Goal: Task Accomplishment & Management: Use online tool/utility

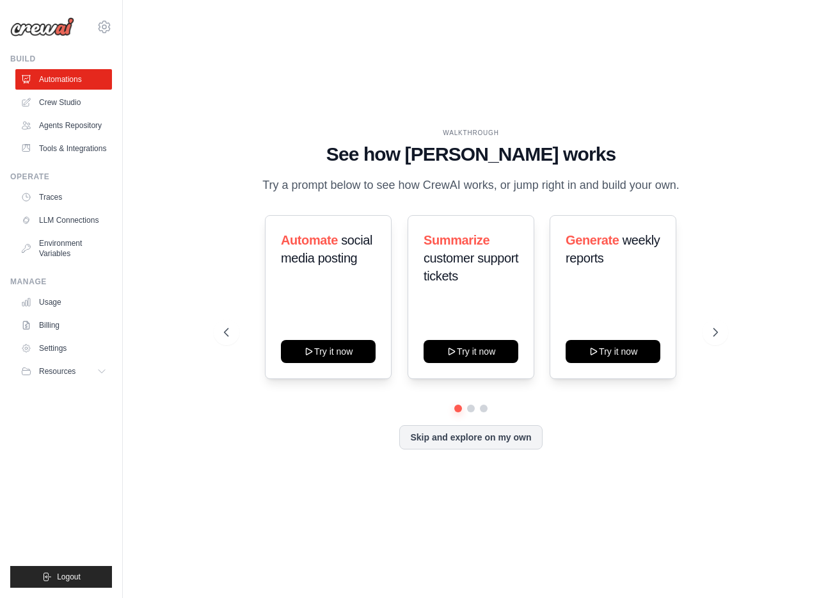
click at [175, 305] on div "WALKTHROUGH See how [PERSON_NAME] works Try a prompt below to see how [PERSON_N…" at bounding box center [470, 299] width 655 height 572
click at [63, 123] on link "Agents Repository" at bounding box center [65, 125] width 97 height 20
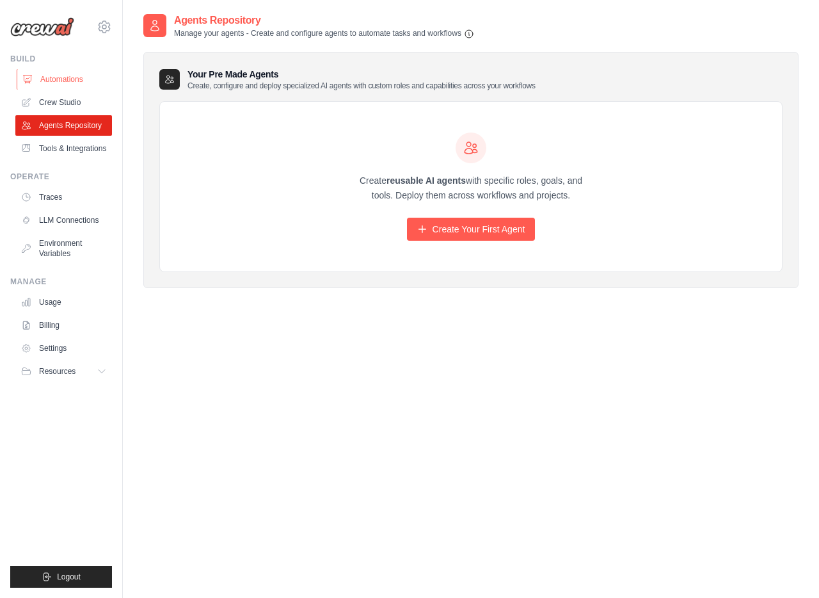
click at [54, 76] on link "Automations" at bounding box center [65, 79] width 97 height 20
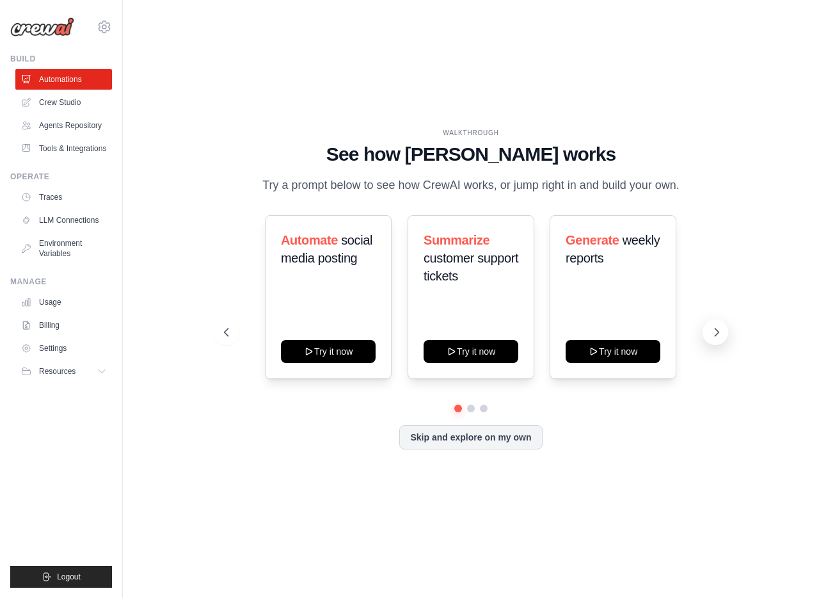
click at [710, 335] on icon at bounding box center [716, 332] width 13 height 13
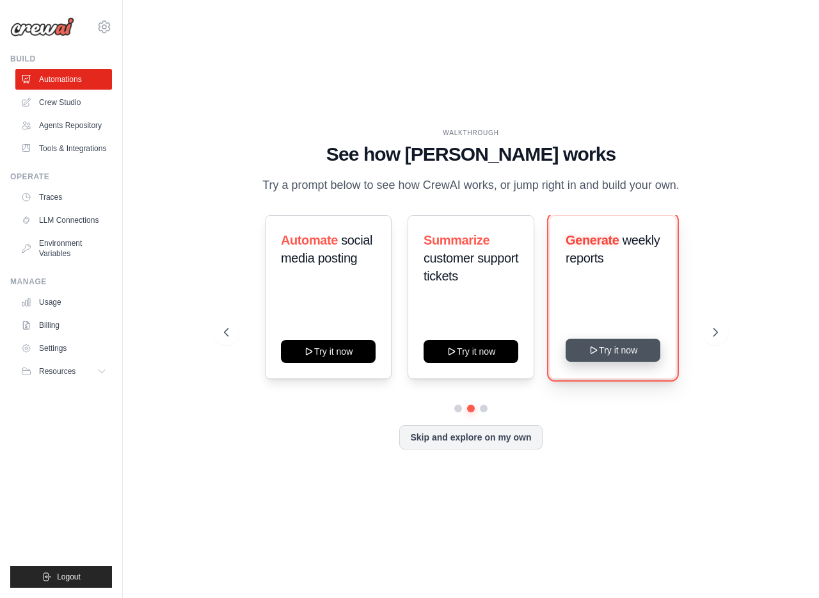
click at [625, 351] on button "Try it now" at bounding box center [613, 349] width 95 height 23
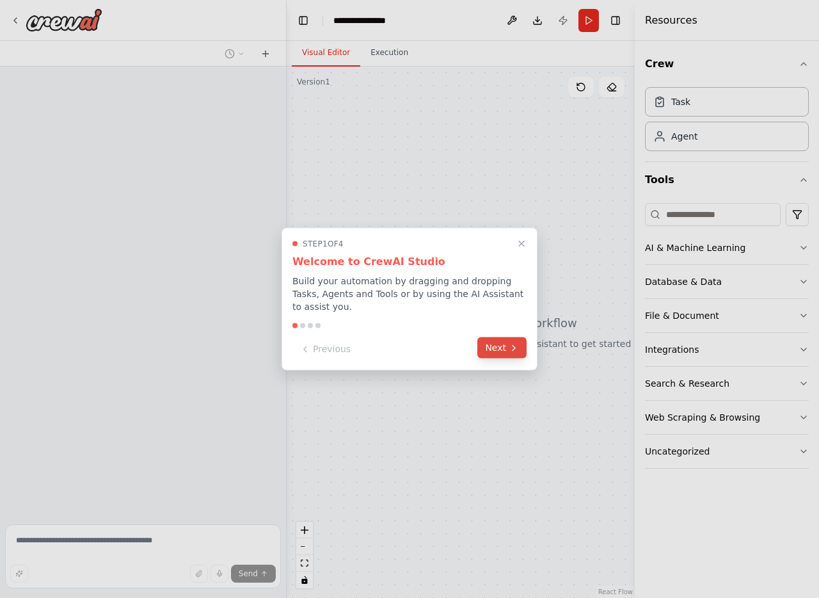
click at [502, 348] on button "Next" at bounding box center [501, 347] width 49 height 21
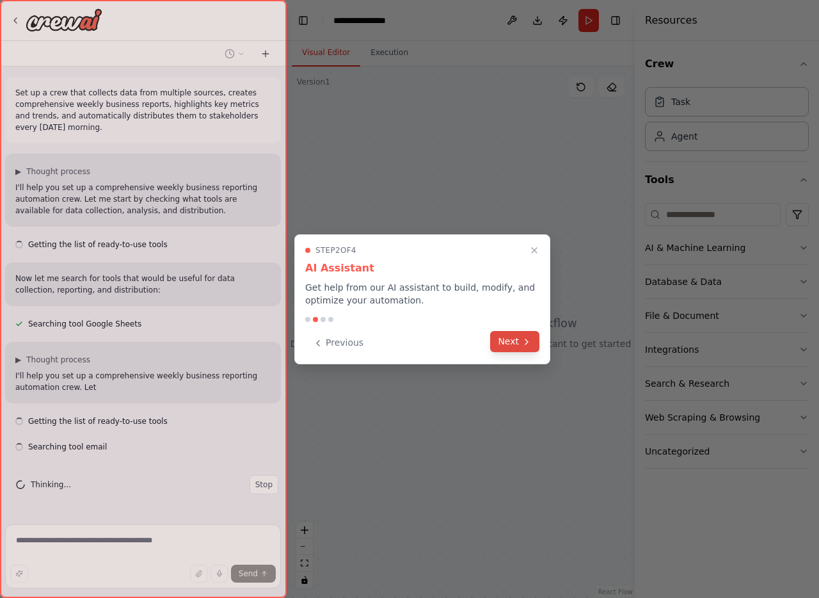
click at [508, 346] on button "Next" at bounding box center [514, 341] width 49 height 21
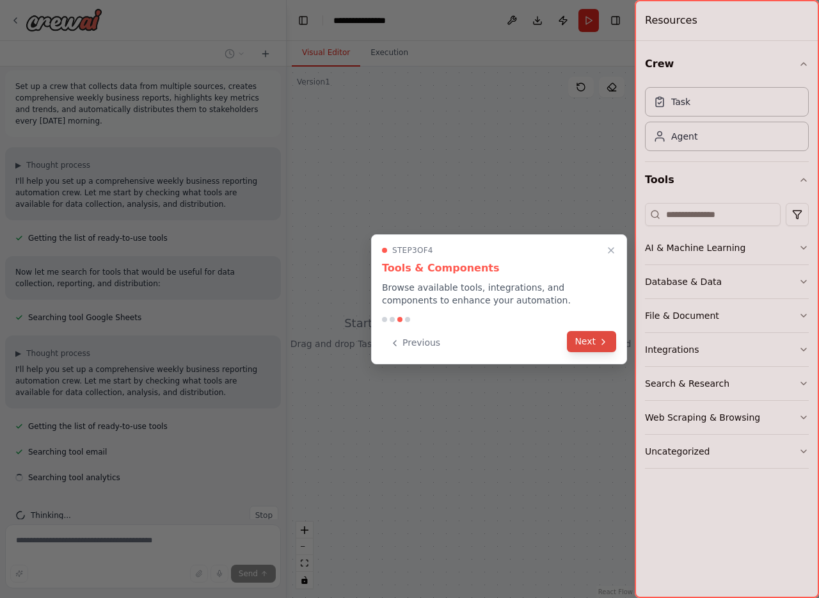
scroll to position [32, 0]
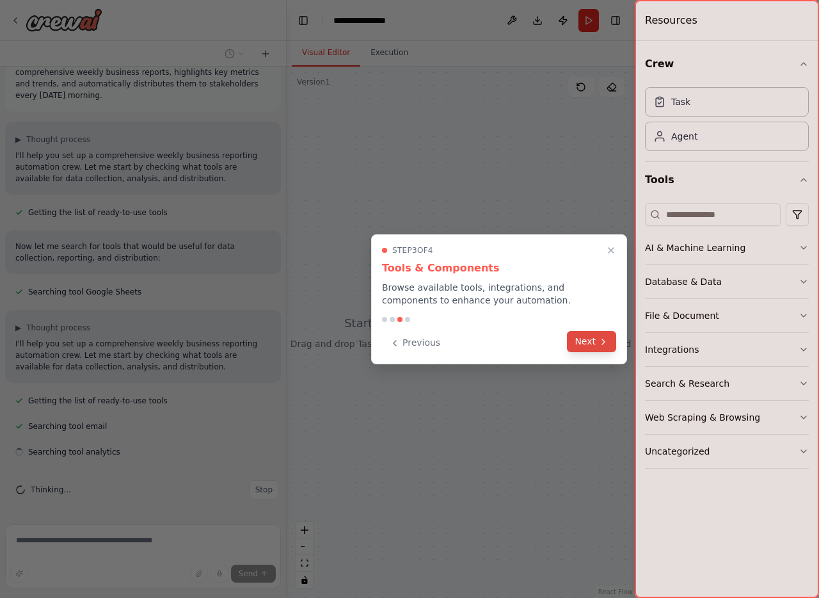
click at [584, 341] on button "Next" at bounding box center [591, 341] width 49 height 21
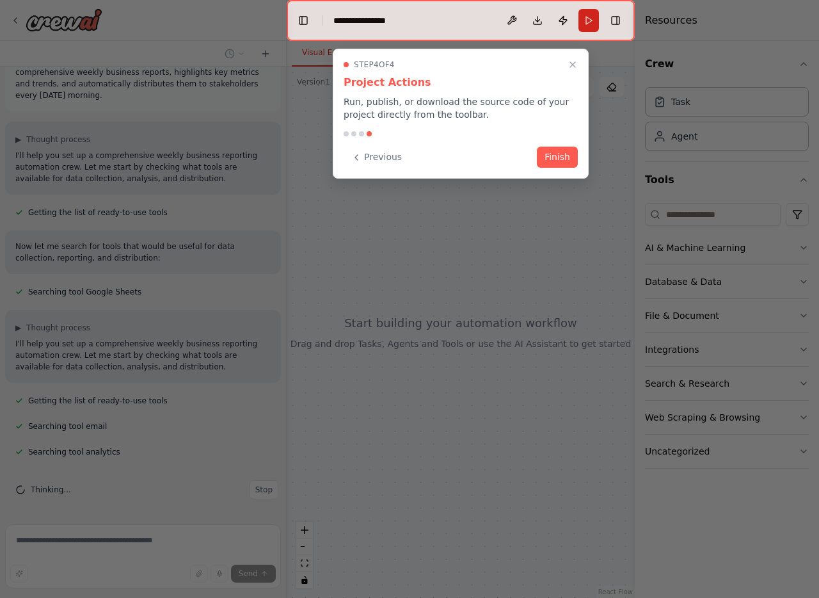
click at [592, 150] on div at bounding box center [409, 299] width 819 height 598
click at [548, 165] on button "Finish" at bounding box center [557, 155] width 41 height 21
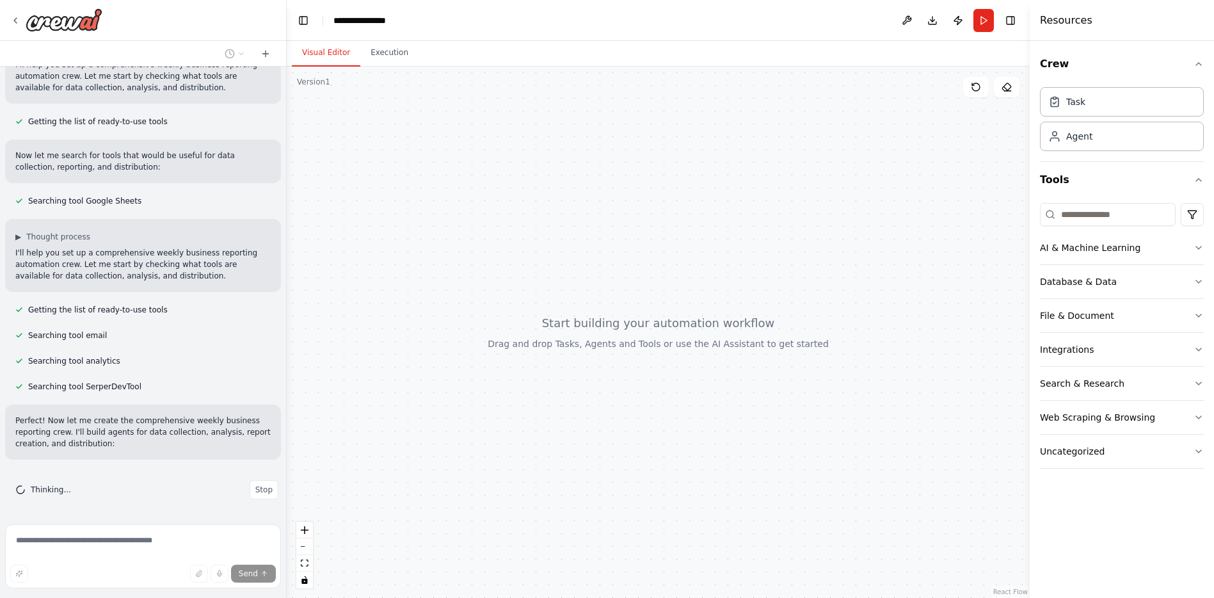
scroll to position [0, 0]
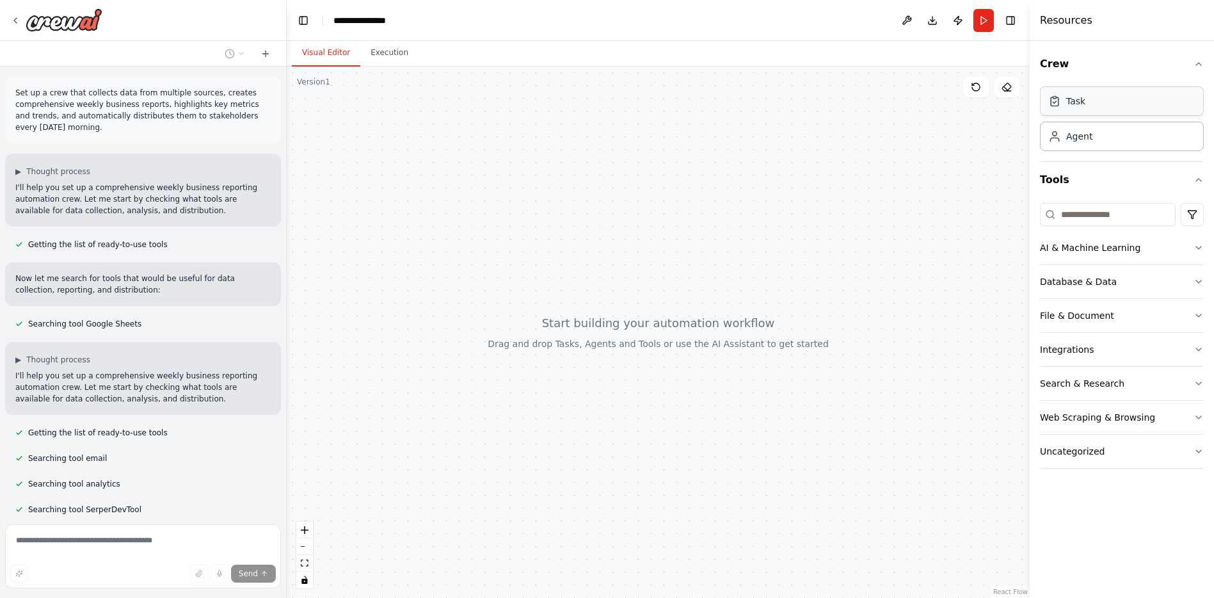
click at [818, 104] on div "Task" at bounding box center [1122, 100] width 164 height 29
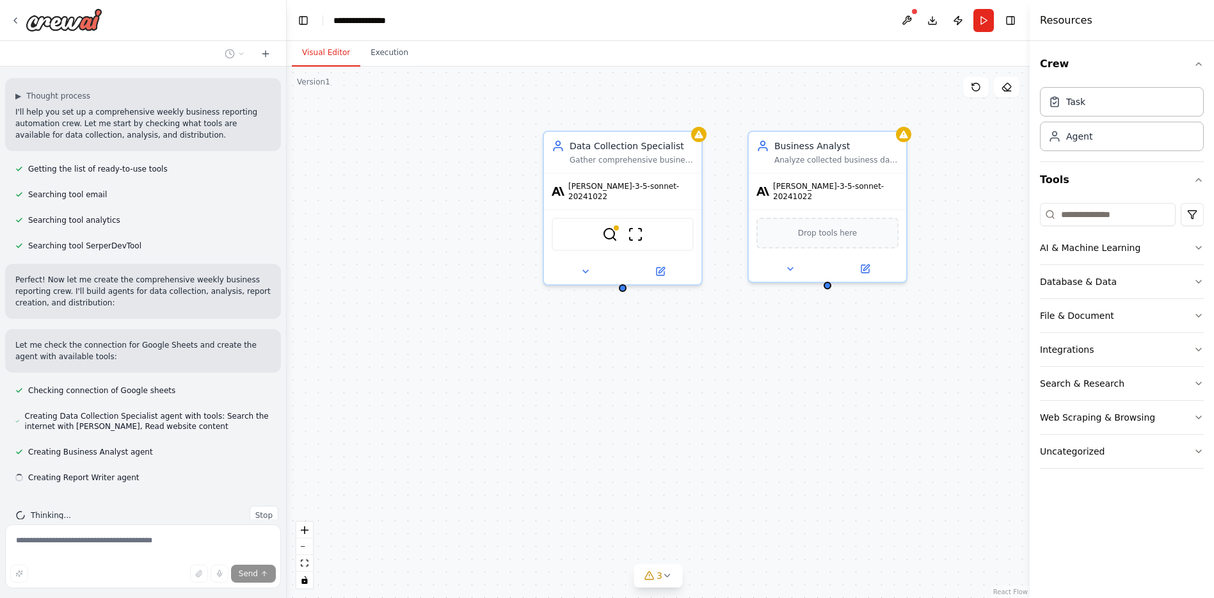
scroll to position [289, 0]
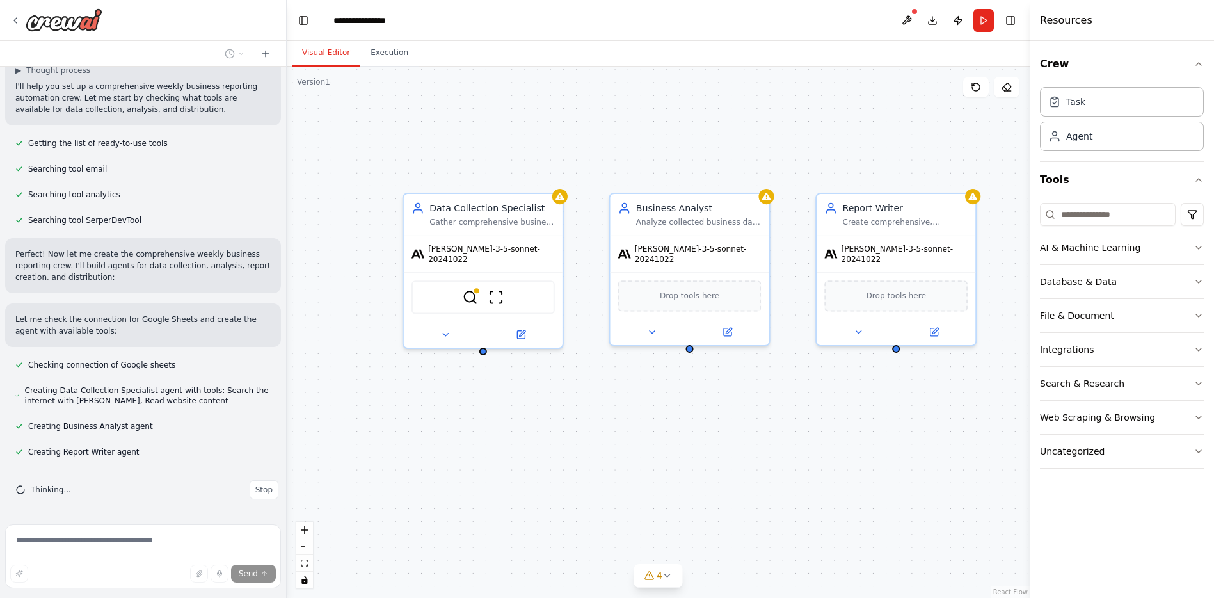
drag, startPoint x: 643, startPoint y: 434, endPoint x: 503, endPoint y: 497, distance: 153.8
click at [503, 497] on div "Data Collection Specialist Gather comprehensive business data from multiple sou…" at bounding box center [658, 332] width 743 height 531
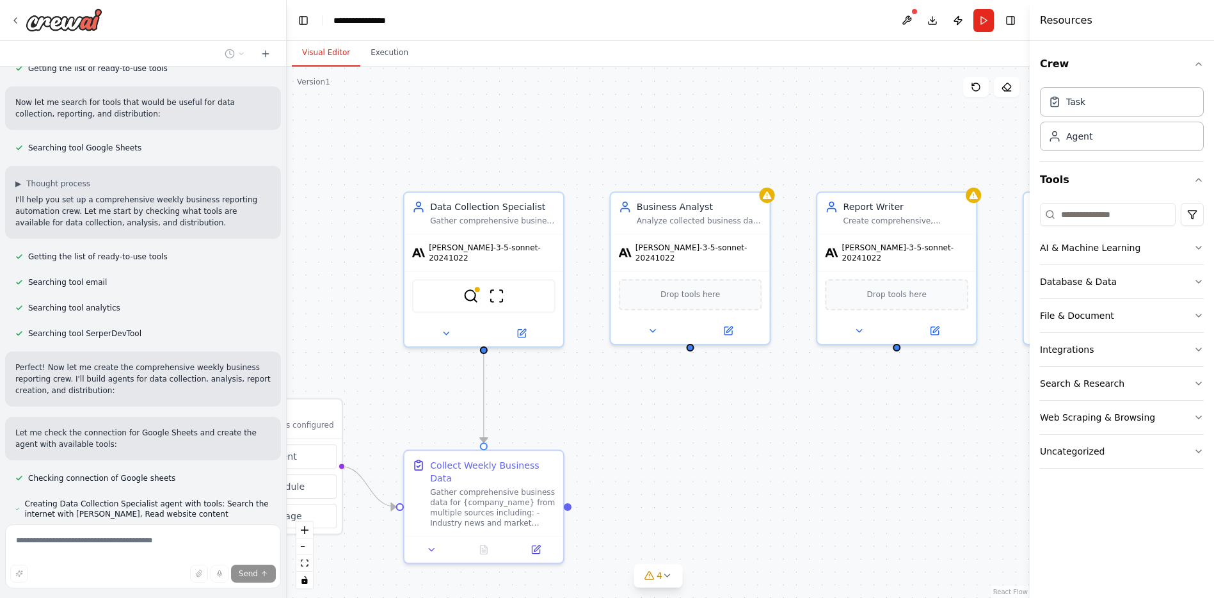
scroll to position [207, 0]
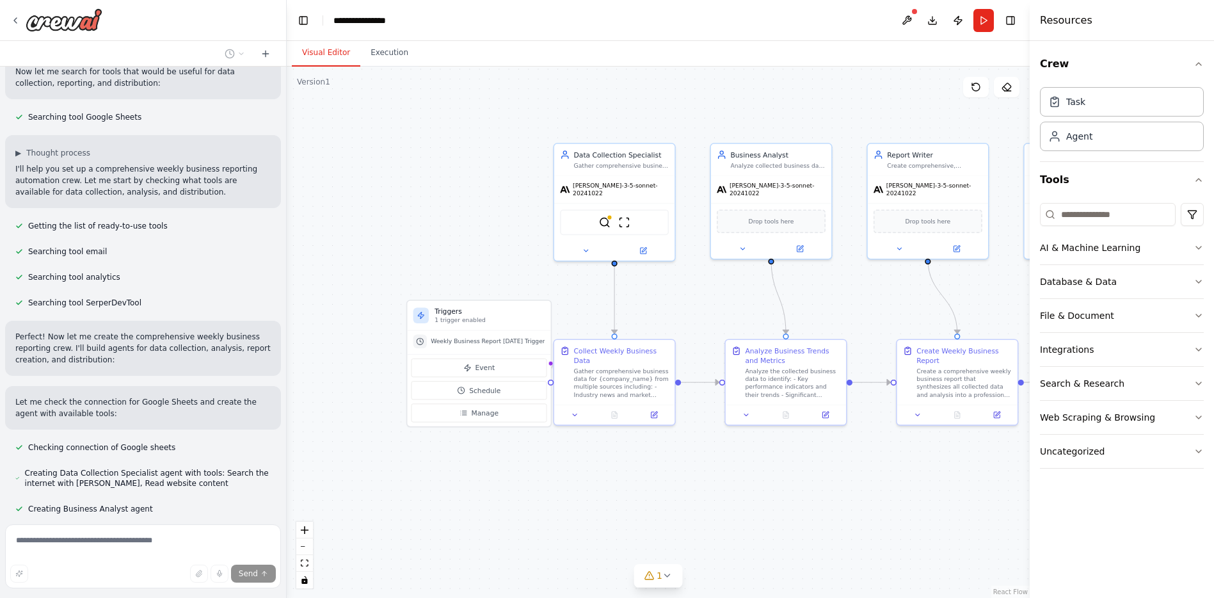
drag, startPoint x: 415, startPoint y: 123, endPoint x: 539, endPoint y: 83, distance: 129.9
click at [539, 83] on div ".deletable-edge-delete-btn { width: 20px; height: 20px; border: 0px solid #ffff…" at bounding box center [658, 332] width 743 height 531
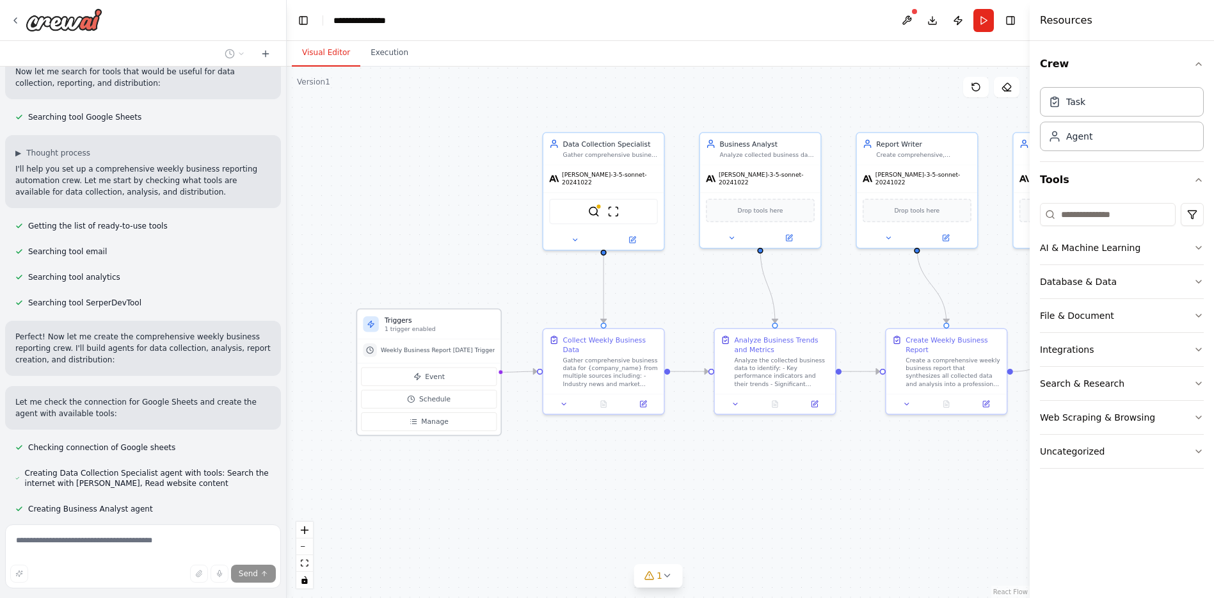
drag, startPoint x: 459, startPoint y: 308, endPoint x: 419, endPoint y: 324, distance: 43.4
click at [418, 325] on p "1 trigger enabled" at bounding box center [440, 329] width 110 height 8
drag, startPoint x: 491, startPoint y: 308, endPoint x: 439, endPoint y: 329, distance: 56.8
click at [439, 330] on p "1 trigger enabled" at bounding box center [430, 329] width 110 height 8
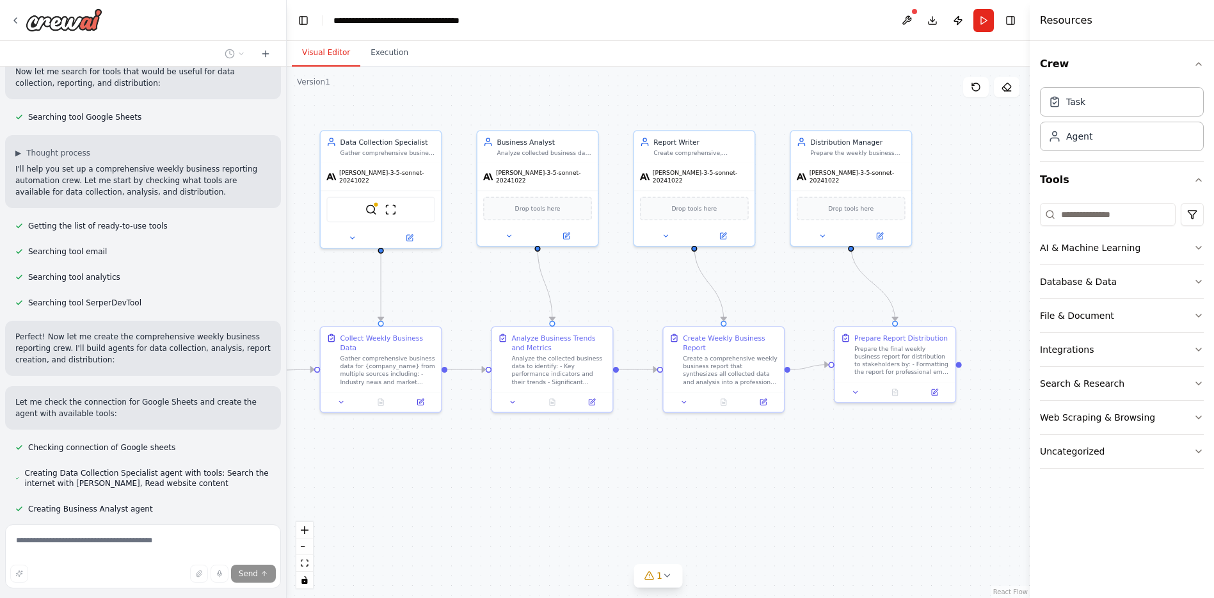
drag, startPoint x: 717, startPoint y: 471, endPoint x: 493, endPoint y: 466, distance: 224.0
click at [493, 466] on div ".deletable-edge-delete-btn { width: 20px; height: 20px; border: 0px solid #ffff…" at bounding box center [658, 332] width 743 height 531
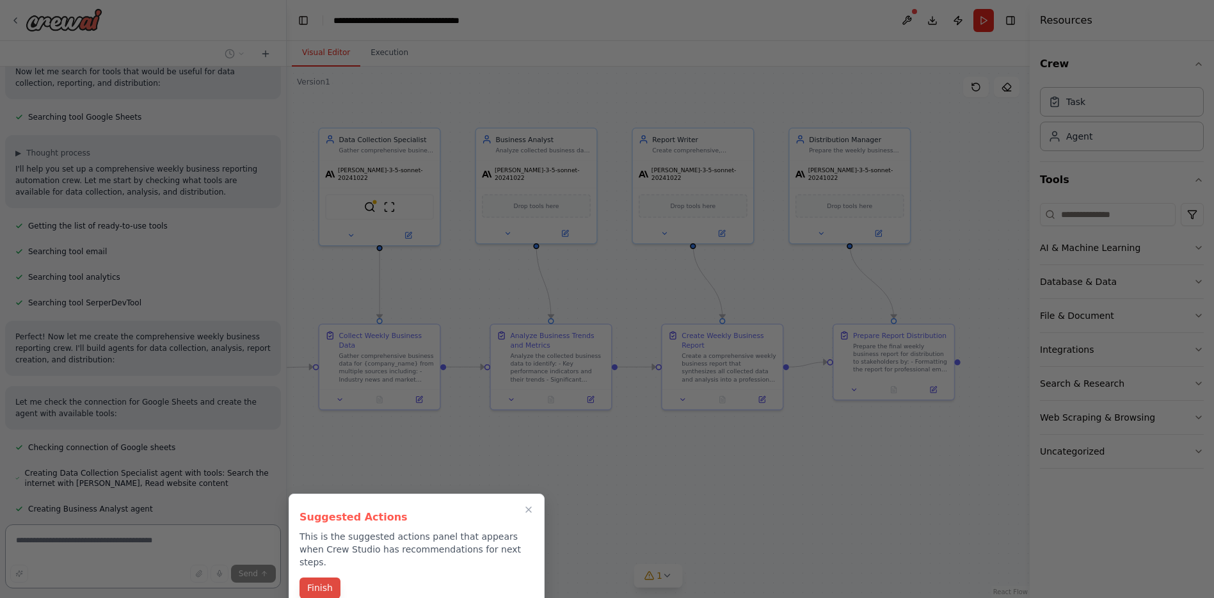
click at [325, 577] on button "Finish" at bounding box center [319, 587] width 41 height 21
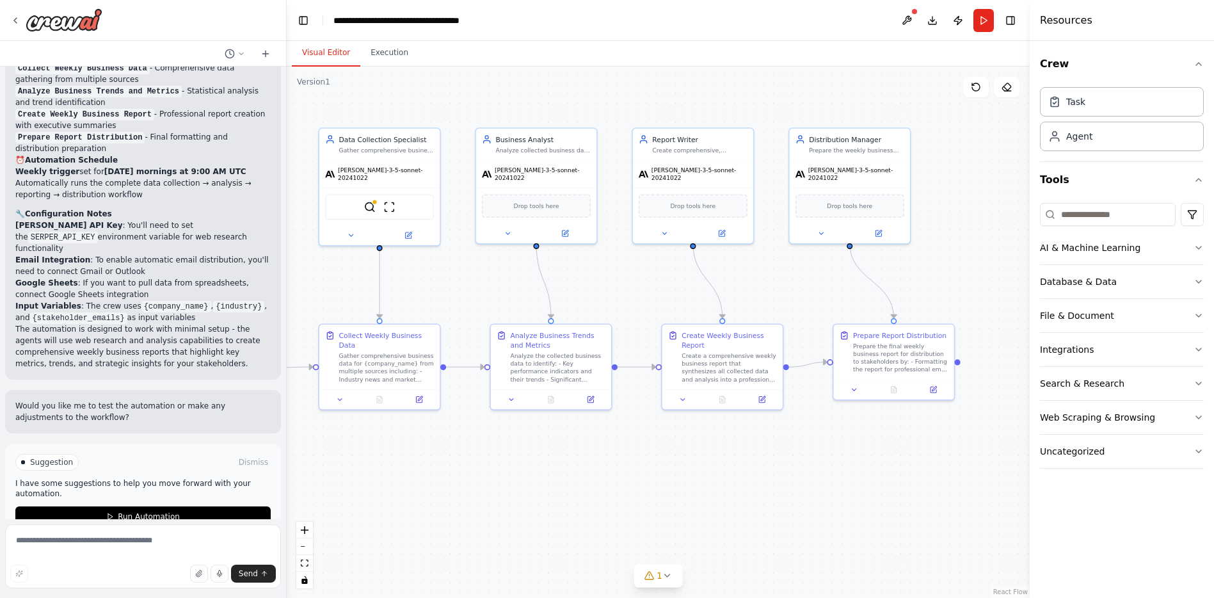
scroll to position [1264, 0]
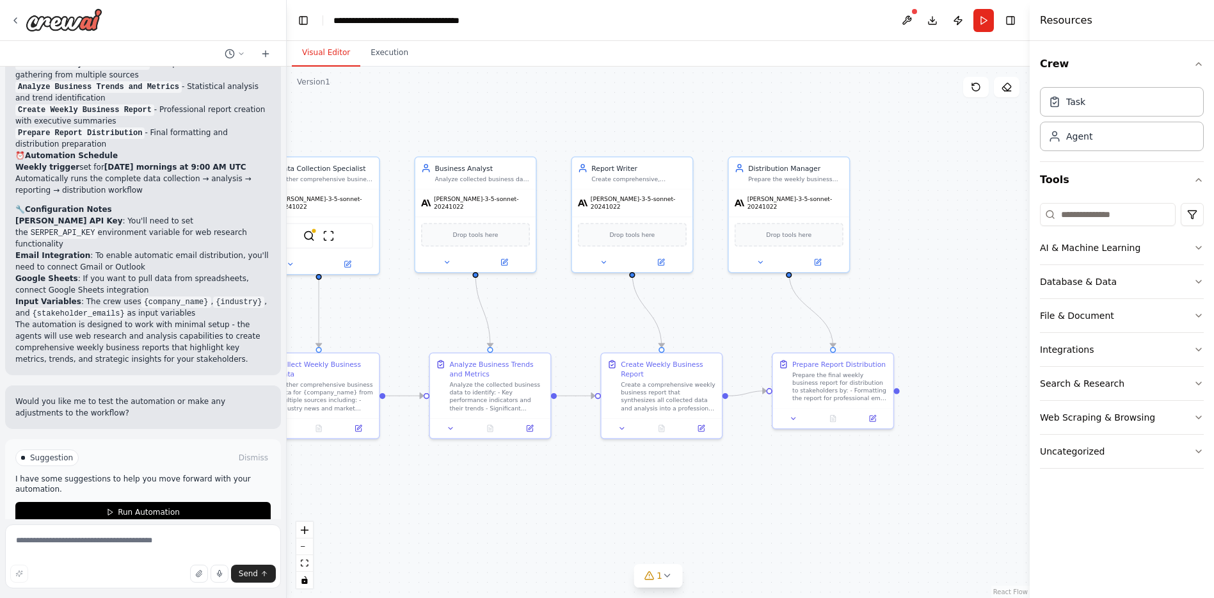
drag, startPoint x: 445, startPoint y: 488, endPoint x: 369, endPoint y: 543, distance: 93.6
click at [369, 543] on div ".deletable-edge-delete-btn { width: 20px; height: 20px; border: 0px solid #ffff…" at bounding box center [658, 332] width 743 height 531
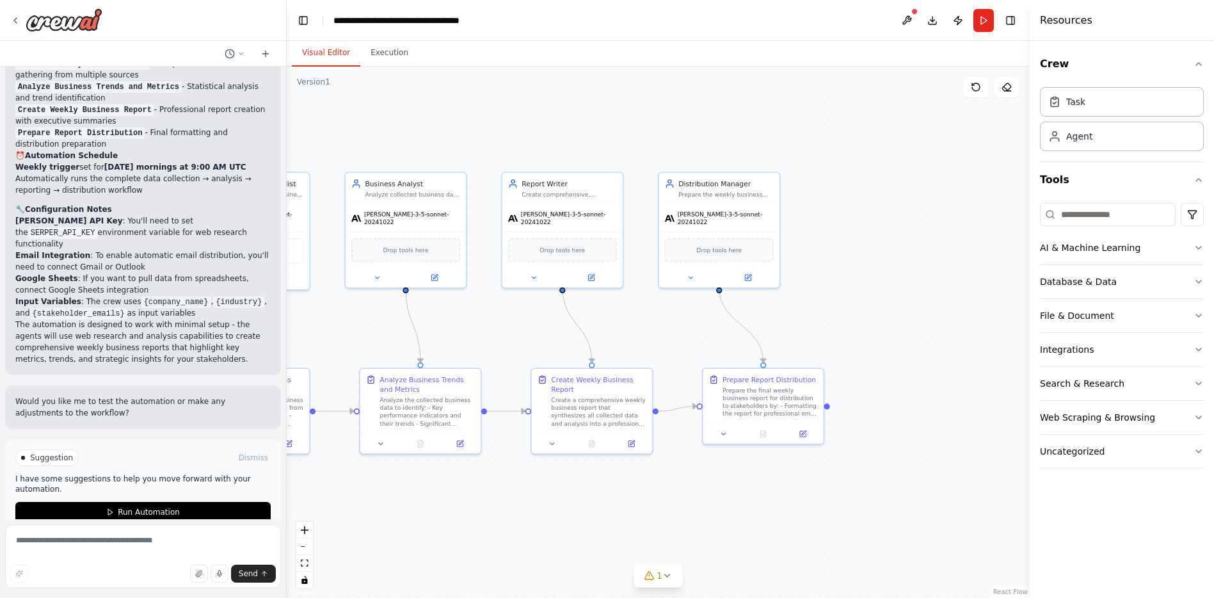
drag, startPoint x: 590, startPoint y: 530, endPoint x: 536, endPoint y: 518, distance: 55.0
click at [536, 520] on div ".deletable-edge-delete-btn { width: 20px; height: 20px; border: 0px solid #ffff…" at bounding box center [658, 332] width 743 height 531
drag, startPoint x: 726, startPoint y: 181, endPoint x: 774, endPoint y: 194, distance: 49.8
click at [774, 194] on div "Distribution Manager" at bounding box center [764, 191] width 95 height 10
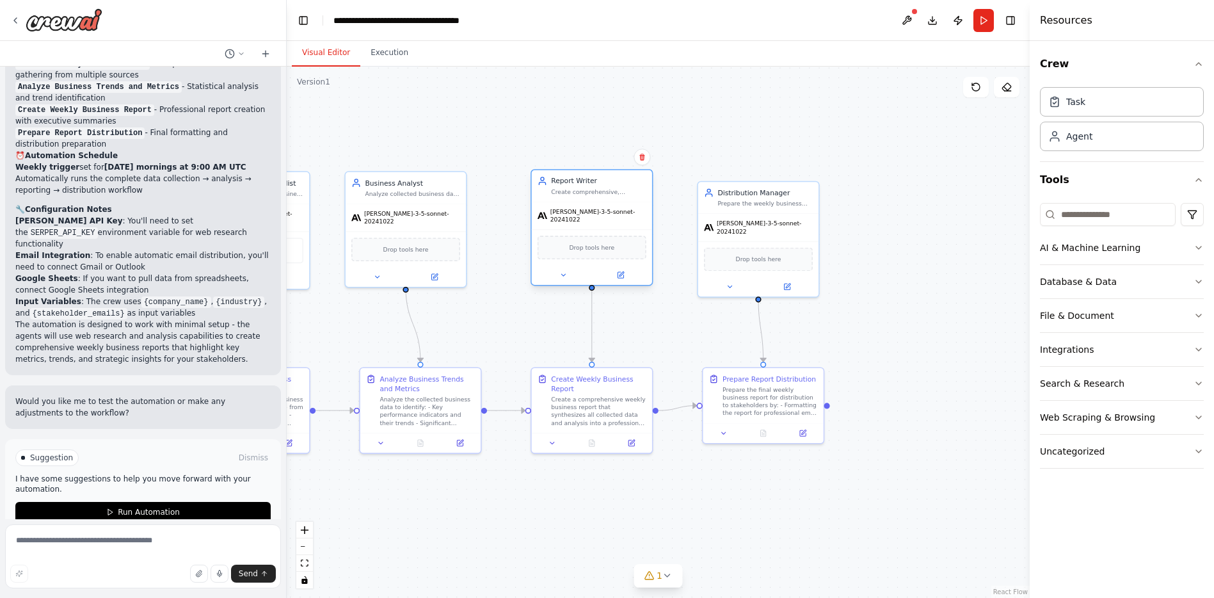
drag, startPoint x: 594, startPoint y: 193, endPoint x: 621, endPoint y: 196, distance: 27.7
click at [621, 196] on div "Report Writer Create comprehensive, professional weekly business reports that c…" at bounding box center [592, 185] width 120 height 31
drag, startPoint x: 431, startPoint y: 187, endPoint x: 443, endPoint y: 187, distance: 11.5
click at [443, 187] on div "Analyze collected business data to identify key metrics, trends, patterns, and …" at bounding box center [422, 191] width 95 height 8
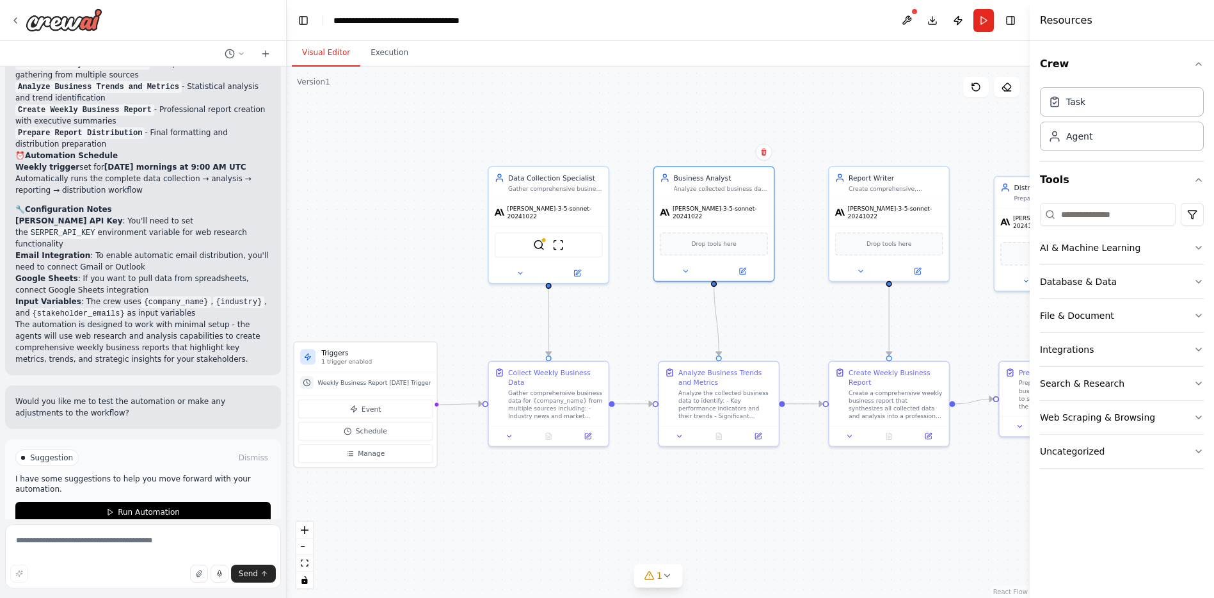
drag, startPoint x: 581, startPoint y: 97, endPoint x: 880, endPoint y: 91, distance: 298.8
click at [818, 91] on div ".deletable-edge-delete-btn { width: 20px; height: 20px; border: 0px solid #ffff…" at bounding box center [658, 332] width 743 height 531
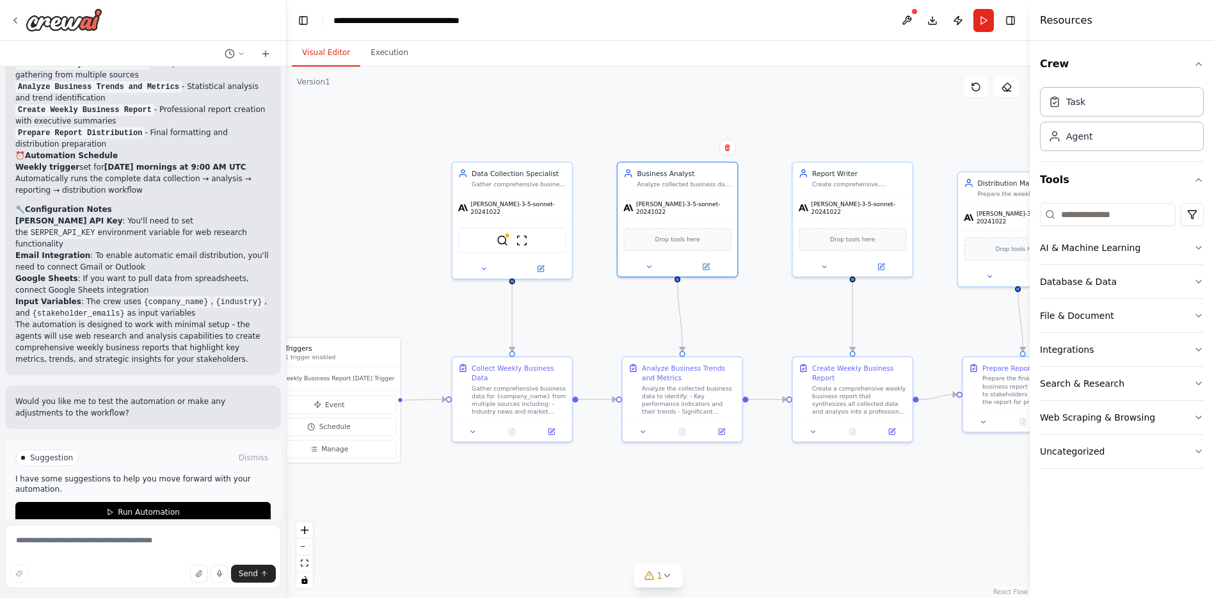
drag, startPoint x: 539, startPoint y: 138, endPoint x: 491, endPoint y: 145, distance: 48.4
click at [491, 145] on div ".deletable-edge-delete-btn { width: 20px; height: 20px; border: 0px solid #ffff…" at bounding box center [658, 332] width 743 height 531
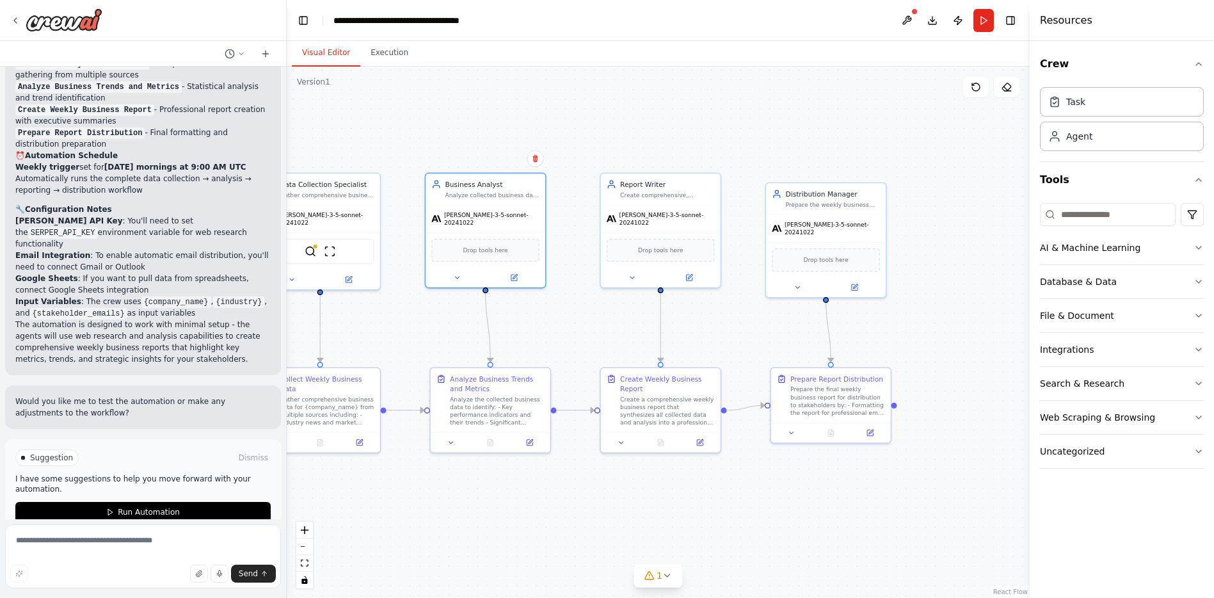
drag, startPoint x: 808, startPoint y: 138, endPoint x: 452, endPoint y: 138, distance: 356.4
click at [452, 138] on div ".deletable-edge-delete-btn { width: 20px; height: 20px; border: 0px solid #ffff…" at bounding box center [658, 332] width 743 height 531
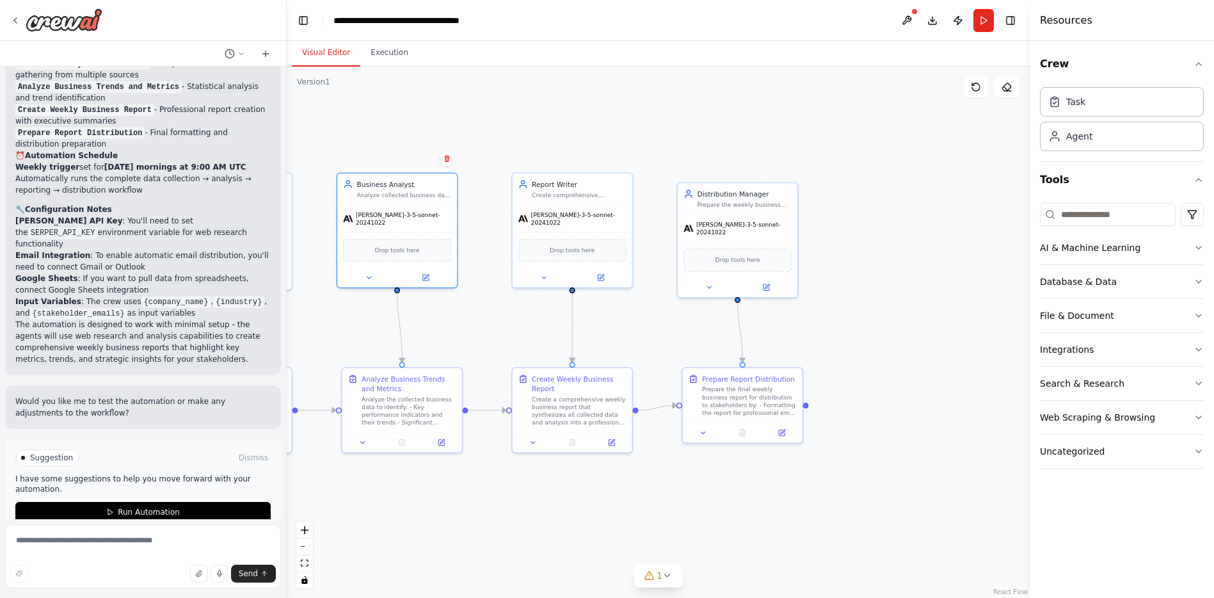
drag, startPoint x: 628, startPoint y: 130, endPoint x: 744, endPoint y: 133, distance: 116.5
click at [743, 133] on div ".deletable-edge-delete-btn { width: 20px; height: 20px; border: 0px solid #ffff…" at bounding box center [658, 332] width 743 height 531
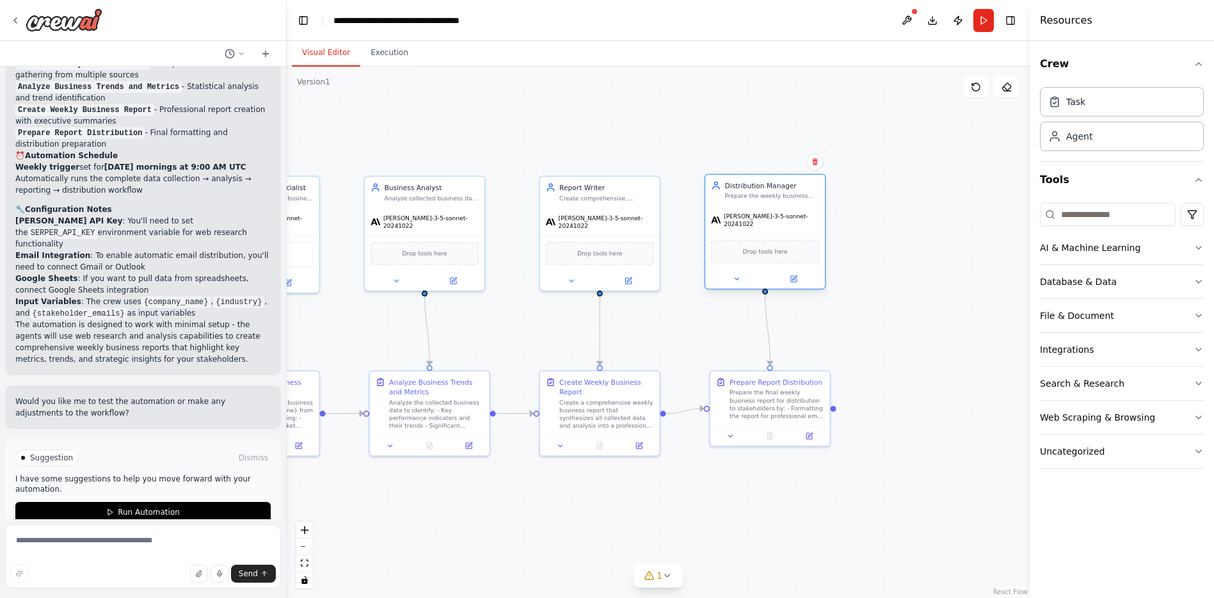
drag, startPoint x: 796, startPoint y: 210, endPoint x: 800, endPoint y: 202, distance: 9.4
click at [800, 202] on div "Distribution Manager Prepare the weekly business reports for distribution to al…" at bounding box center [765, 190] width 120 height 31
drag, startPoint x: 804, startPoint y: 381, endPoint x: 816, endPoint y: 386, distance: 13.5
click at [816, 386] on div "Prepare Report Distribution" at bounding box center [790, 390] width 93 height 10
drag, startPoint x: 782, startPoint y: 207, endPoint x: 804, endPoint y: 207, distance: 21.8
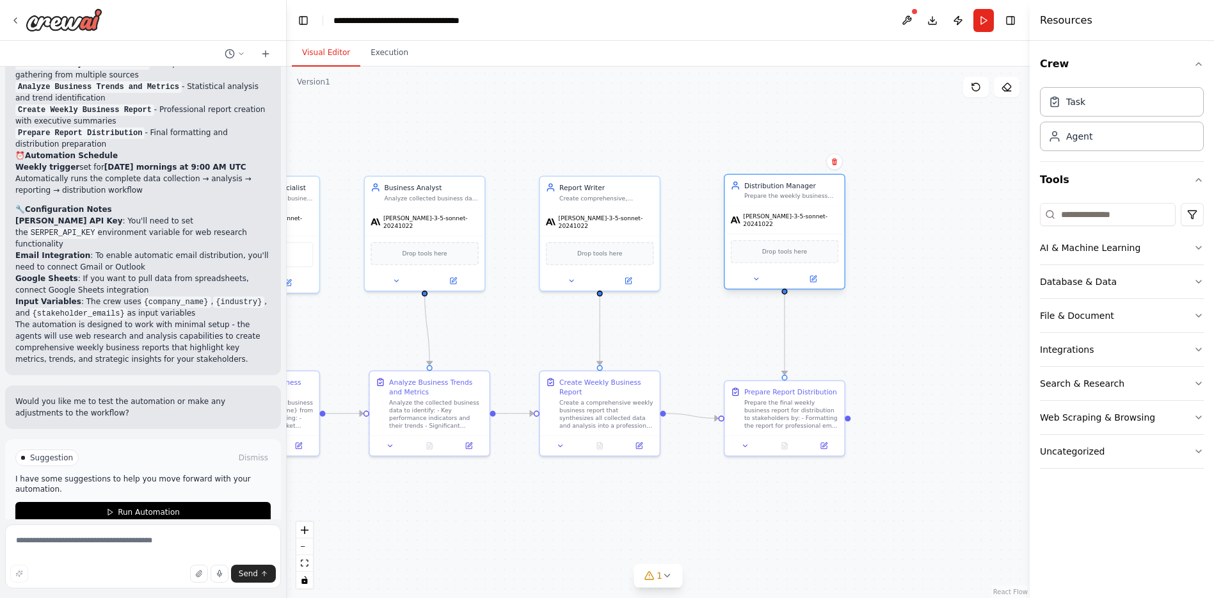
click at [804, 207] on div "claude-3-5-sonnet-20241022" at bounding box center [784, 220] width 120 height 28
click at [818, 269] on div ".deletable-edge-delete-btn { width: 20px; height: 20px; border: 0px solid #ffff…" at bounding box center [658, 332] width 743 height 531
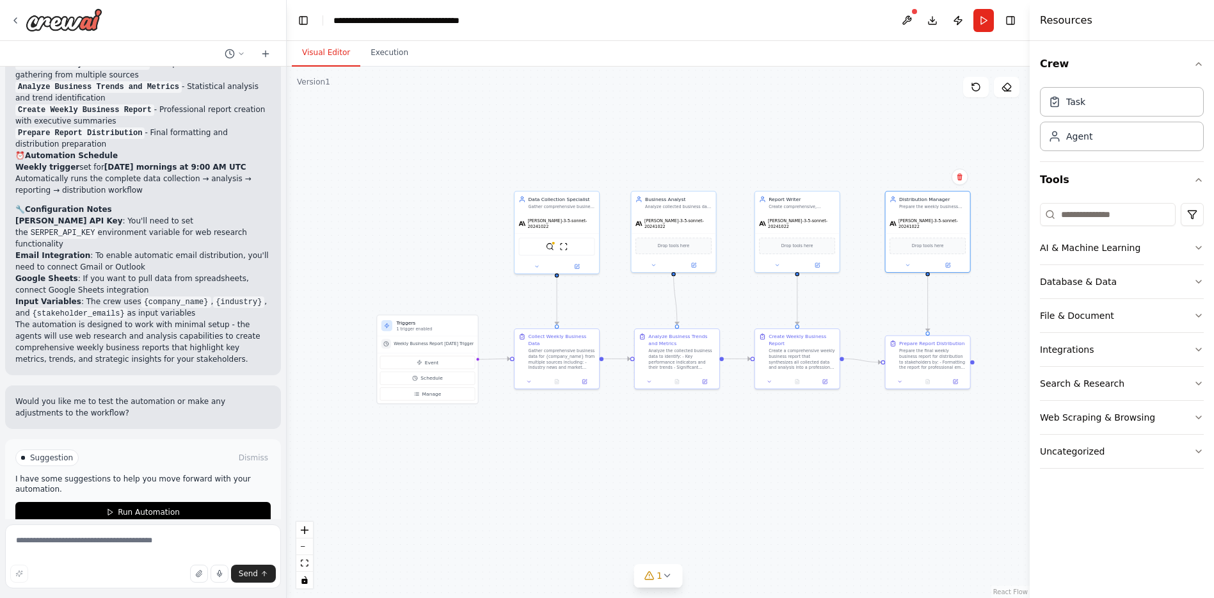
drag, startPoint x: 551, startPoint y: 482, endPoint x: 648, endPoint y: 469, distance: 98.2
click at [648, 469] on div ".deletable-edge-delete-btn { width: 20px; height: 20px; border: 0px solid #ffff…" at bounding box center [658, 332] width 743 height 531
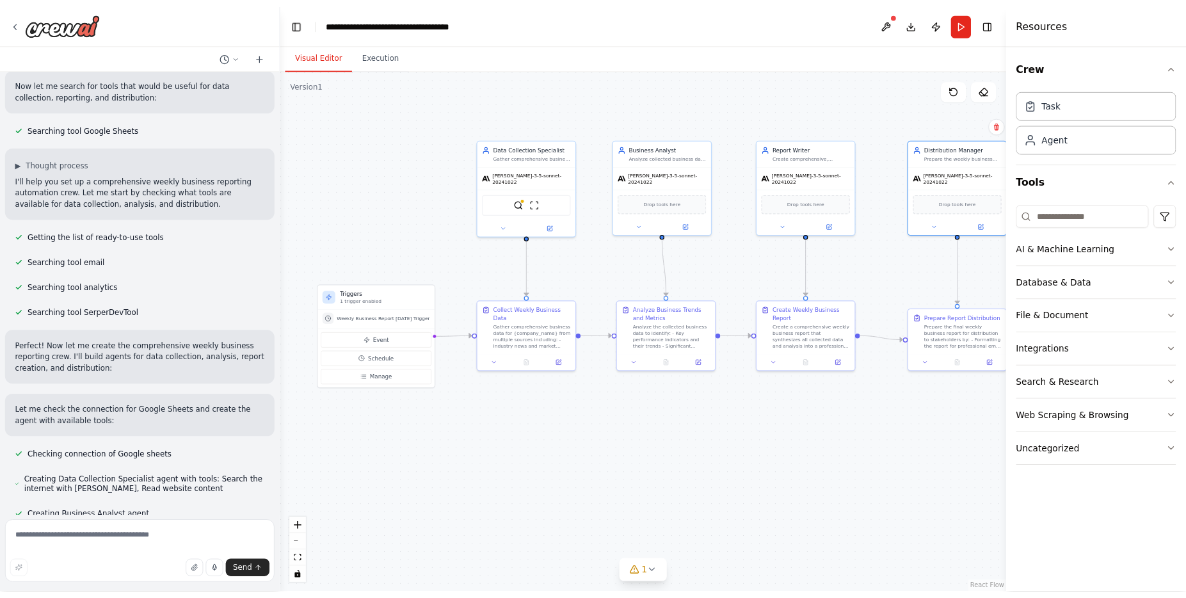
scroll to position [0, 0]
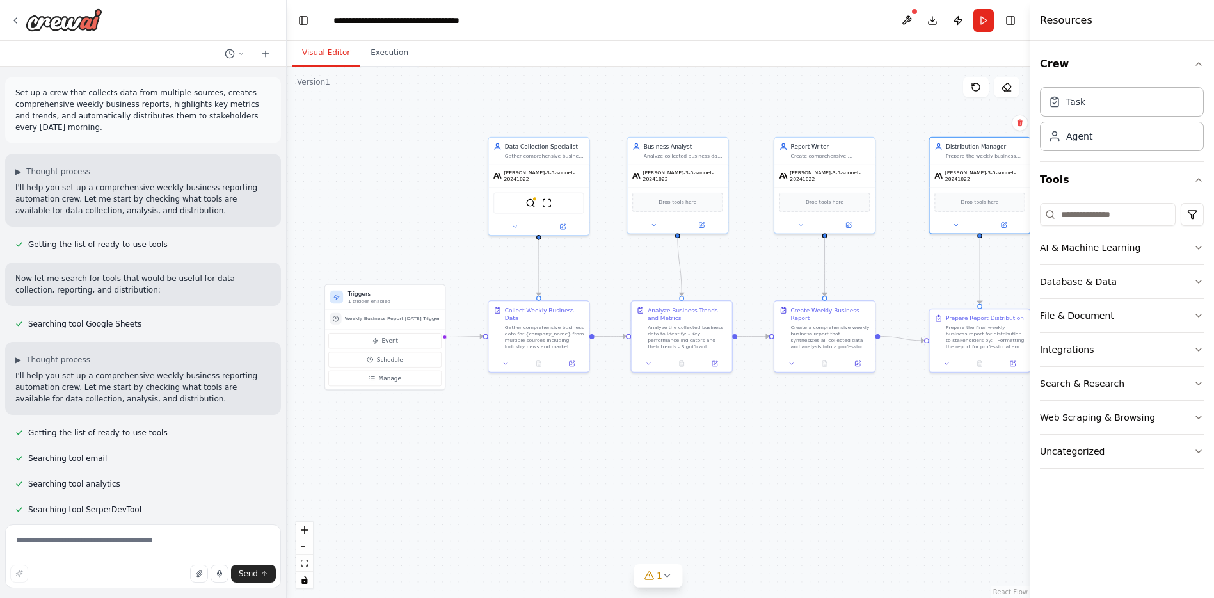
click at [514, 530] on div ".deletable-edge-delete-btn { width: 20px; height: 20px; border: 0px solid #ffff…" at bounding box center [658, 332] width 743 height 531
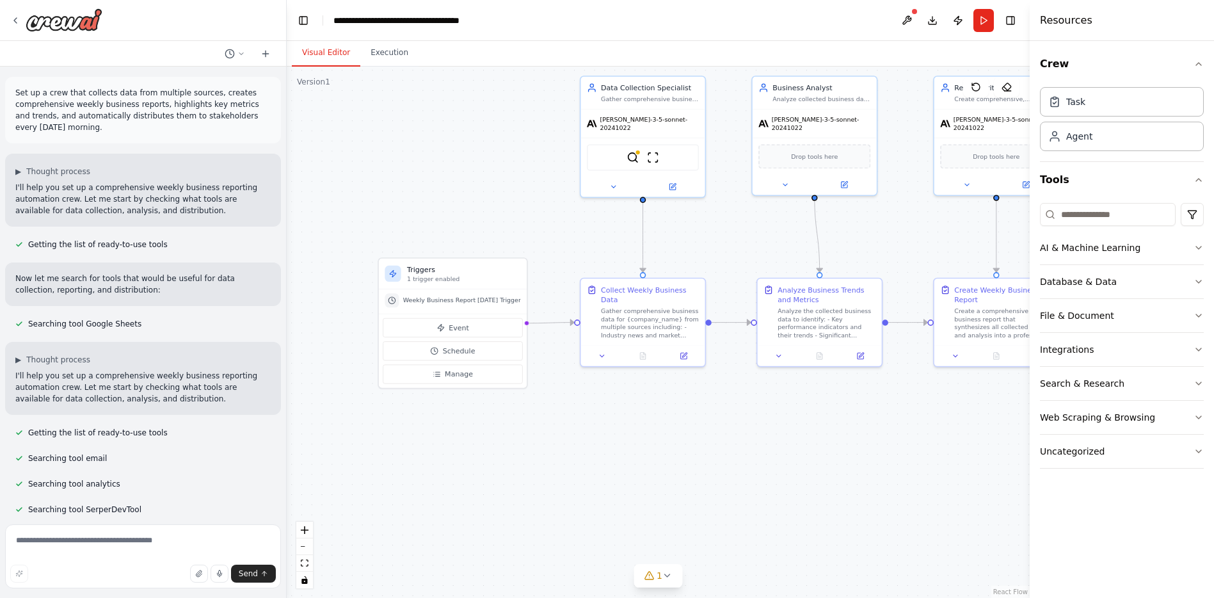
drag, startPoint x: 469, startPoint y: 482, endPoint x: 557, endPoint y: 503, distance: 90.0
click at [557, 503] on div ".deletable-edge-delete-btn { width: 20px; height: 20px; border: 0px solid #ffff…" at bounding box center [658, 332] width 743 height 531
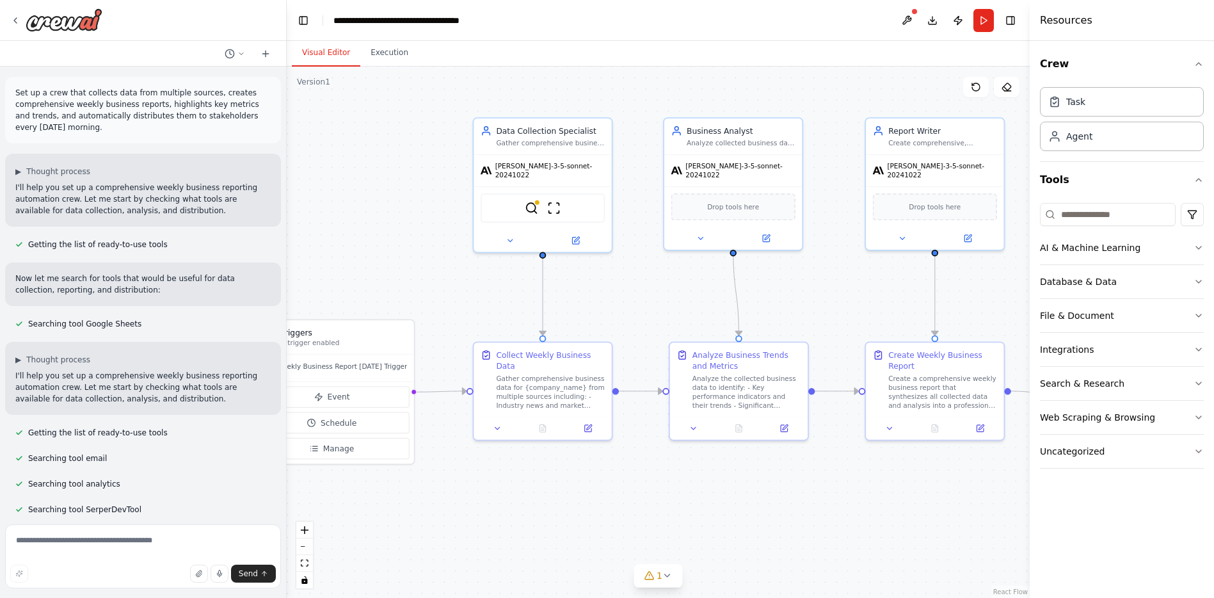
drag, startPoint x: 656, startPoint y: 441, endPoint x: 552, endPoint y: 525, distance: 133.4
click at [552, 525] on div ".deletable-edge-delete-btn { width: 20px; height: 20px; border: 0px solid #ffff…" at bounding box center [658, 332] width 743 height 531
click at [557, 420] on div at bounding box center [543, 428] width 138 height 23
click at [553, 395] on div "Gather comprehensive business data for {company_name} from multiple sources inc…" at bounding box center [550, 393] width 109 height 36
click at [557, 367] on div "Collect Weekly Business Data" at bounding box center [550, 361] width 109 height 22
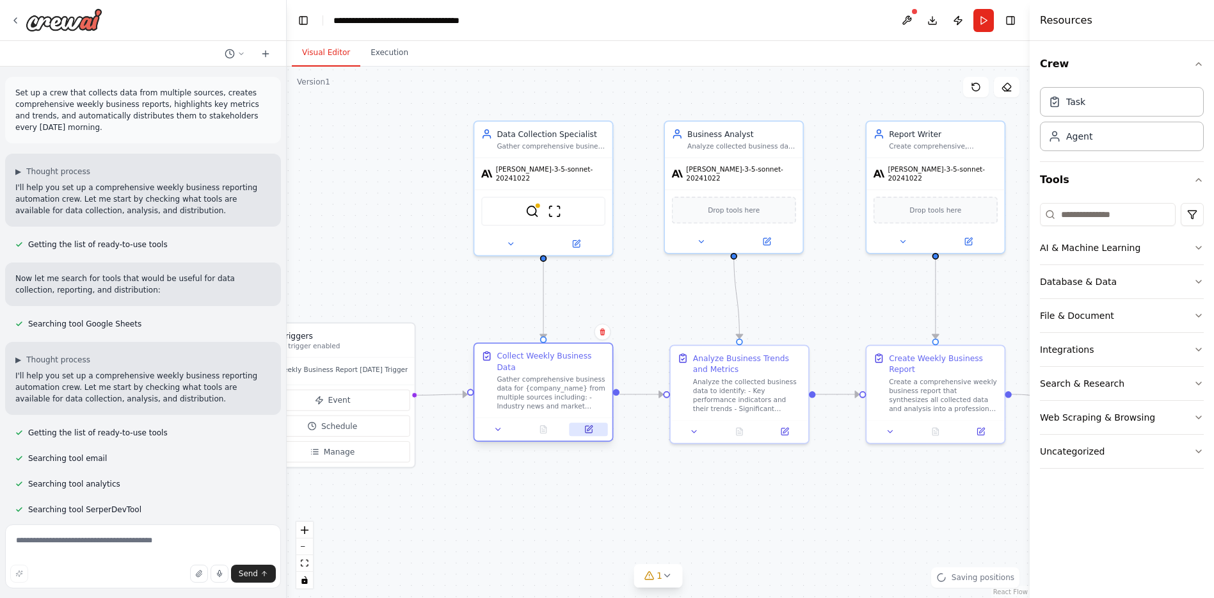
click at [584, 427] on icon at bounding box center [588, 429] width 9 height 9
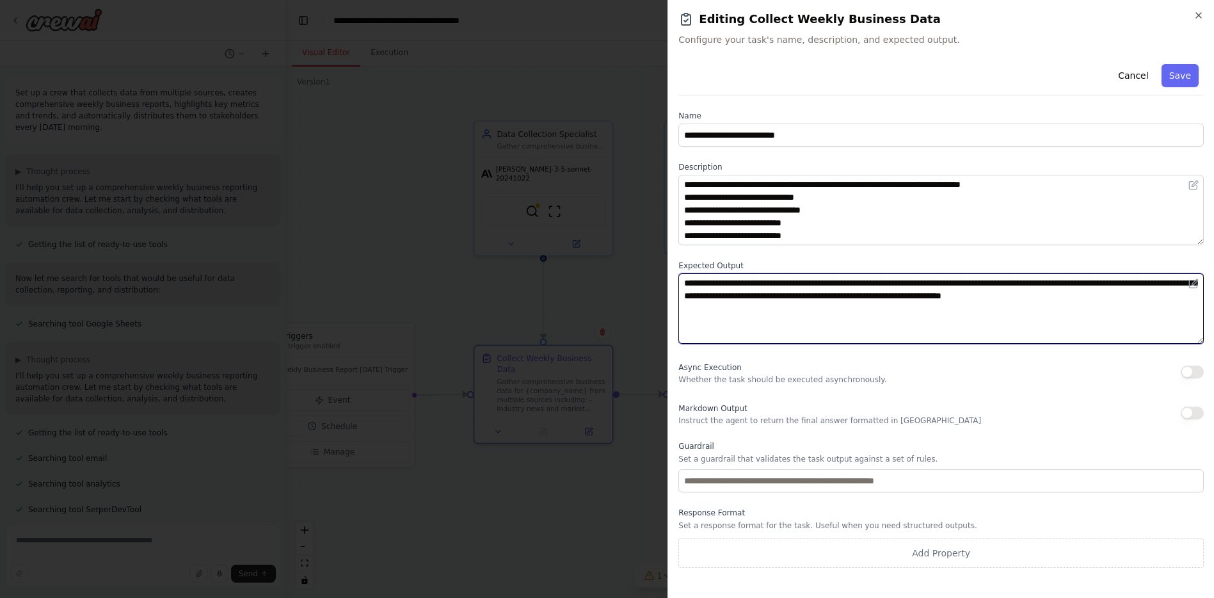
click at [747, 317] on textarea "**********" at bounding box center [940, 308] width 525 height 70
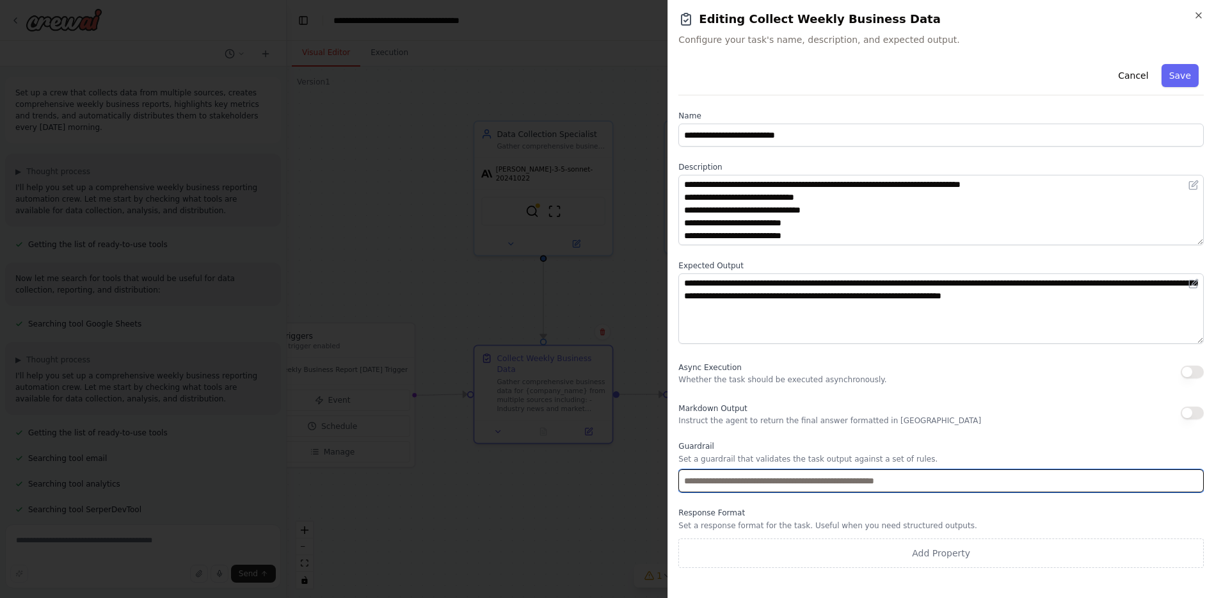
click at [765, 481] on input "text" at bounding box center [940, 480] width 525 height 23
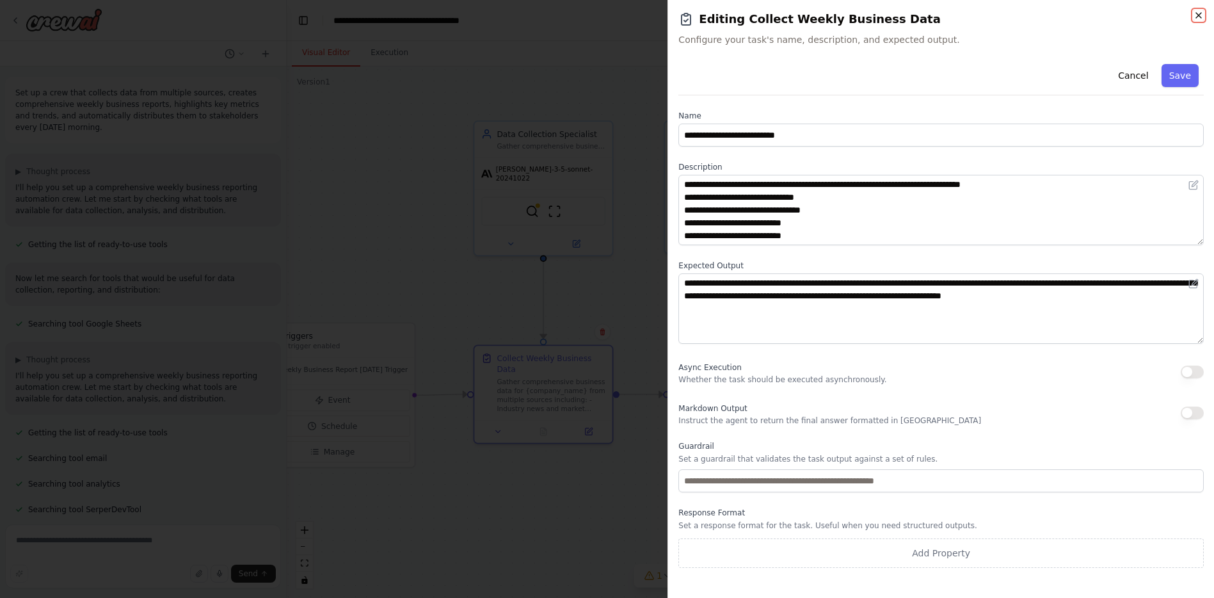
click at [818, 13] on icon "button" at bounding box center [1198, 15] width 10 height 10
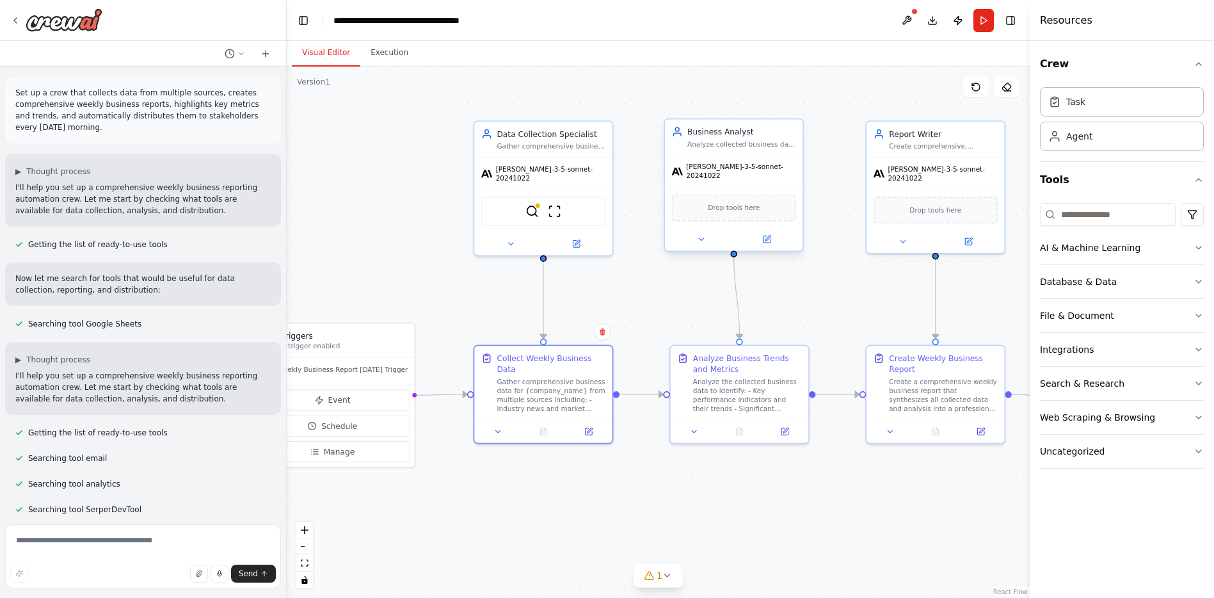
click at [760, 138] on div "Business Analyst Analyze collected business data to identify key metrics, trend…" at bounding box center [741, 137] width 109 height 22
click at [752, 151] on div "Business Analyst Analyze collected business data to identify key metrics, trend…" at bounding box center [734, 138] width 138 height 36
click at [760, 234] on button at bounding box center [765, 238] width 63 height 13
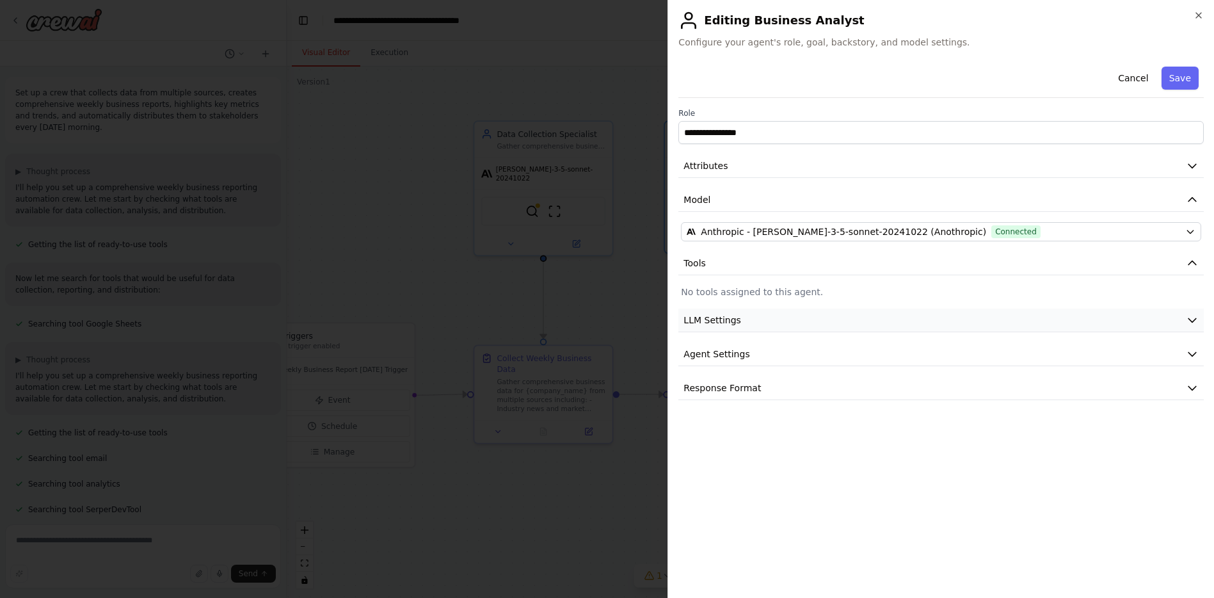
click at [763, 328] on button "LLM Settings" at bounding box center [940, 320] width 525 height 24
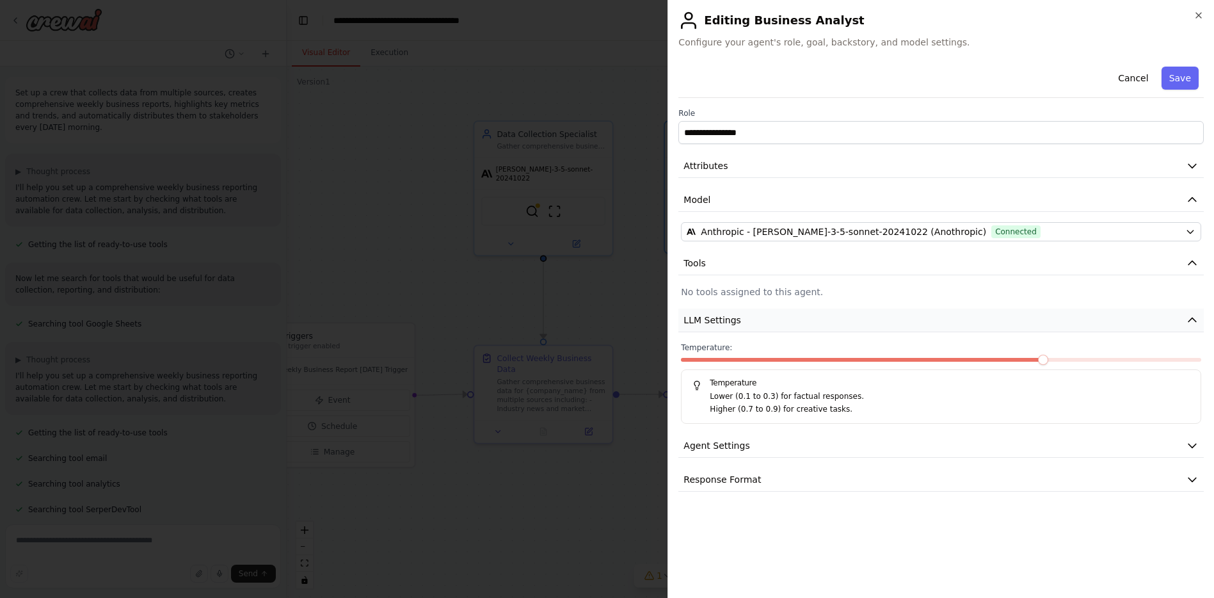
click at [761, 324] on button "LLM Settings" at bounding box center [940, 320] width 525 height 24
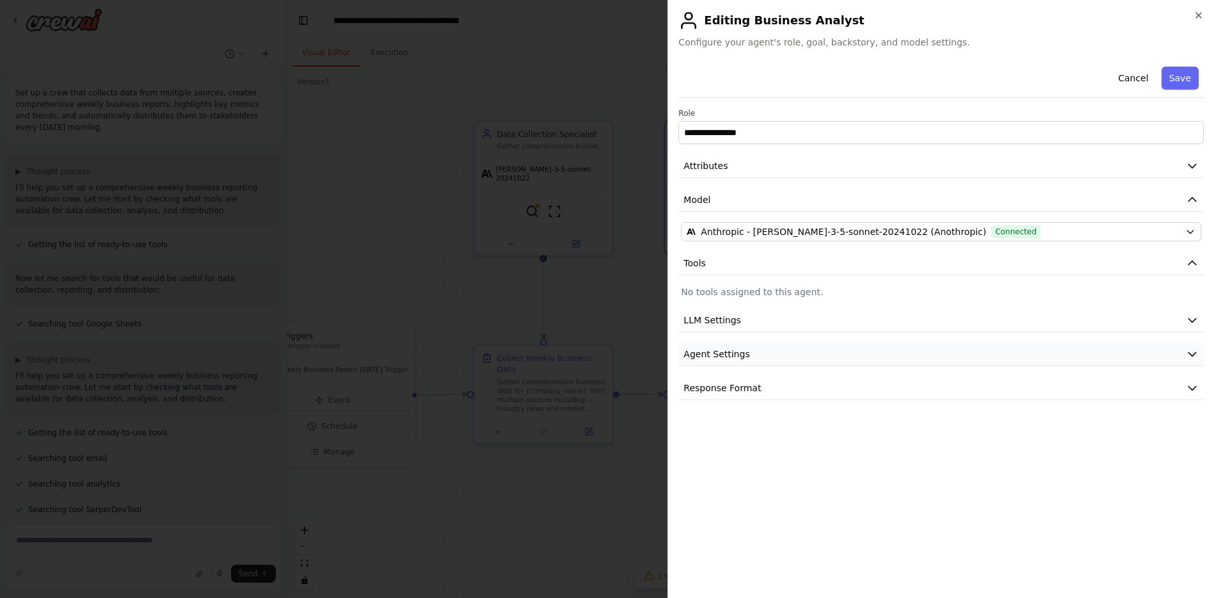
click at [764, 352] on button "Agent Settings" at bounding box center [940, 354] width 525 height 24
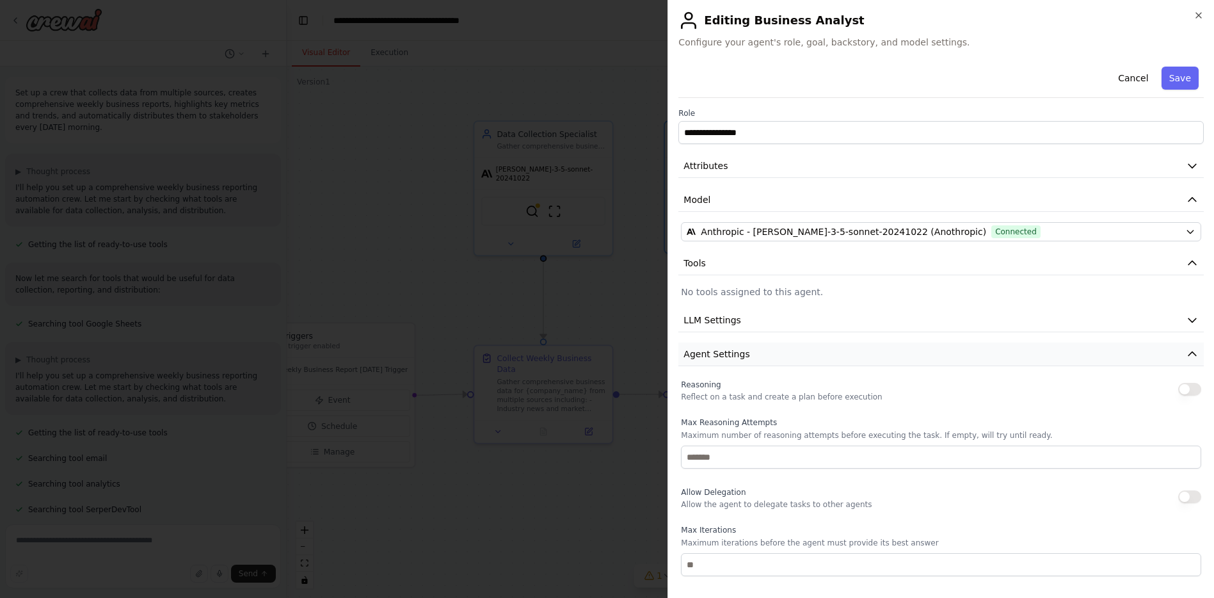
click at [764, 352] on button "Agent Settings" at bounding box center [940, 354] width 525 height 24
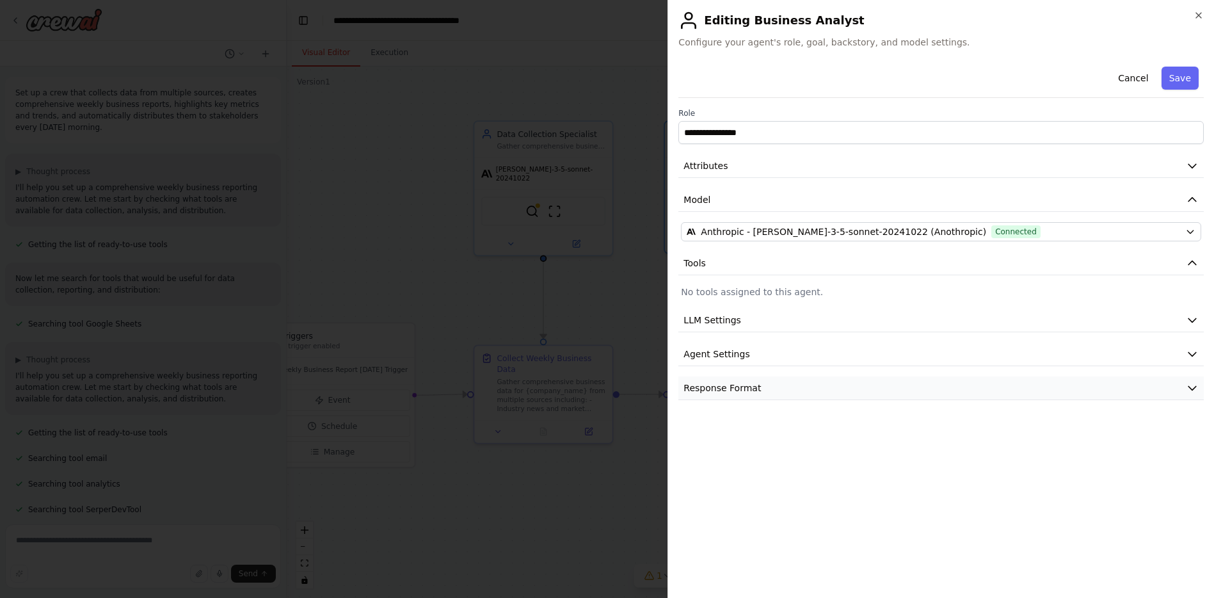
click at [775, 390] on button "Response Format" at bounding box center [940, 388] width 525 height 24
click at [775, 483] on div "**********" at bounding box center [940, 324] width 525 height 526
click at [818, 75] on div "Cancel Save" at bounding box center [940, 79] width 525 height 36
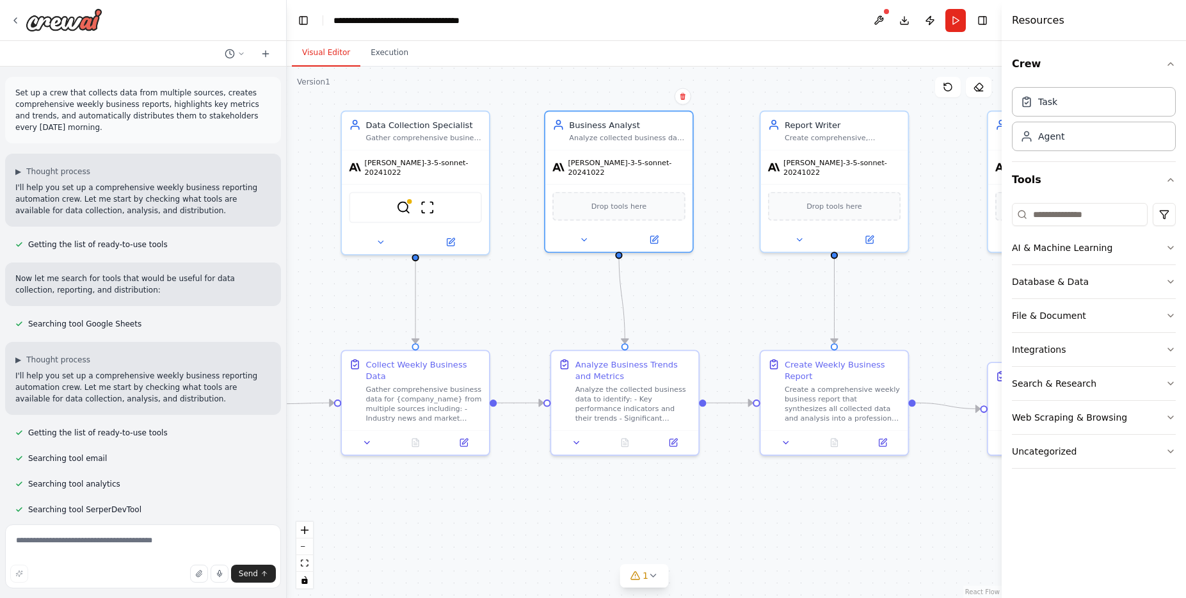
drag, startPoint x: 679, startPoint y: 294, endPoint x: 368, endPoint y: 285, distance: 311.7
click at [368, 285] on div ".deletable-edge-delete-btn { width: 20px; height: 20px; border: 0px solid #ffff…" at bounding box center [644, 332] width 715 height 531
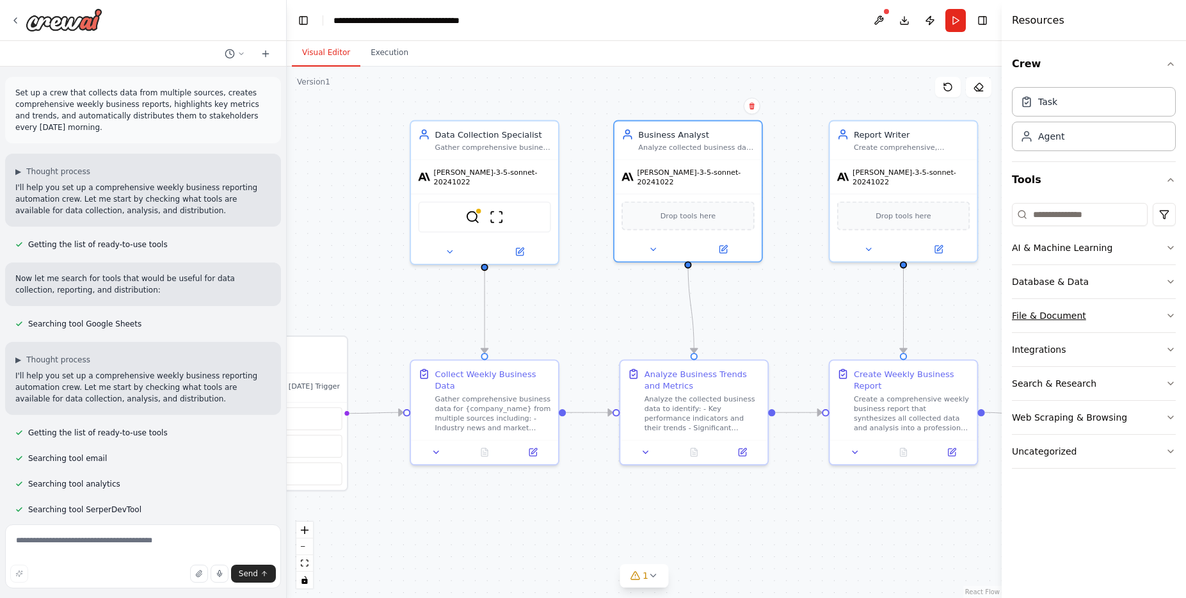
drag, startPoint x: 790, startPoint y: 290, endPoint x: 1068, endPoint y: 306, distance: 278.8
click at [818, 307] on div "Set up a crew that collects data from multiple sources, creates comprehensive w…" at bounding box center [593, 299] width 1186 height 598
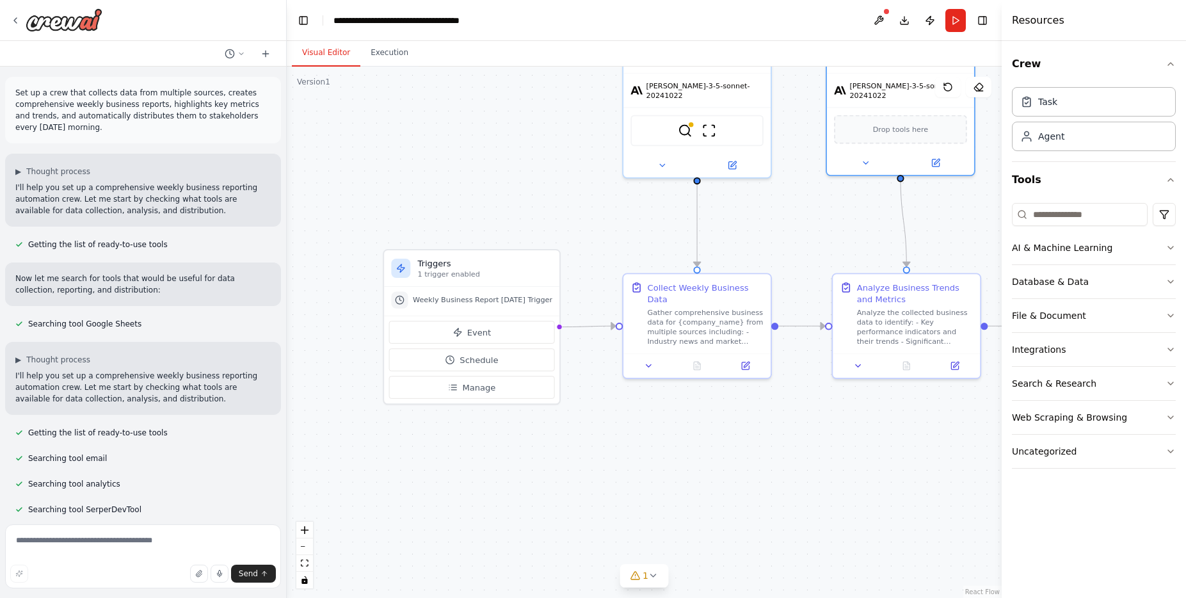
drag, startPoint x: 383, startPoint y: 296, endPoint x: 589, endPoint y: 210, distance: 224.0
click at [589, 210] on div ".deletable-edge-delete-btn { width: 20px; height: 20px; border: 0px solid #ffff…" at bounding box center [644, 332] width 715 height 531
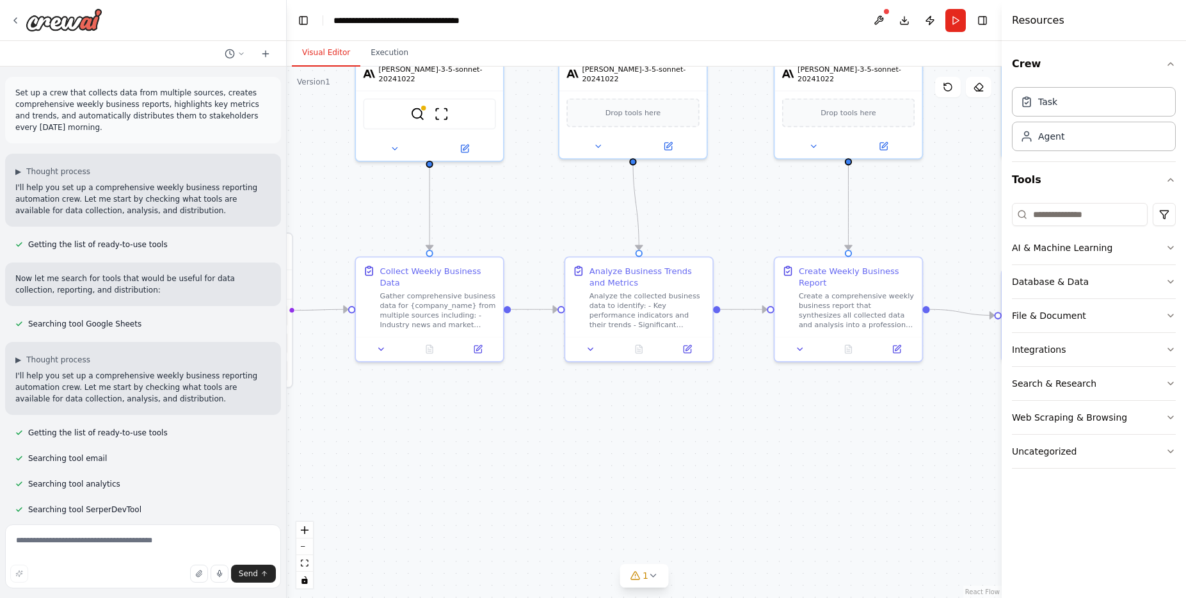
drag, startPoint x: 756, startPoint y: 464, endPoint x: 452, endPoint y: 441, distance: 304.8
click at [452, 441] on div ".deletable-edge-delete-btn { width: 20px; height: 20px; border: 0px solid #ffff…" at bounding box center [644, 332] width 715 height 531
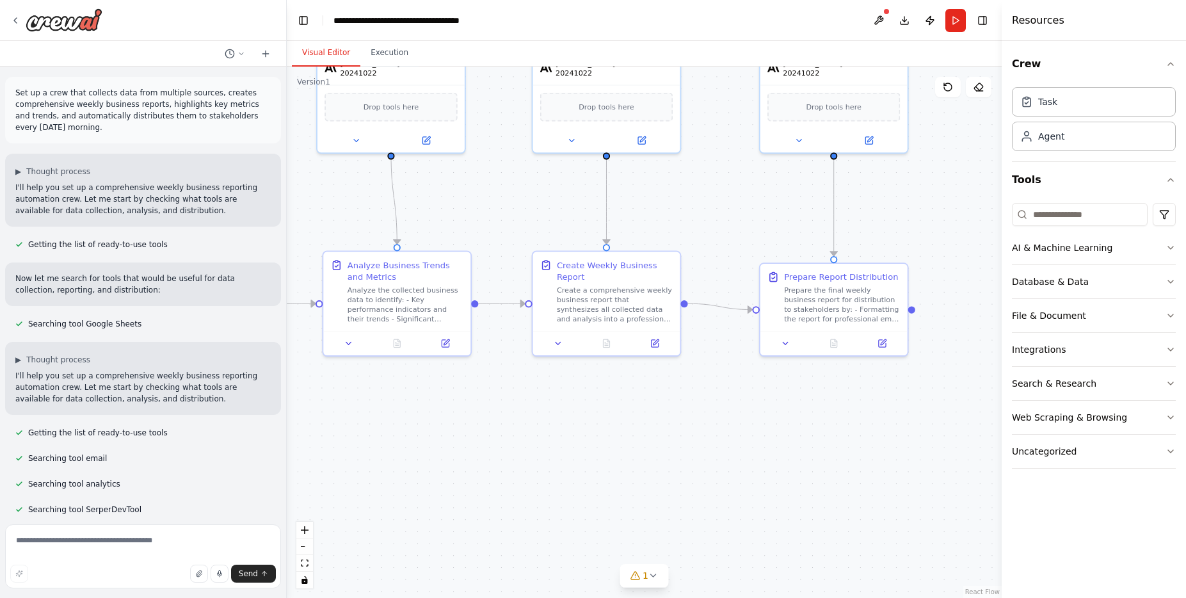
drag, startPoint x: 903, startPoint y: 461, endPoint x: 608, endPoint y: 462, distance: 294.9
click at [608, 462] on div ".deletable-edge-delete-btn { width: 20px; height: 20px; border: 0px solid #ffff…" at bounding box center [644, 332] width 715 height 531
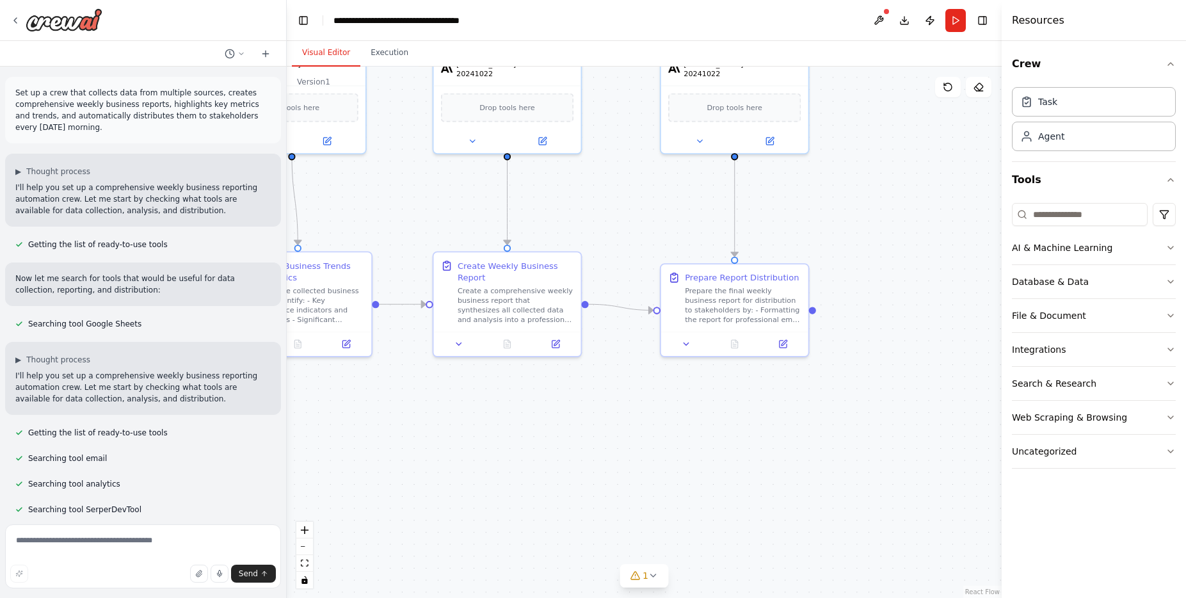
click at [770, 505] on div ".deletable-edge-delete-btn { width: 20px; height: 20px; border: 0px solid #ffff…" at bounding box center [644, 332] width 715 height 531
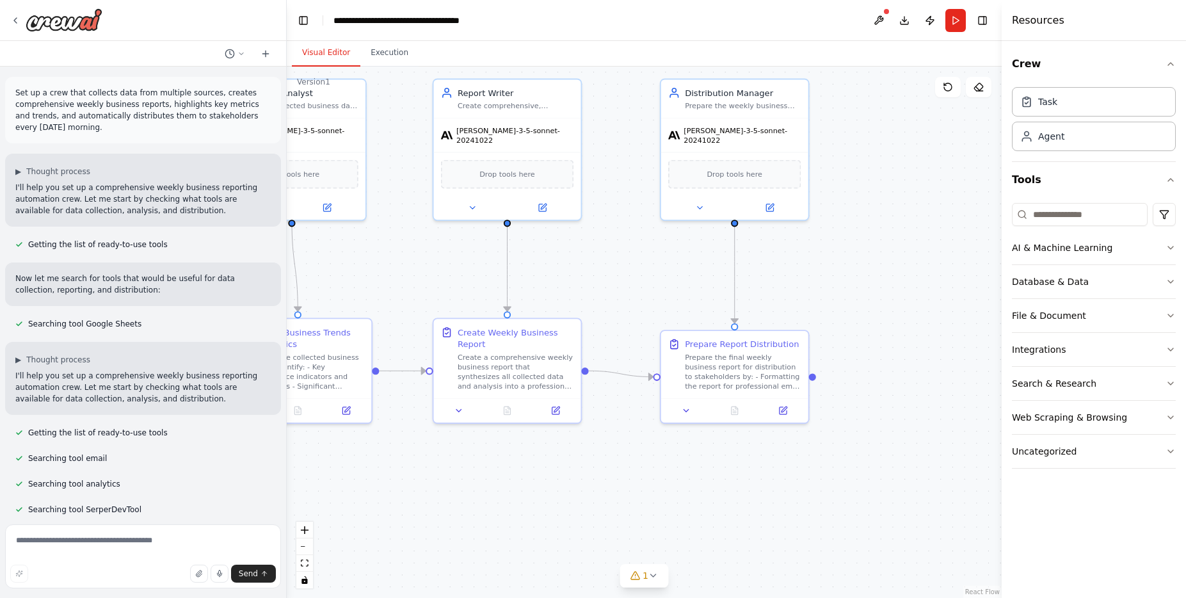
drag, startPoint x: 868, startPoint y: 334, endPoint x: 868, endPoint y: 401, distance: 66.5
click at [818, 401] on div ".deletable-edge-delete-btn { width: 20px; height: 20px; border: 0px solid #ffff…" at bounding box center [644, 332] width 715 height 531
click at [698, 200] on icon at bounding box center [700, 205] width 10 height 10
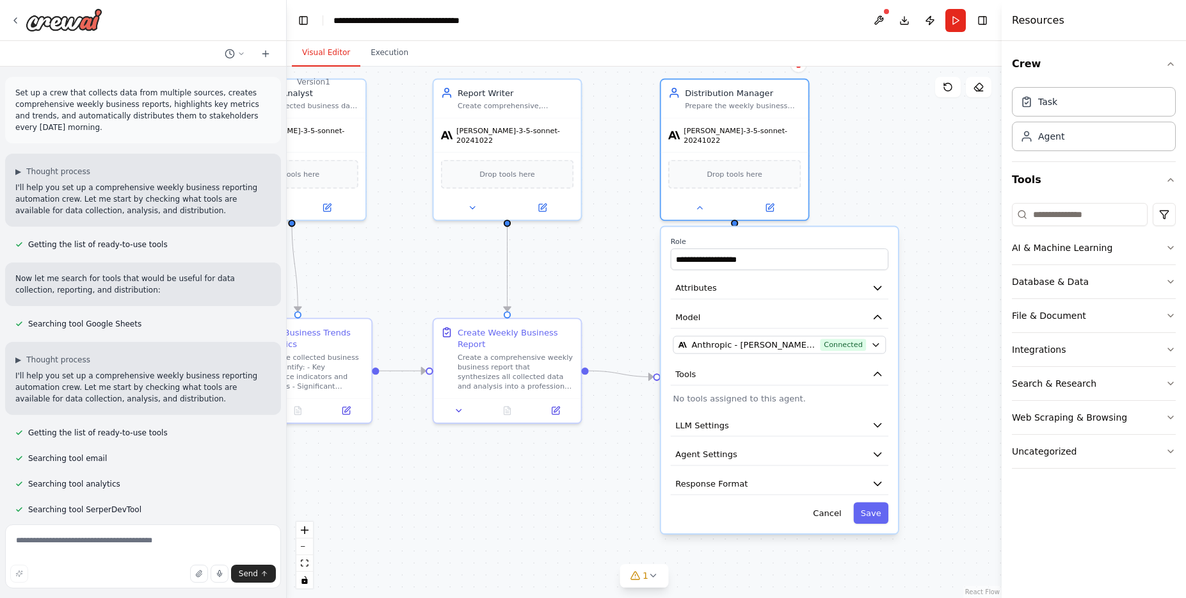
click at [818, 236] on div ".deletable-edge-delete-btn { width: 20px; height: 20px; border: 0px solid #ffff…" at bounding box center [644, 332] width 715 height 531
click at [818, 189] on div ".deletable-edge-delete-btn { width: 20px; height: 20px; border: 0px solid #ffff…" at bounding box center [644, 332] width 715 height 531
click at [597, 275] on div ".deletable-edge-delete-btn { width: 20px; height: 20px; border: 0px solid #ffff…" at bounding box center [644, 332] width 715 height 531
click at [620, 511] on div ".deletable-edge-delete-btn { width: 20px; height: 20px; border: 0px solid #ffff…" at bounding box center [644, 332] width 715 height 531
click at [818, 512] on button "Cancel" at bounding box center [826, 513] width 43 height 22
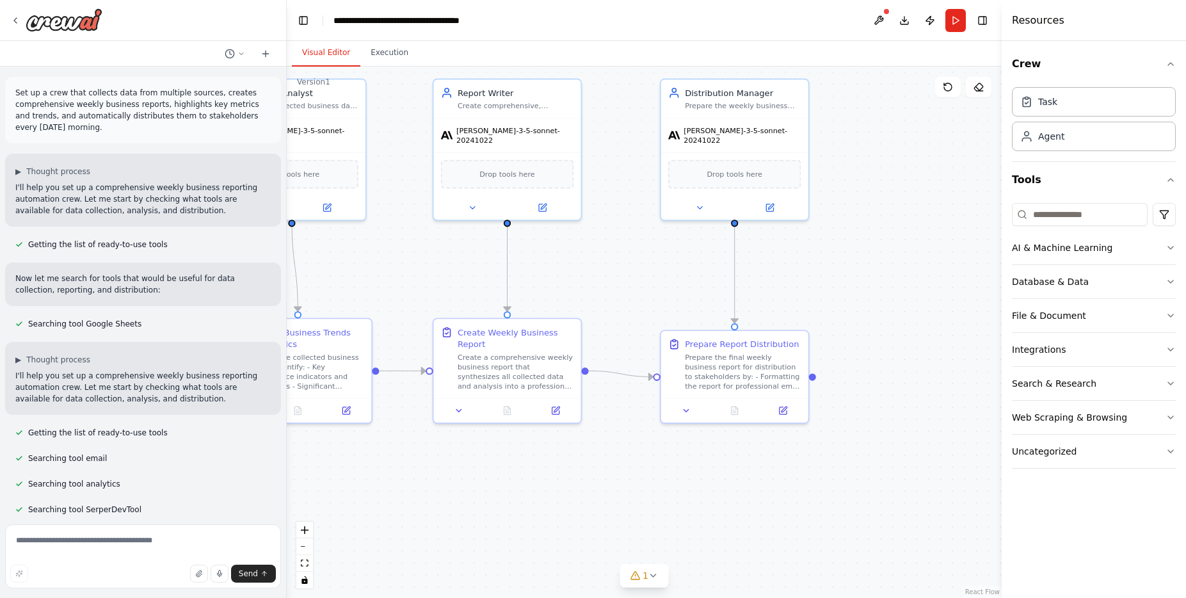
click at [635, 458] on div ".deletable-edge-delete-btn { width: 20px; height: 20px; border: 0px solid #ffff…" at bounding box center [644, 332] width 715 height 531
click at [779, 411] on icon at bounding box center [782, 407] width 7 height 7
click at [685, 411] on icon at bounding box center [686, 408] width 10 height 10
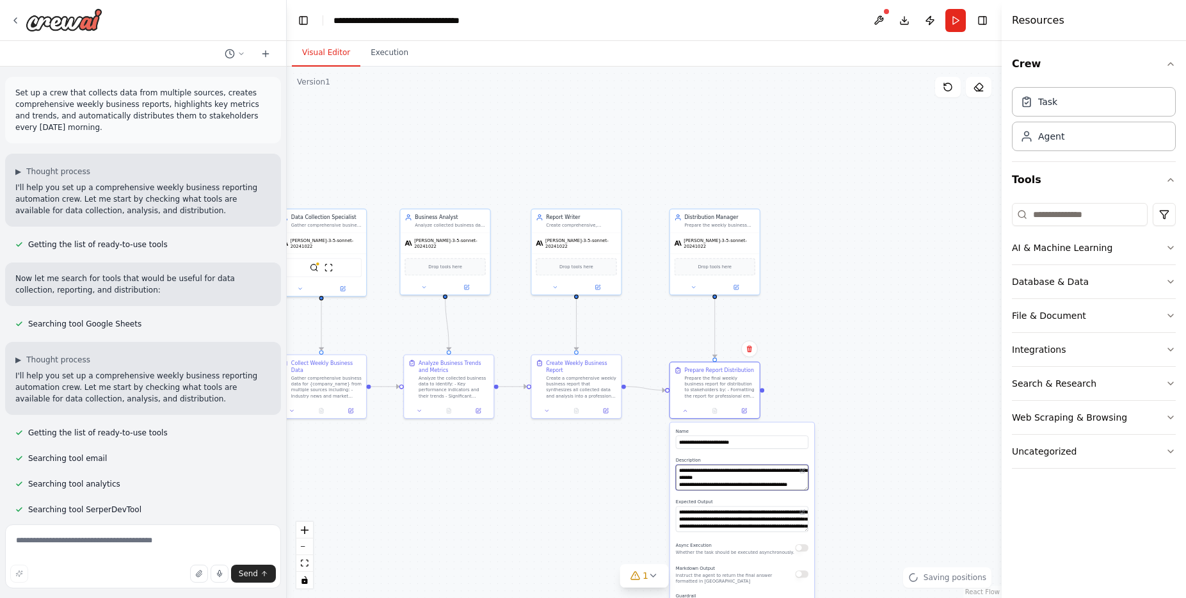
click at [716, 470] on textarea "**********" at bounding box center [742, 477] width 132 height 26
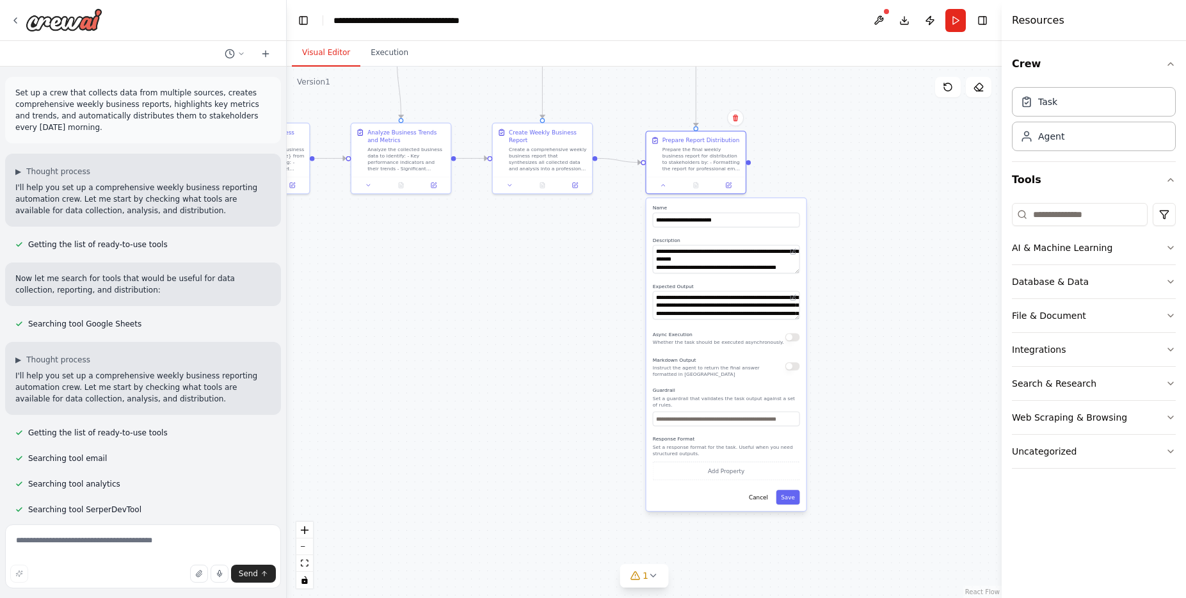
drag, startPoint x: 858, startPoint y: 424, endPoint x: 876, endPoint y: 193, distance: 231.7
click at [818, 193] on div ".deletable-edge-delete-btn { width: 20px; height: 20px; border: 0px solid #ffff…" at bounding box center [644, 332] width 715 height 531
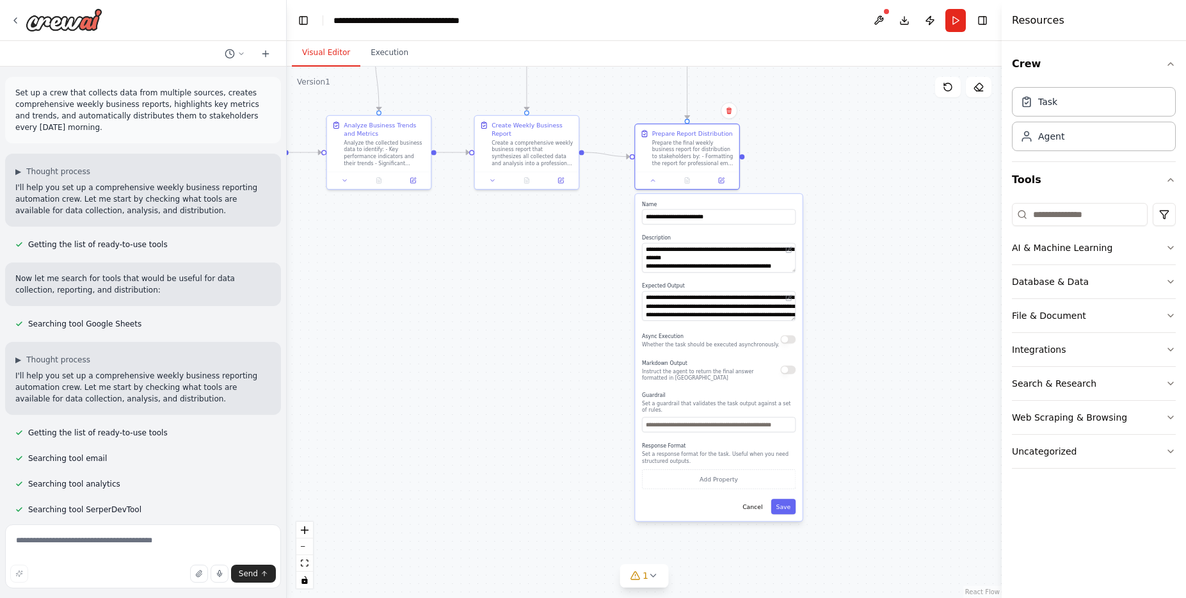
click at [818, 290] on div ".deletable-edge-delete-btn { width: 20px; height: 20px; border: 0px solid #ffff…" at bounding box center [644, 332] width 715 height 531
click at [754, 510] on button "Cancel" at bounding box center [752, 505] width 30 height 15
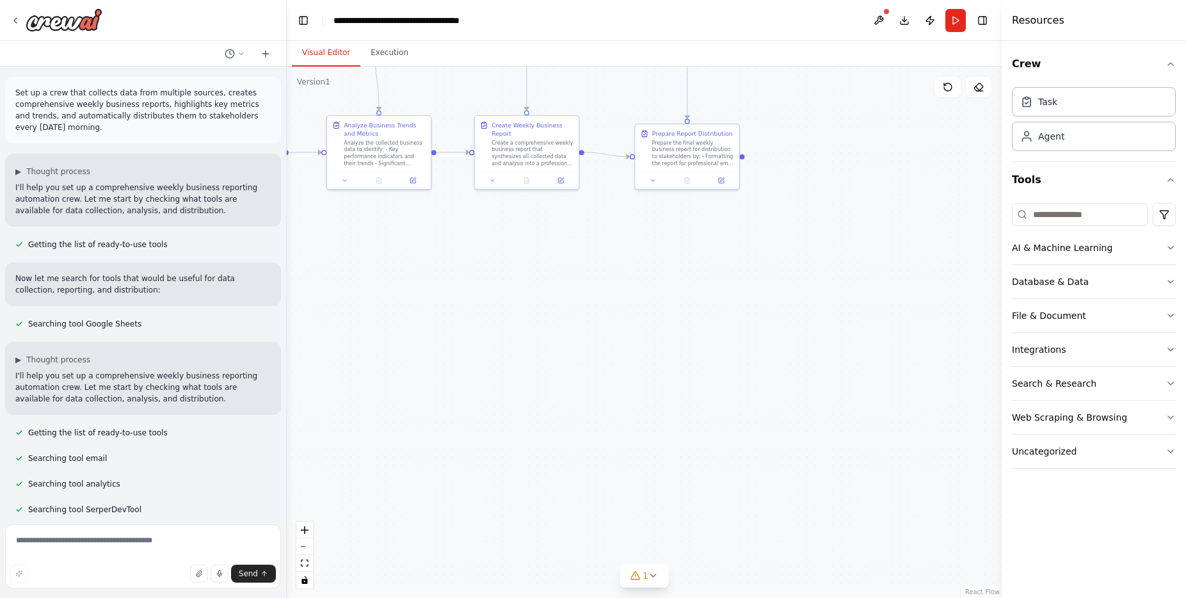
click at [553, 381] on div ".deletable-edge-delete-btn { width: 20px; height: 20px; border: 0px solid #ffff…" at bounding box center [644, 332] width 715 height 531
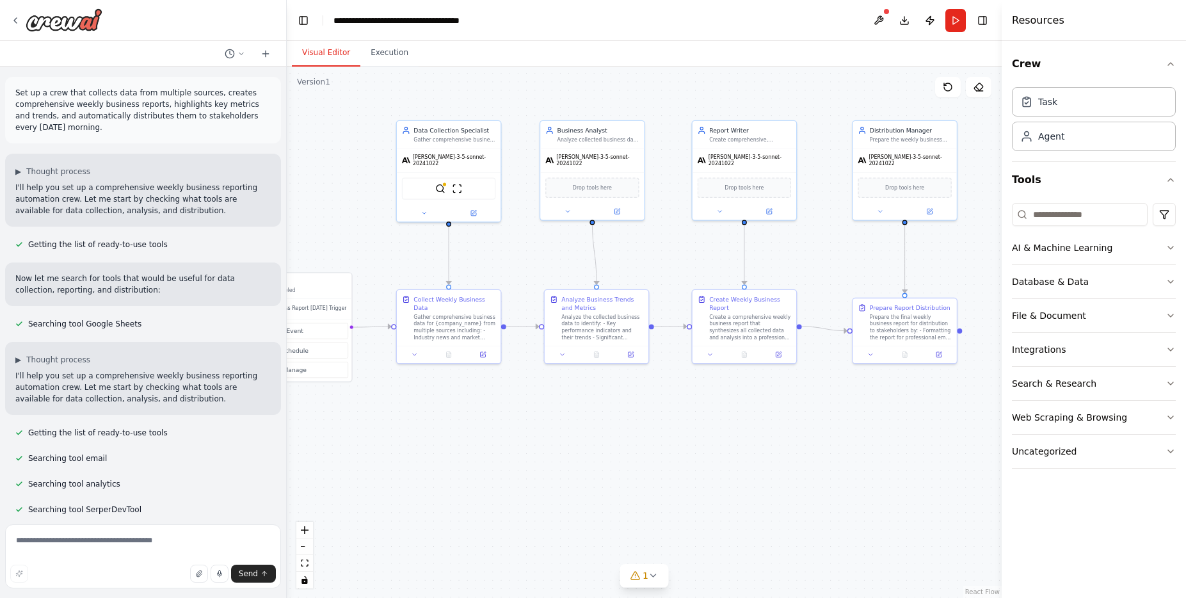
drag, startPoint x: 537, startPoint y: 337, endPoint x: 771, endPoint y: 529, distance: 302.3
click at [771, 529] on div ".deletable-edge-delete-btn { width: 20px; height: 20px; border: 0px solid #ffff…" at bounding box center [644, 332] width 715 height 531
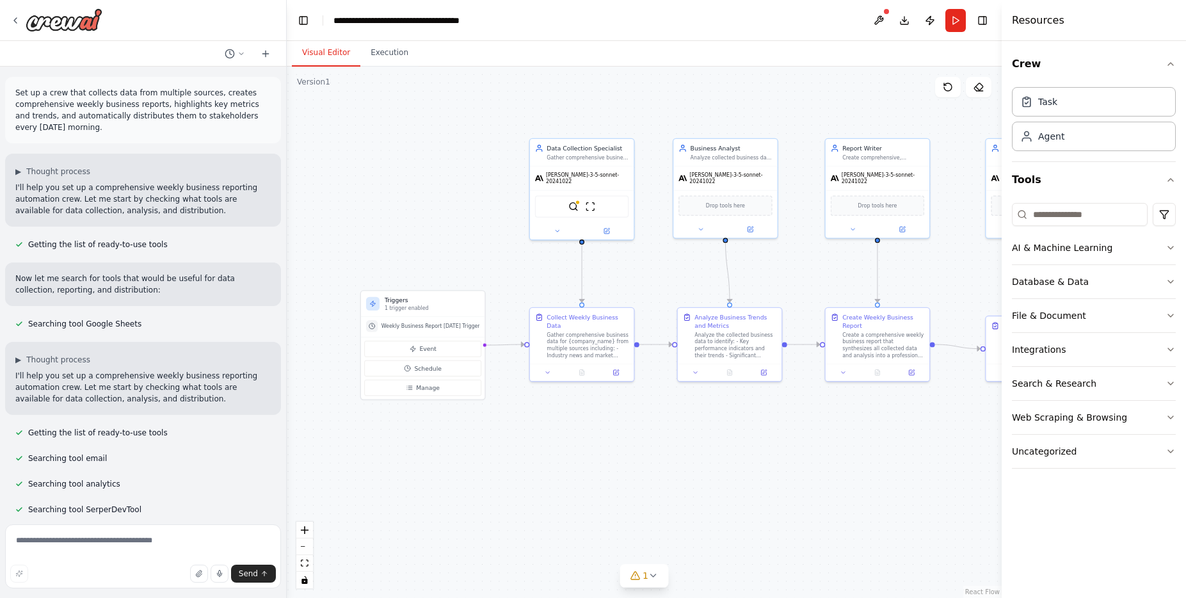
drag, startPoint x: 513, startPoint y: 445, endPoint x: 716, endPoint y: 434, distance: 203.1
click at [716, 434] on div ".deletable-edge-delete-btn { width: 20px; height: 20px; border: 0px solid #ffff…" at bounding box center [644, 332] width 715 height 531
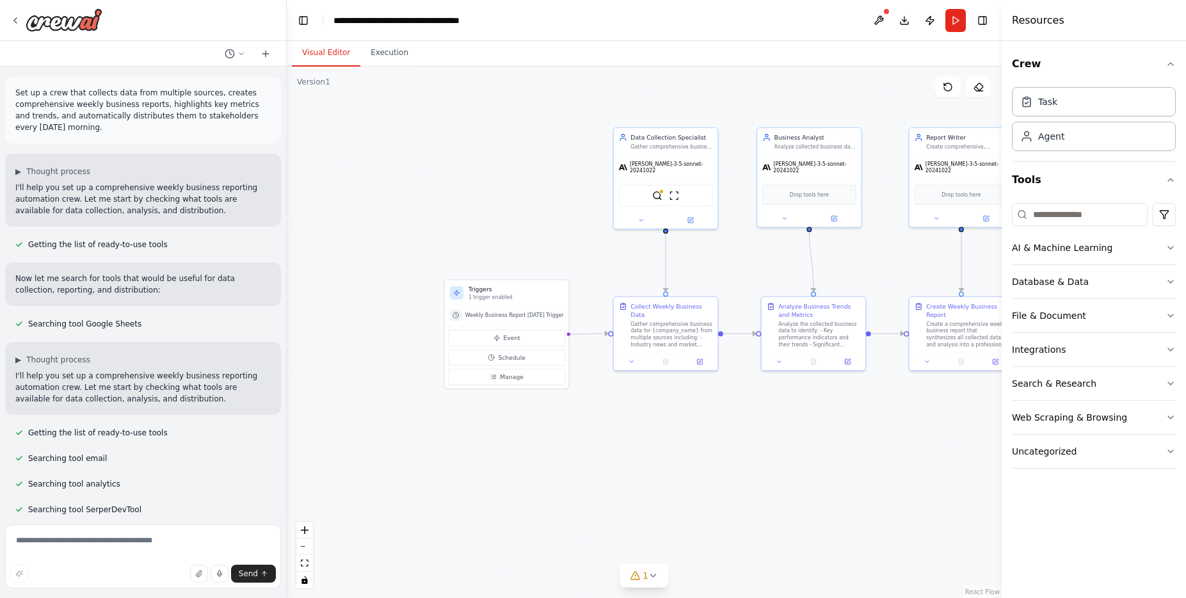
click at [373, 245] on div ".deletable-edge-delete-btn { width: 20px; height: 20px; border: 0px solid #ffff…" at bounding box center [644, 332] width 715 height 531
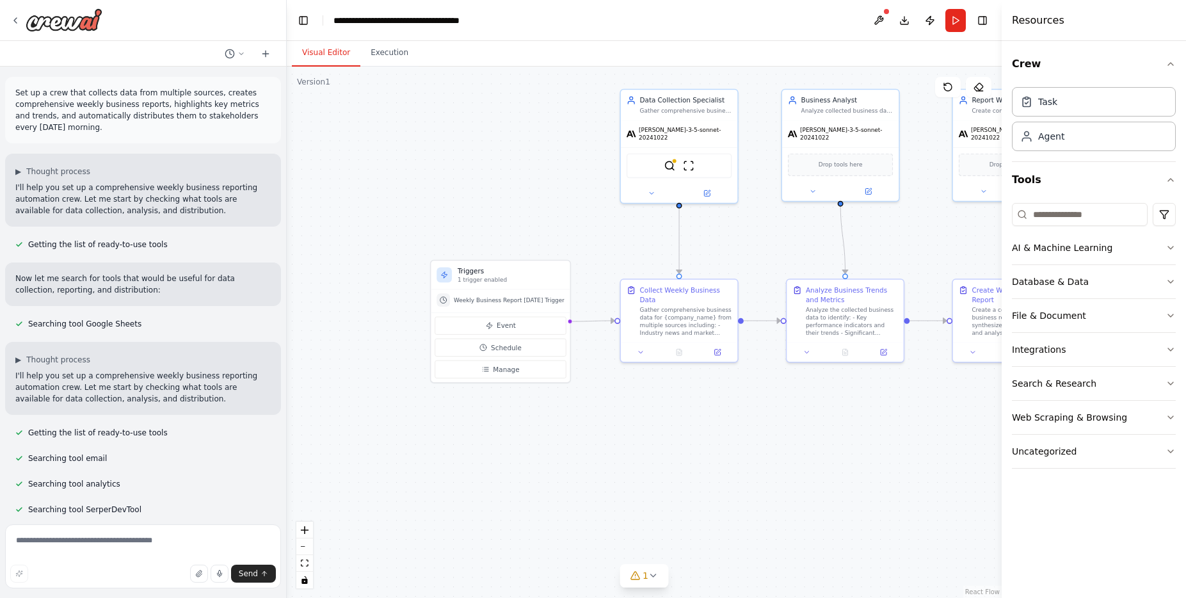
click at [414, 148] on div ".deletable-edge-delete-btn { width: 20px; height: 20px; border: 0px solid #ffff…" at bounding box center [644, 332] width 715 height 531
click at [242, 52] on icon at bounding box center [241, 53] width 4 height 2
click at [391, 186] on div ".deletable-edge-delete-btn { width: 20px; height: 20px; border: 0px solid #ffff…" at bounding box center [644, 332] width 715 height 531
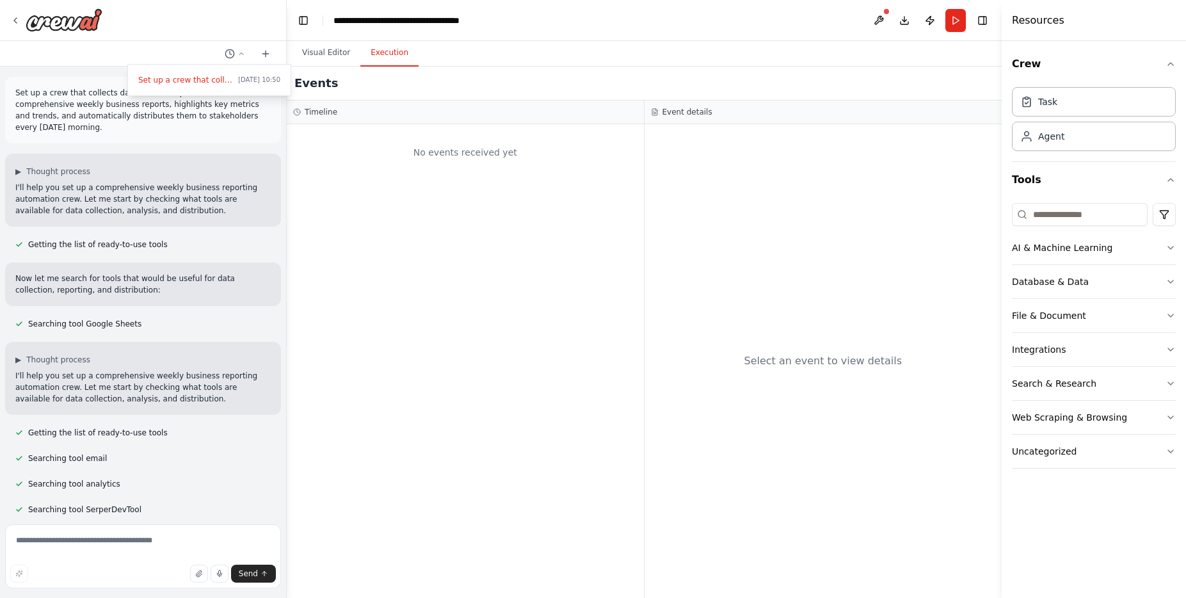
click at [386, 58] on button "Execution" at bounding box center [389, 53] width 58 height 27
click at [13, 19] on div at bounding box center [143, 299] width 287 height 598
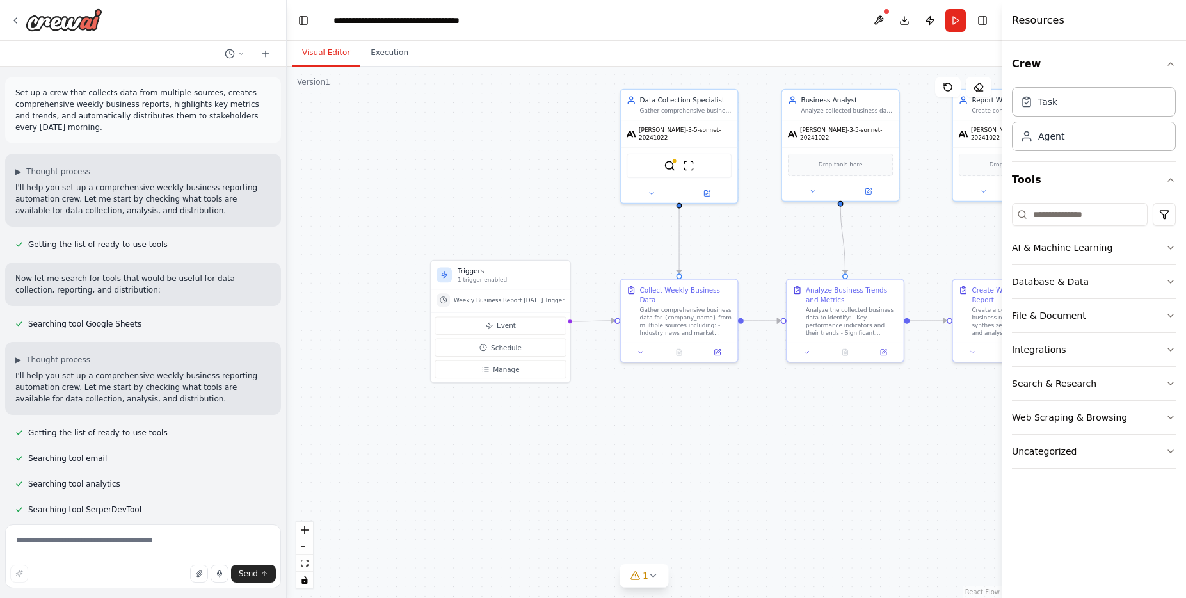
click at [322, 56] on button "Visual Editor" at bounding box center [326, 53] width 68 height 27
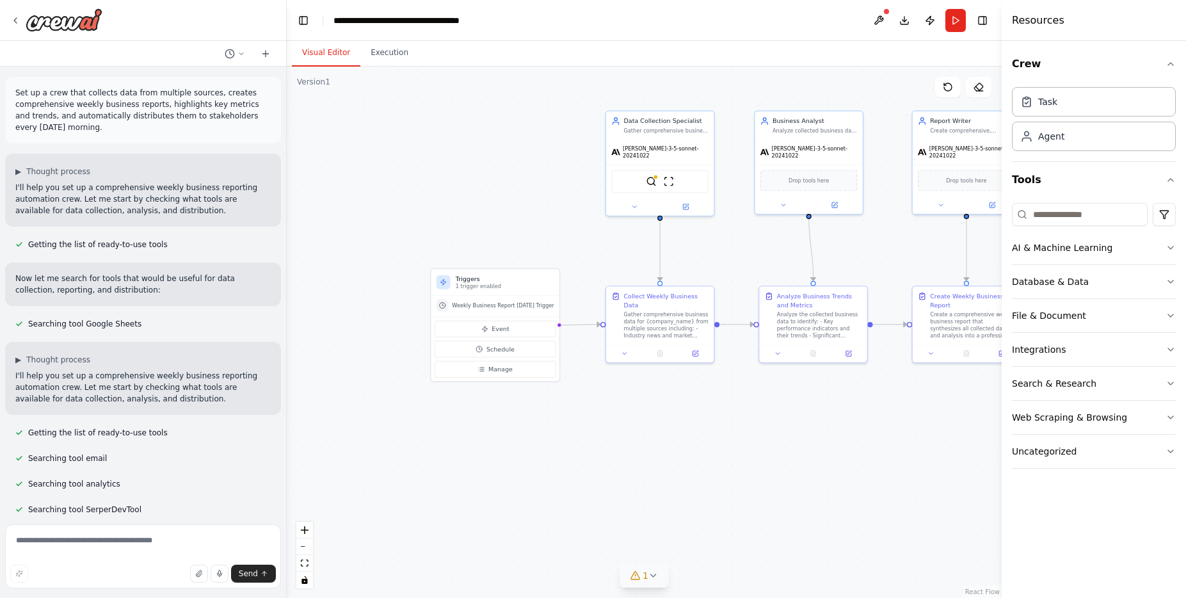
click at [662, 574] on button "1" at bounding box center [643, 576] width 49 height 24
click at [662, 452] on div ".deletable-edge-delete-btn { width: 20px; height: 20px; border: 0px solid #ffff…" at bounding box center [644, 332] width 715 height 531
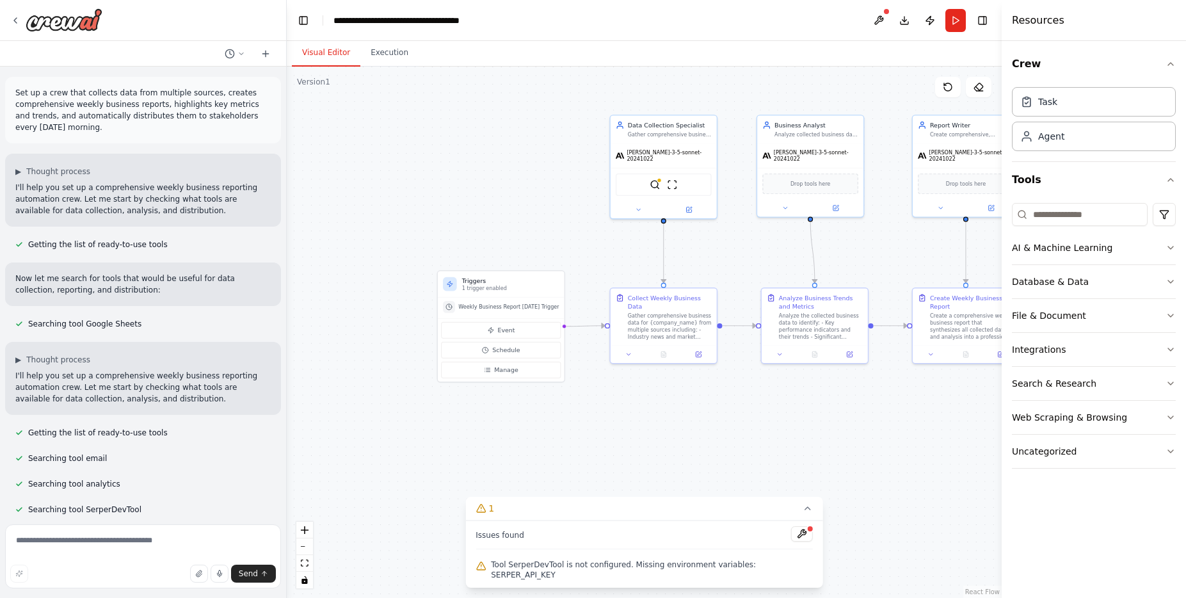
click at [518, 153] on div ".deletable-edge-delete-btn { width: 20px; height: 20px; border: 0px solid #ffff…" at bounding box center [644, 332] width 715 height 531
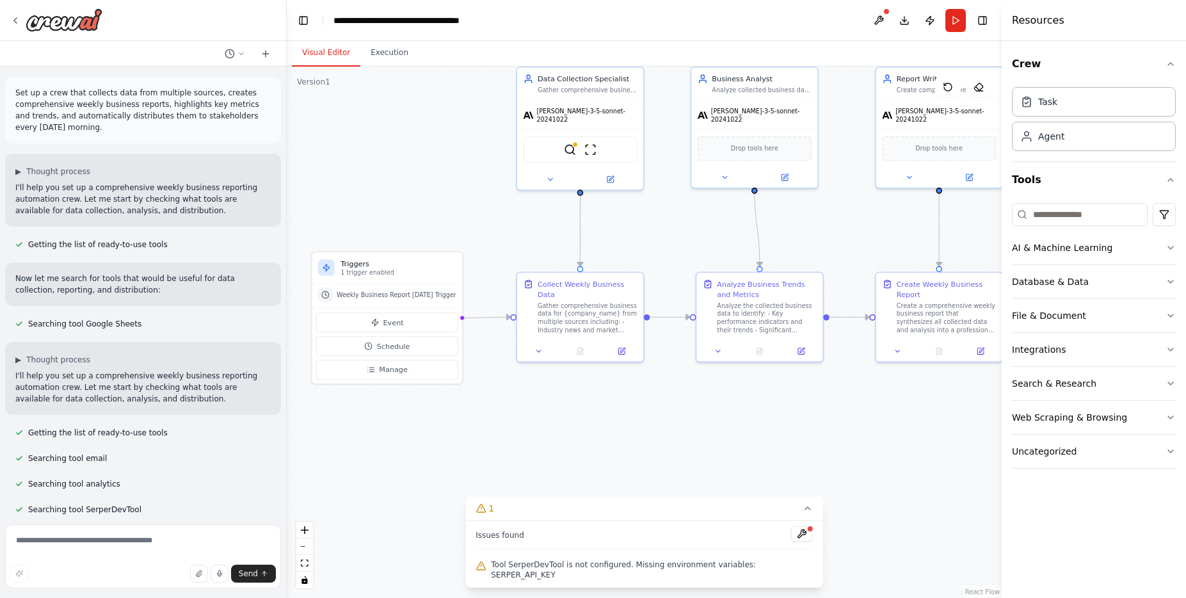
drag, startPoint x: 507, startPoint y: 189, endPoint x: 396, endPoint y: 147, distance: 118.8
click at [396, 147] on div ".deletable-edge-delete-btn { width: 20px; height: 20px; border: 0px solid #ffff…" at bounding box center [644, 332] width 715 height 531
click at [818, 223] on input at bounding box center [1079, 214] width 136 height 23
click at [818, 216] on input at bounding box center [1079, 214] width 136 height 23
click at [818, 321] on button "File & Document" at bounding box center [1093, 315] width 164 height 33
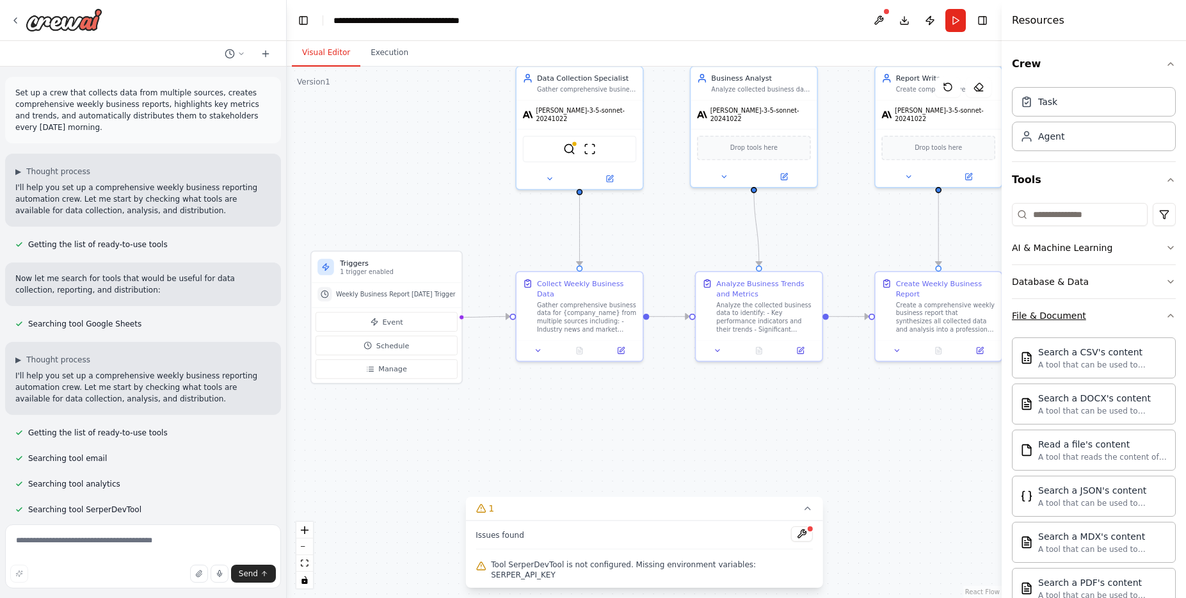
click at [818, 310] on button "File & Document" at bounding box center [1093, 315] width 164 height 33
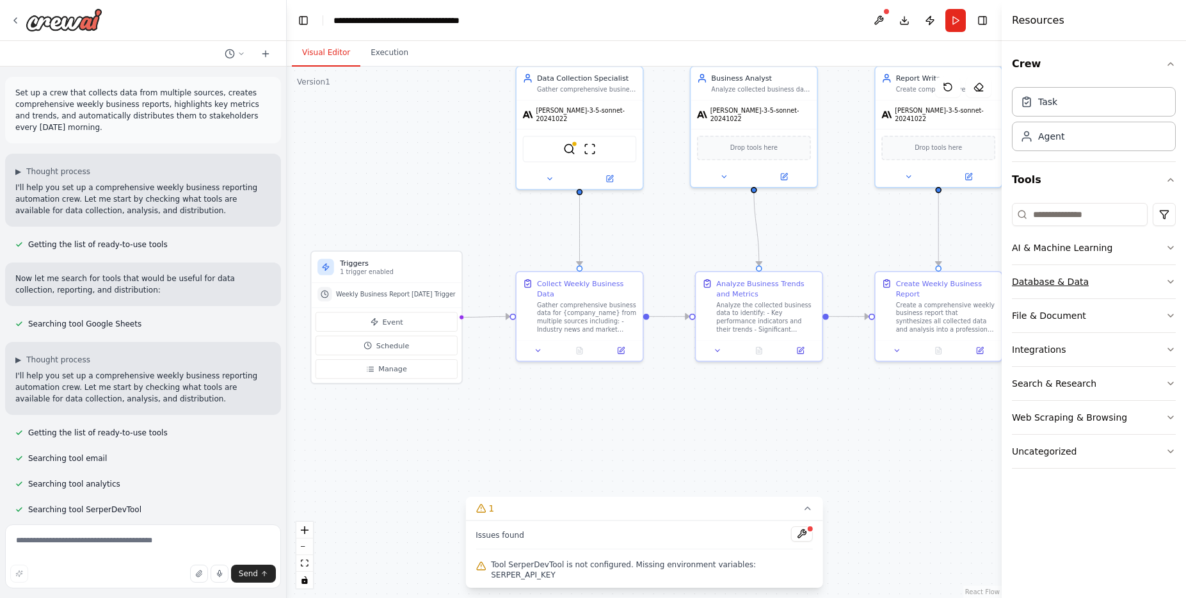
click at [818, 279] on button "Database & Data" at bounding box center [1093, 281] width 164 height 33
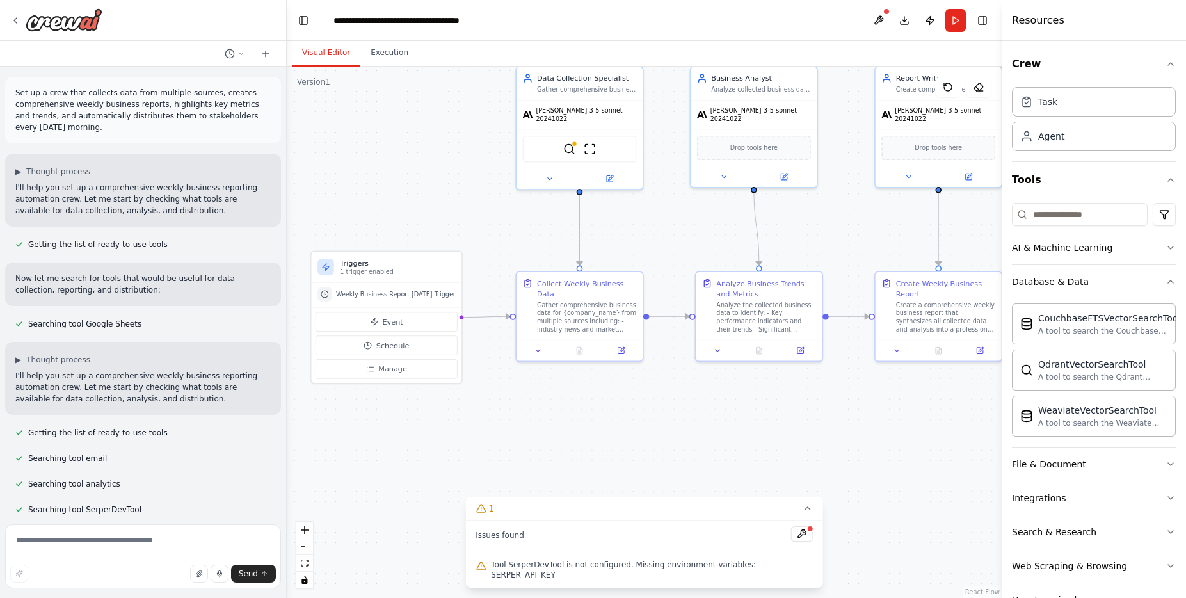
click at [818, 280] on button "Database & Data" at bounding box center [1093, 281] width 164 height 33
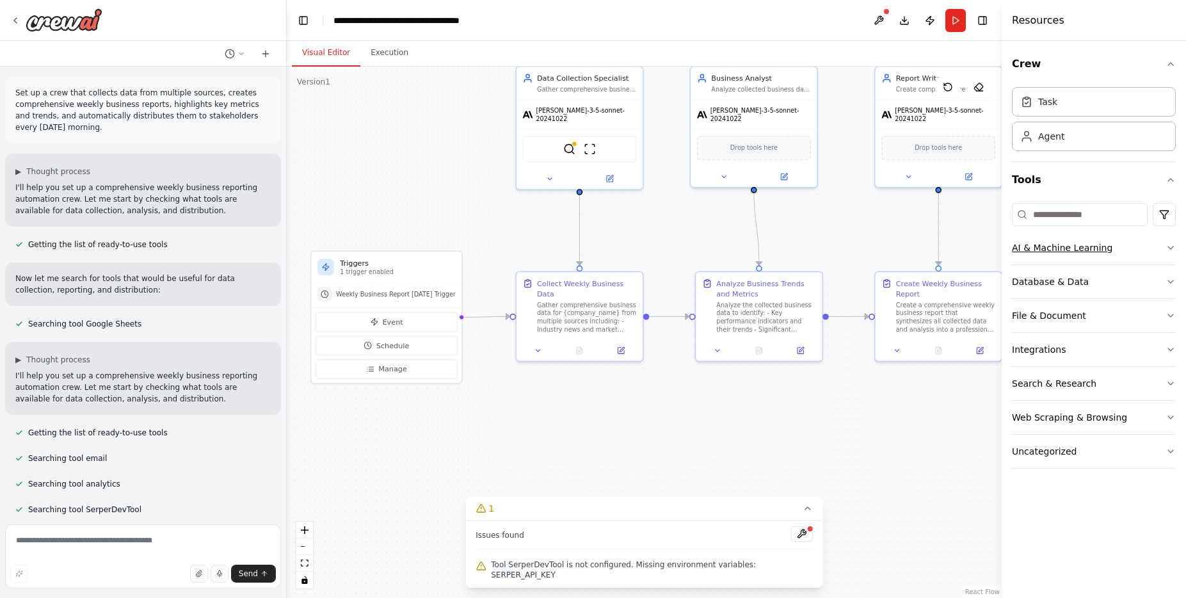
click at [818, 244] on button "AI & Machine Learning" at bounding box center [1093, 247] width 164 height 33
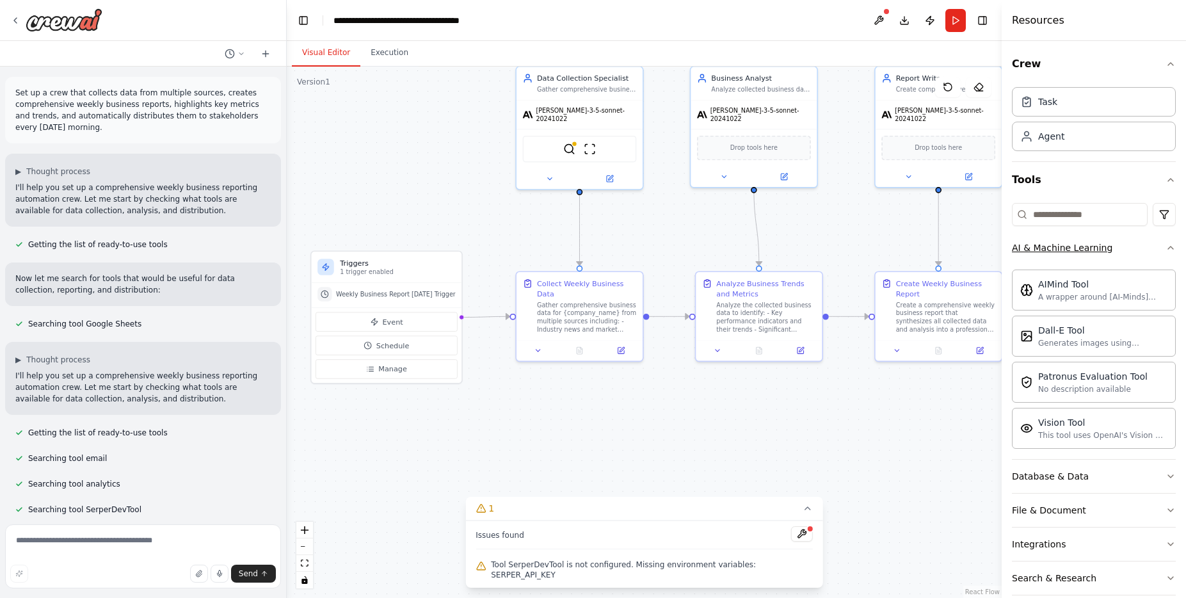
click at [818, 244] on button "AI & Machine Learning" at bounding box center [1093, 247] width 164 height 33
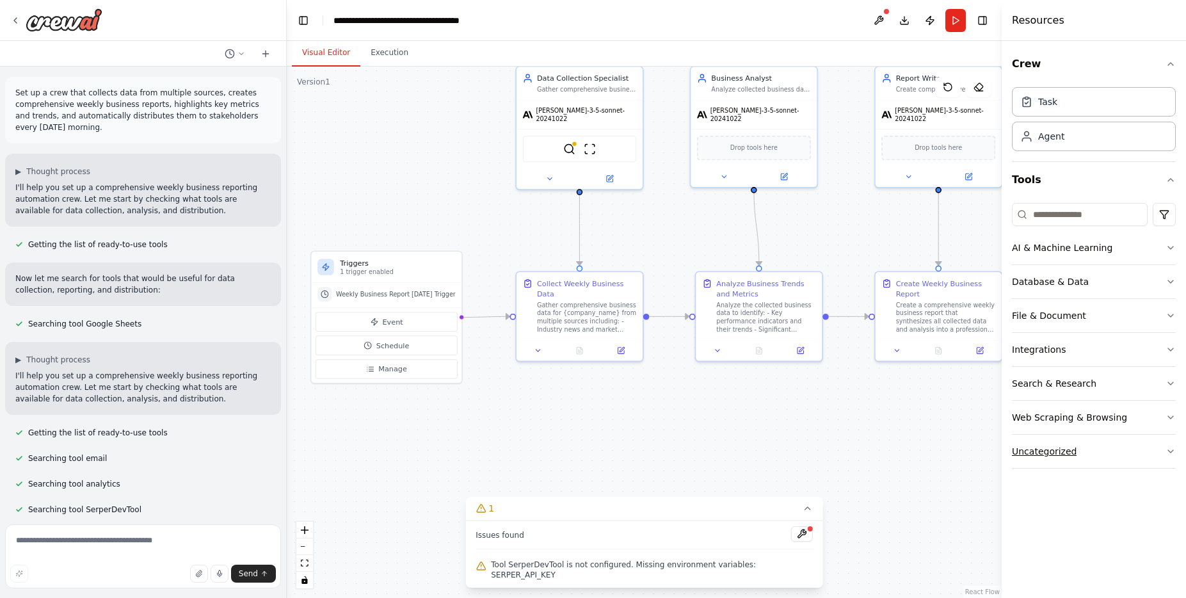
click at [818, 441] on button "Uncategorized" at bounding box center [1093, 450] width 164 height 33
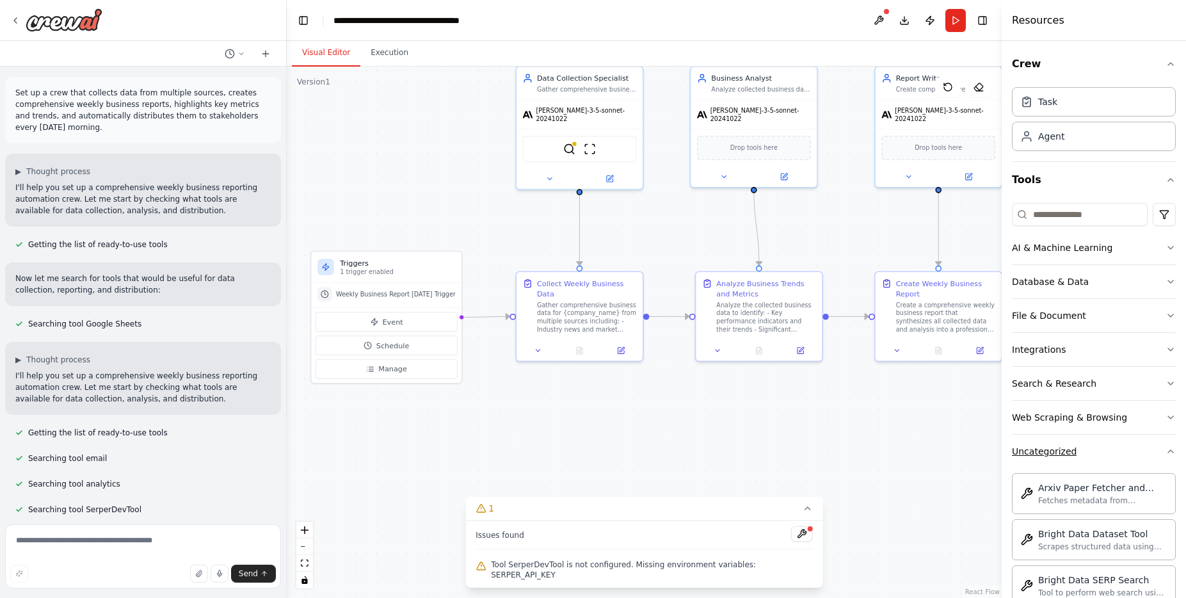
click at [818, 450] on button "Uncategorized" at bounding box center [1093, 450] width 164 height 33
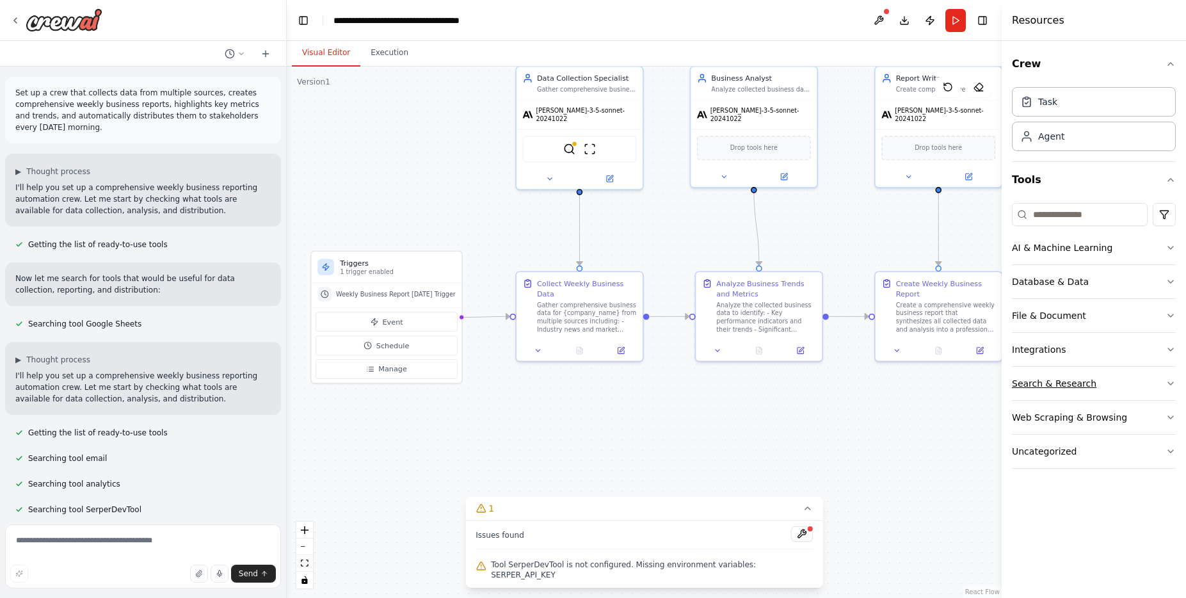
click at [818, 386] on button "Search & Research" at bounding box center [1093, 383] width 164 height 33
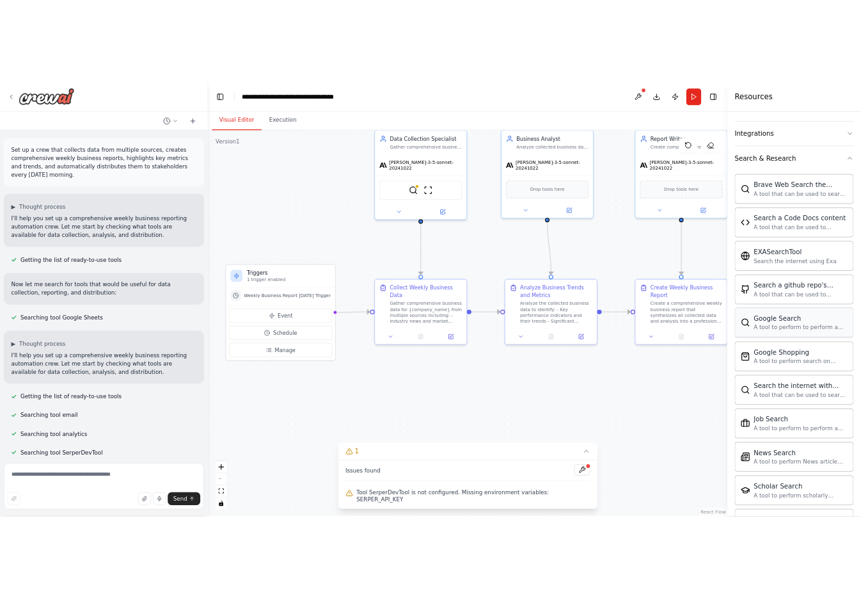
scroll to position [164, 0]
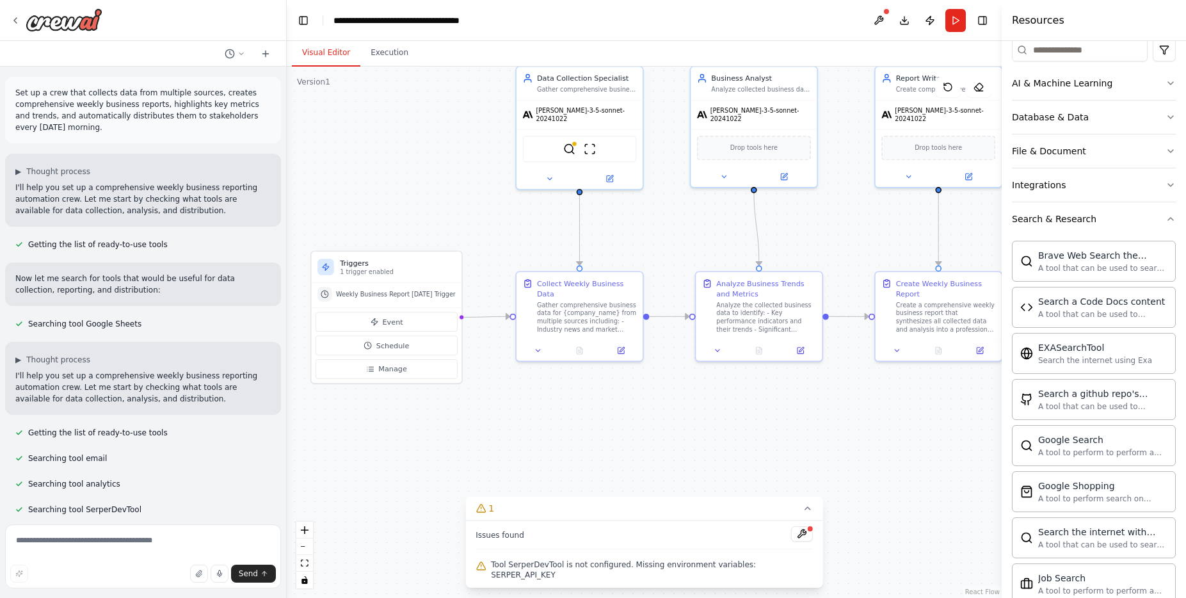
click at [818, 441] on div ".deletable-edge-delete-btn { width: 20px; height: 20px; border: 0px solid #ffff…" at bounding box center [644, 332] width 715 height 531
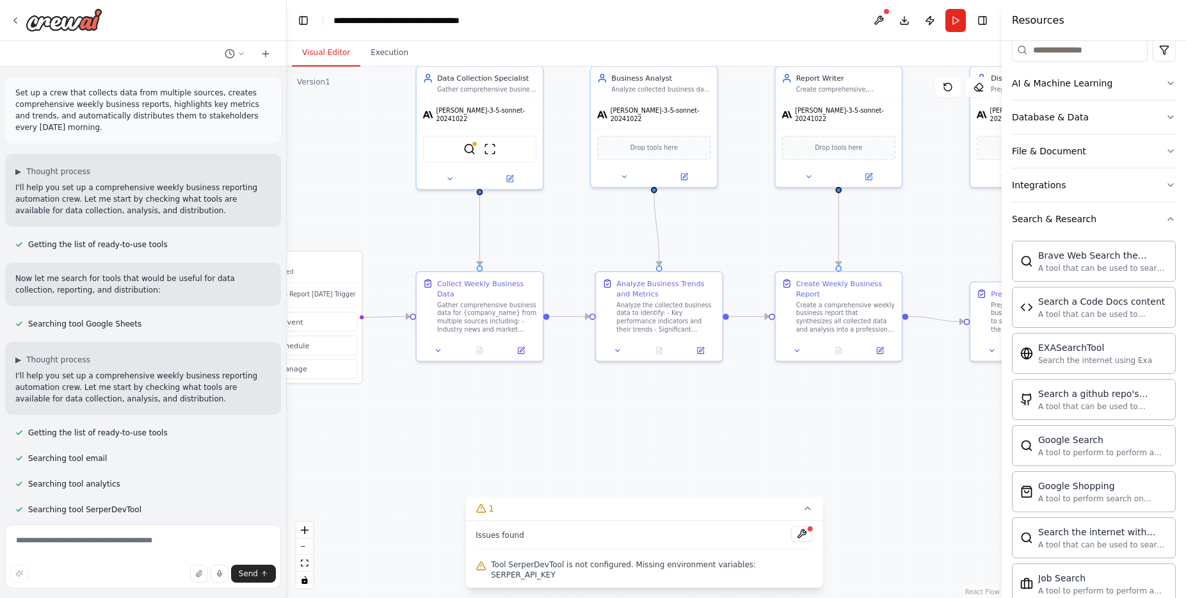
drag, startPoint x: 843, startPoint y: 420, endPoint x: 738, endPoint y: 416, distance: 104.3
click at [738, 416] on div ".deletable-edge-delete-btn { width: 20px; height: 20px; border: 0px solid #ffff…" at bounding box center [644, 332] width 715 height 531
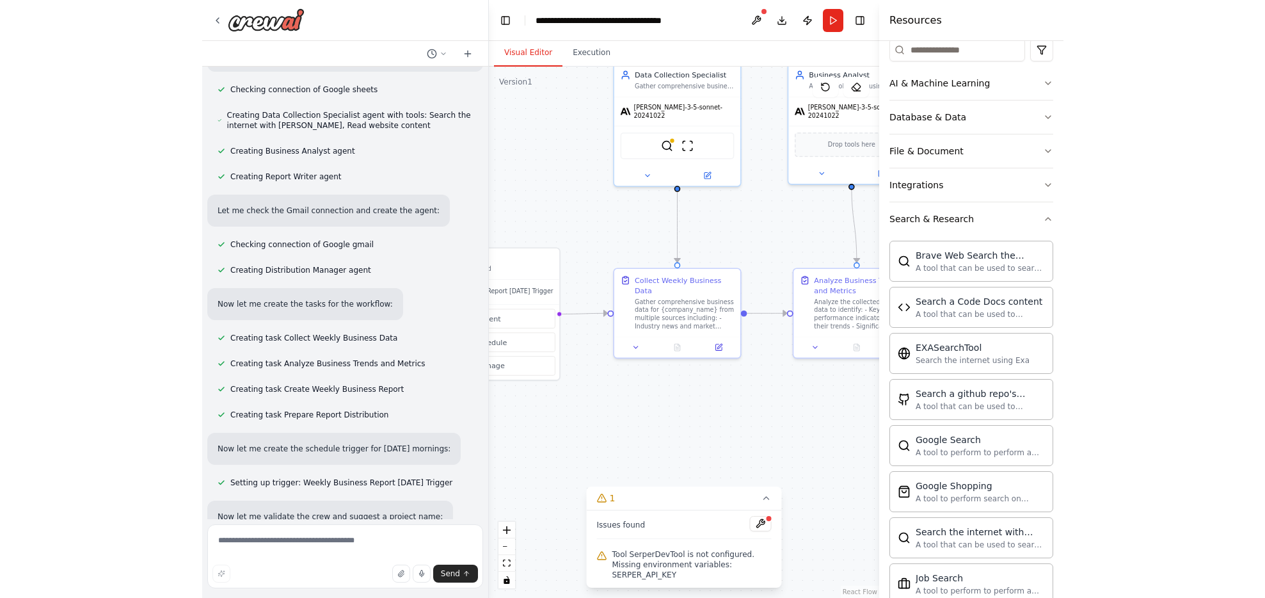
scroll to position [882, 0]
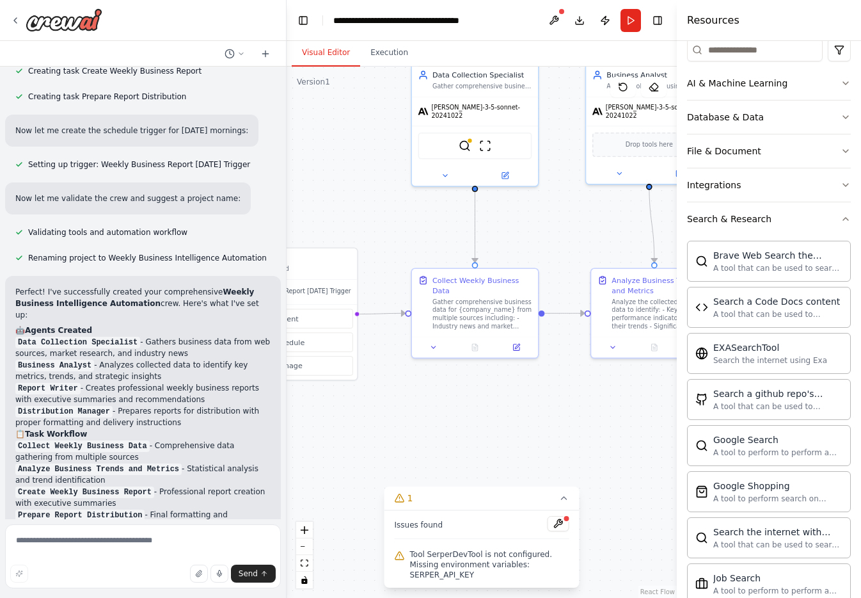
click at [415, 447] on div ".deletable-edge-delete-btn { width: 20px; height: 20px; border: 0px solid #ffff…" at bounding box center [482, 332] width 390 height 531
click at [464, 301] on div "Gather comprehensive business data for {company_name} from multiple sources inc…" at bounding box center [481, 312] width 99 height 33
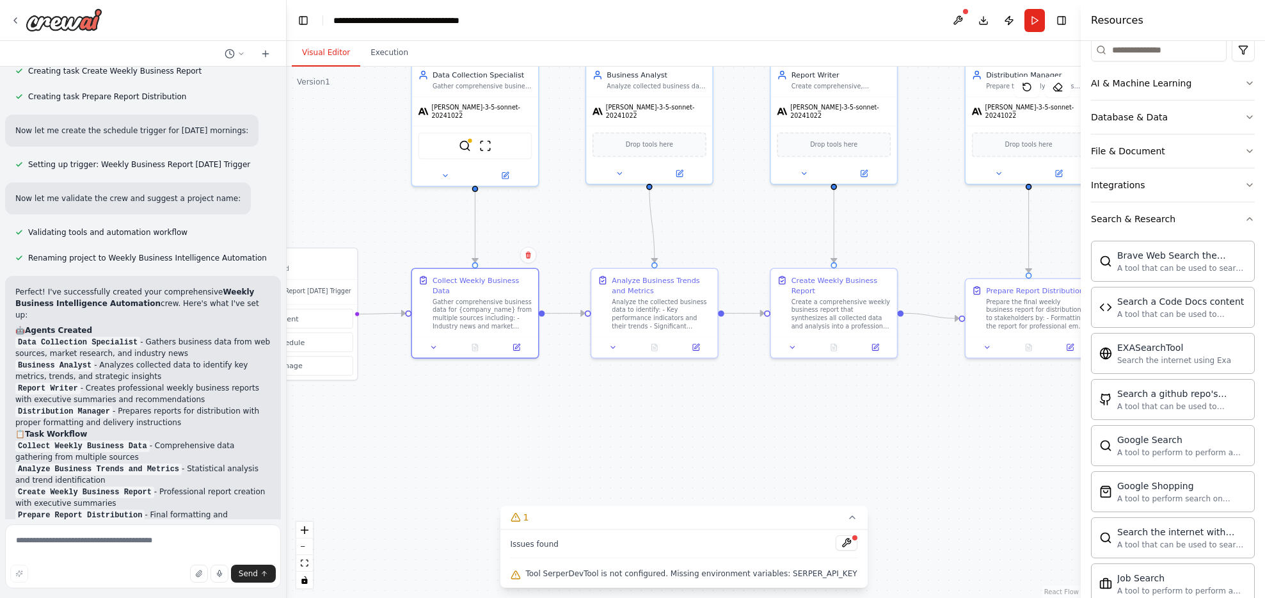
click at [583, 435] on div ".deletable-edge-delete-btn { width: 20px; height: 20px; border: 0px solid #ffff…" at bounding box center [684, 332] width 794 height 531
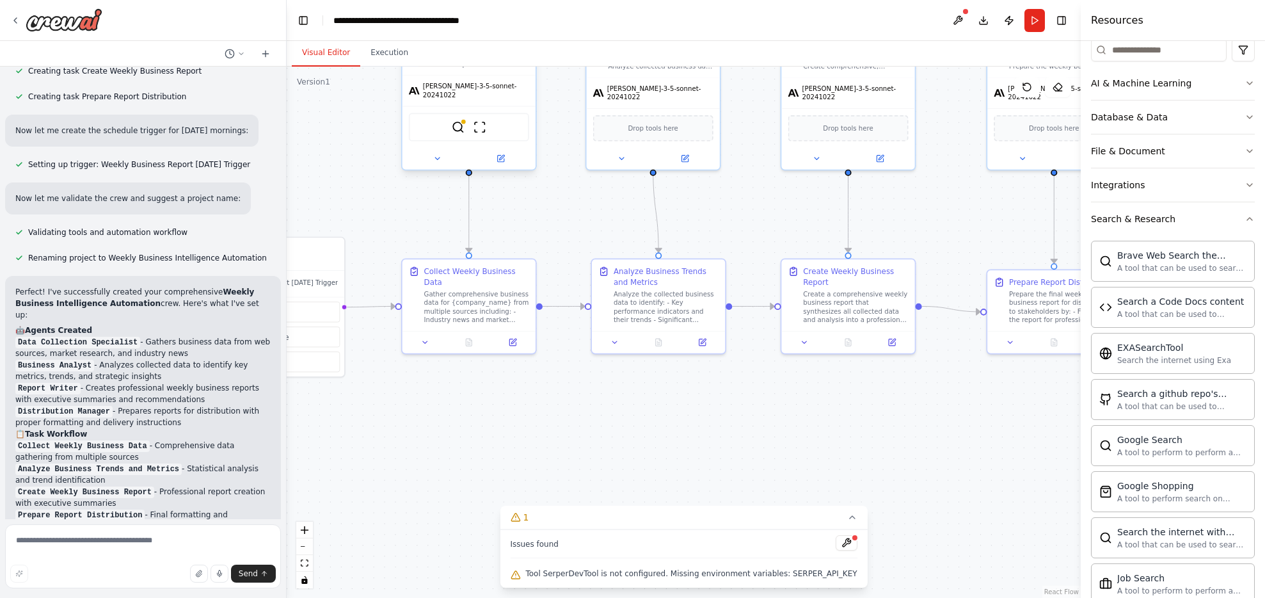
click at [457, 113] on div "SerperDevTool ScrapeWebsiteTool" at bounding box center [469, 127] width 120 height 28
click at [475, 121] on img at bounding box center [479, 126] width 13 height 13
click at [486, 292] on div "Gather comprehensive business data for {company_name} from multiple sources inc…" at bounding box center [476, 304] width 105 height 35
click at [509, 336] on icon at bounding box center [512, 340] width 9 height 9
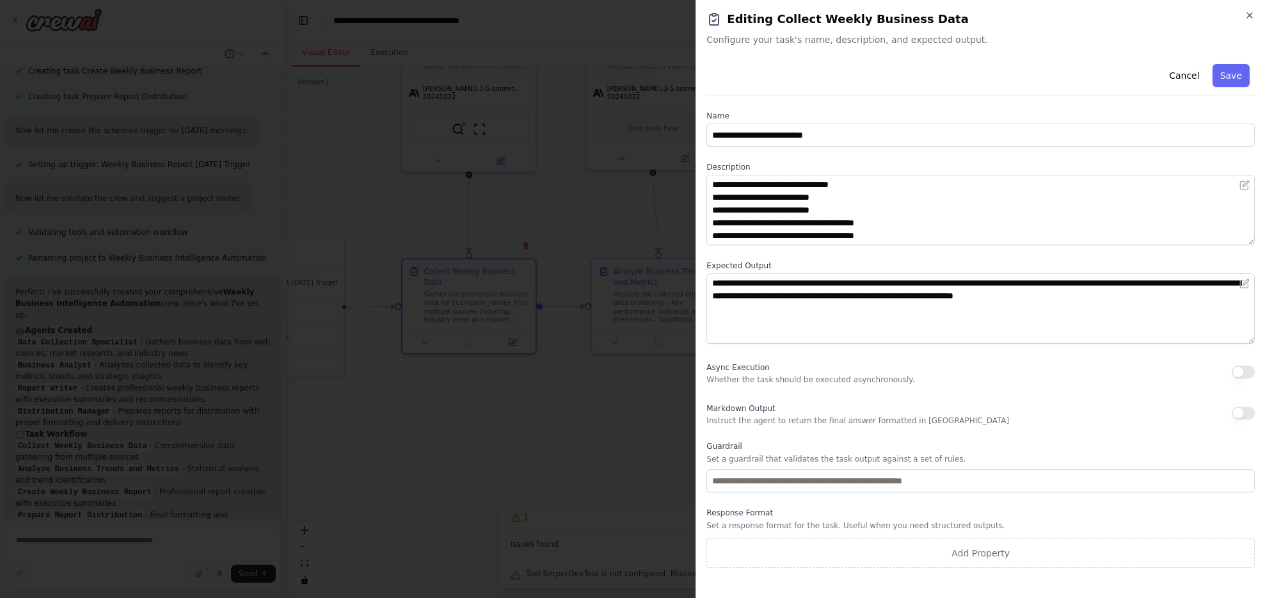
scroll to position [38, 0]
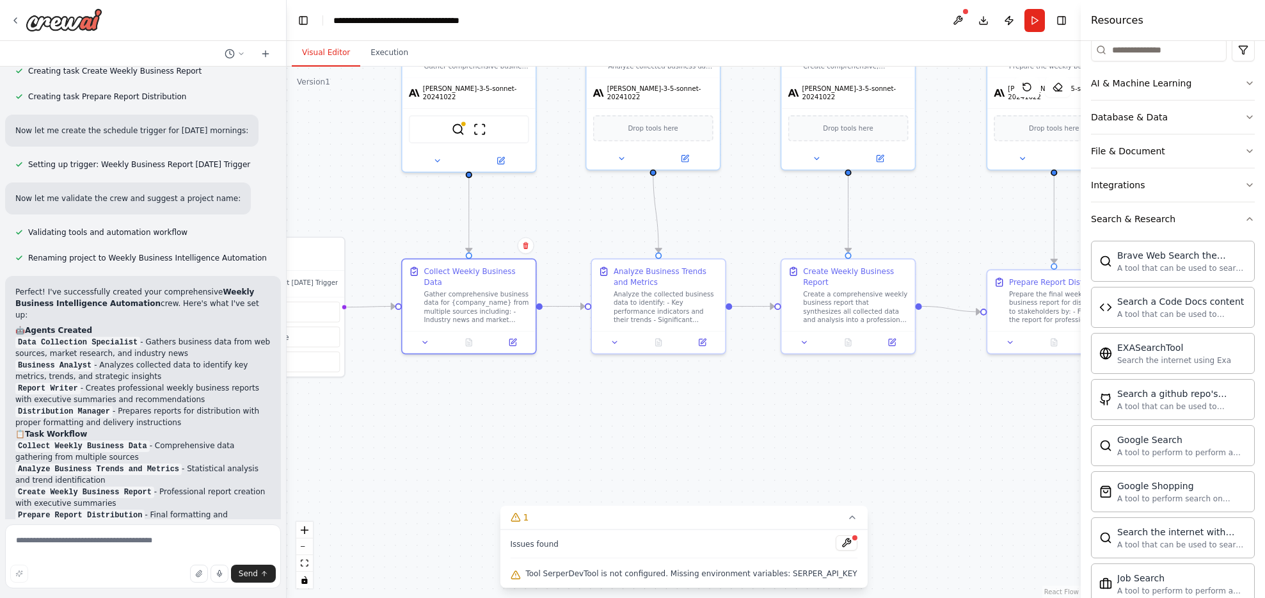
click at [542, 411] on div ".deletable-edge-delete-btn { width: 20px; height: 20px; border: 0px solid #ffff…" at bounding box center [684, 332] width 794 height 531
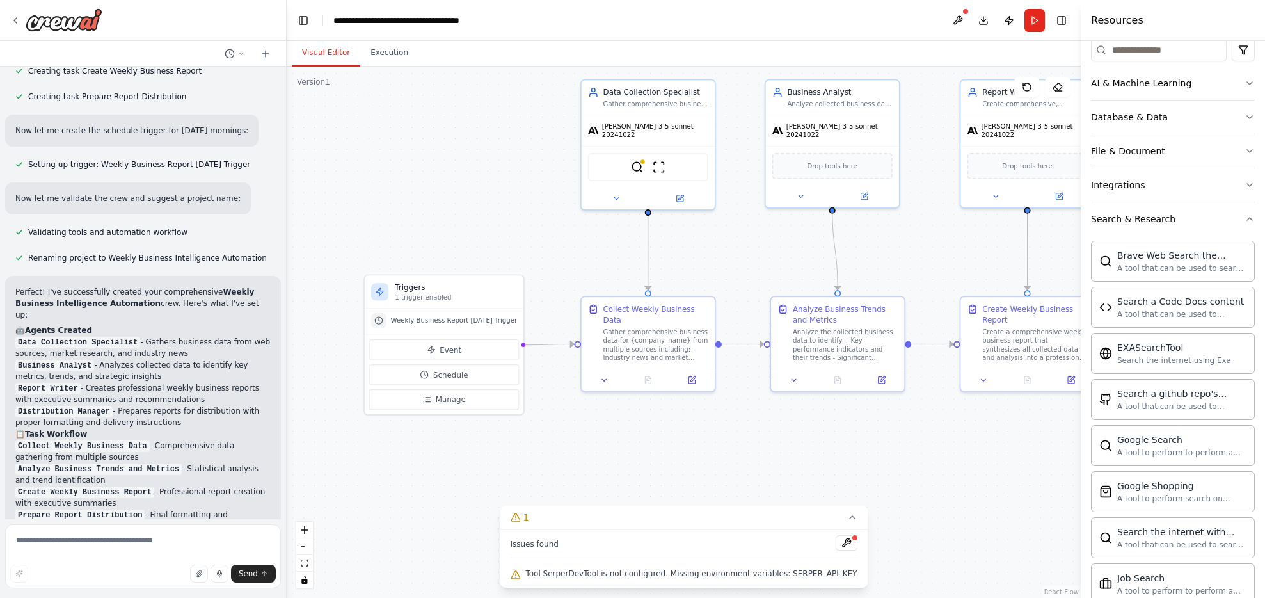
drag, startPoint x: 757, startPoint y: 430, endPoint x: 936, endPoint y: 468, distance: 183.1
click at [818, 468] on div ".deletable-edge-delete-btn { width: 20px; height: 20px; border: 0px solid #ffff…" at bounding box center [684, 332] width 794 height 531
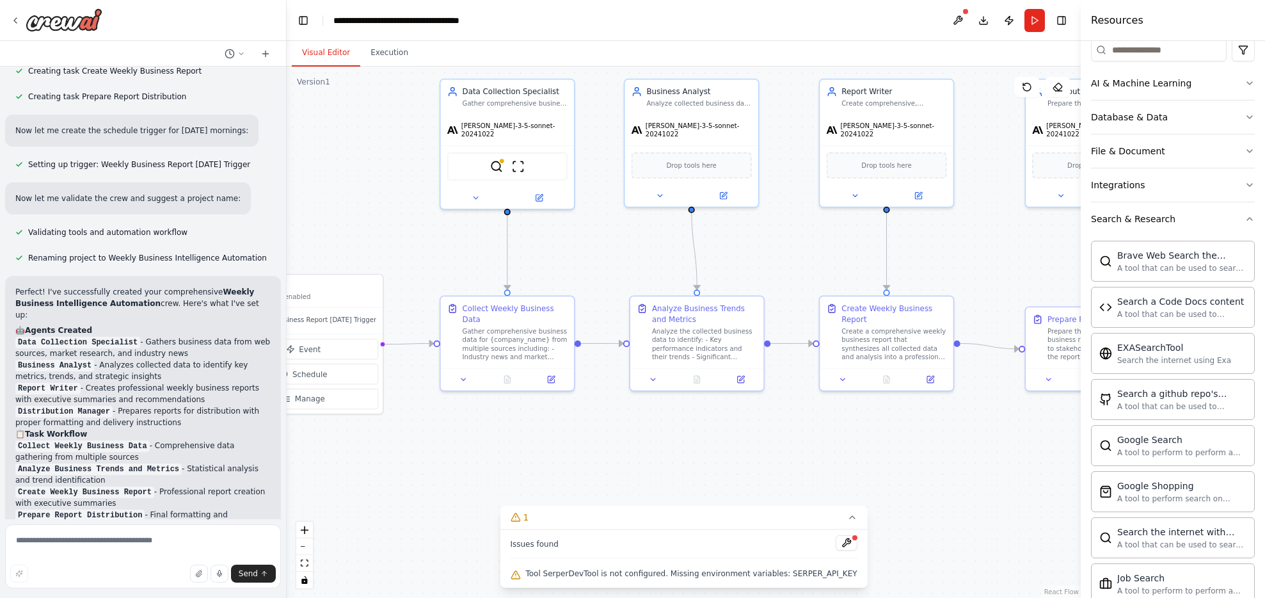
drag, startPoint x: 932, startPoint y: 470, endPoint x: 791, endPoint y: 468, distance: 140.8
click at [791, 468] on div ".deletable-edge-delete-btn { width: 20px; height: 20px; border: 0px solid #ffff…" at bounding box center [684, 332] width 794 height 531
click at [498, 104] on div "Data Collection Specialist Gather comprehensive business data from multiple sou…" at bounding box center [507, 92] width 133 height 35
click at [526, 187] on button at bounding box center [538, 193] width 61 height 13
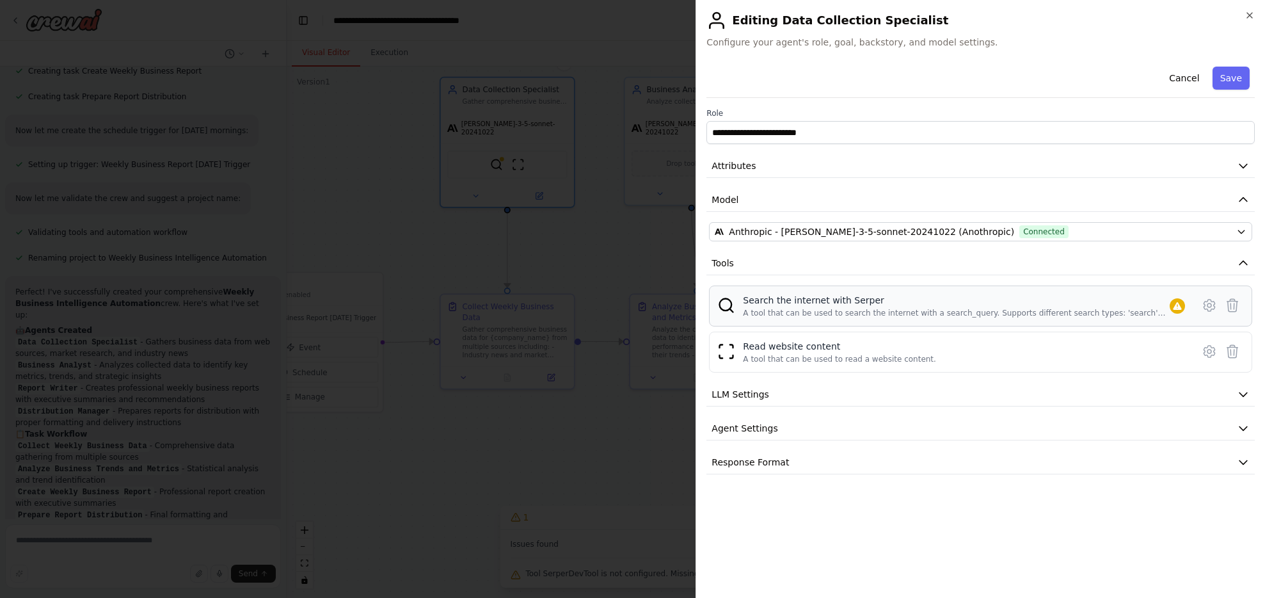
click at [818, 294] on div "Search the internet with Serper" at bounding box center [956, 300] width 427 height 13
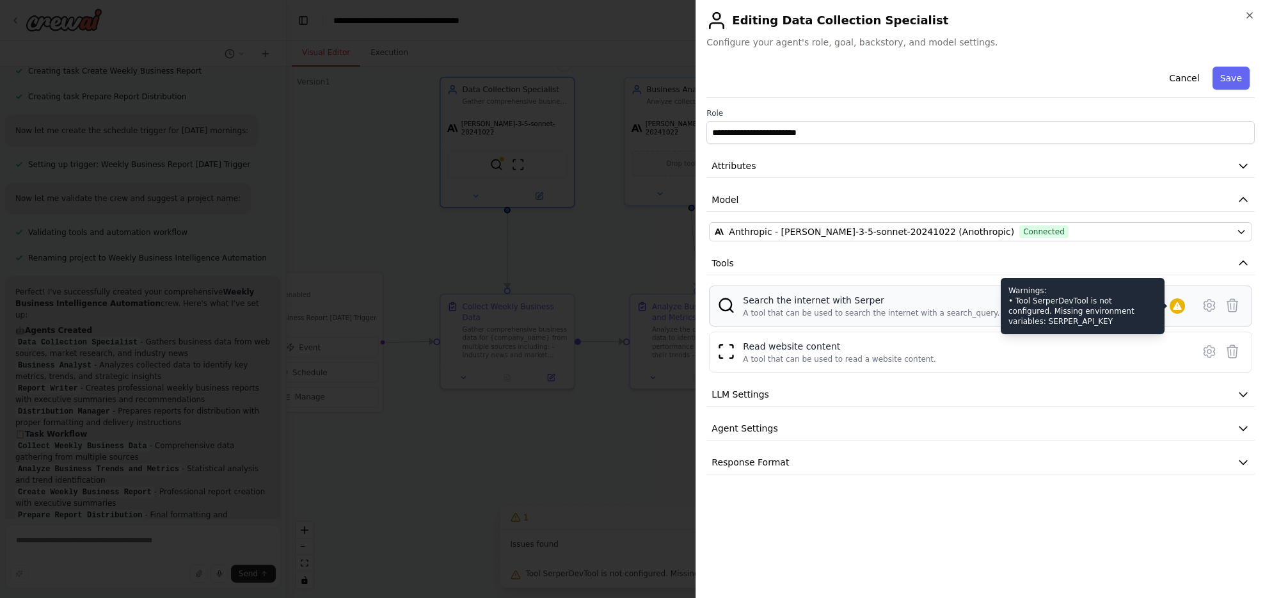
click at [818, 306] on icon at bounding box center [1177, 306] width 8 height 8
click at [818, 303] on div at bounding box center [1177, 305] width 15 height 15
click at [818, 305] on div "Warnings: • Tool SerperDevTool is not configured. Missing environment variables…" at bounding box center [1083, 306] width 164 height 56
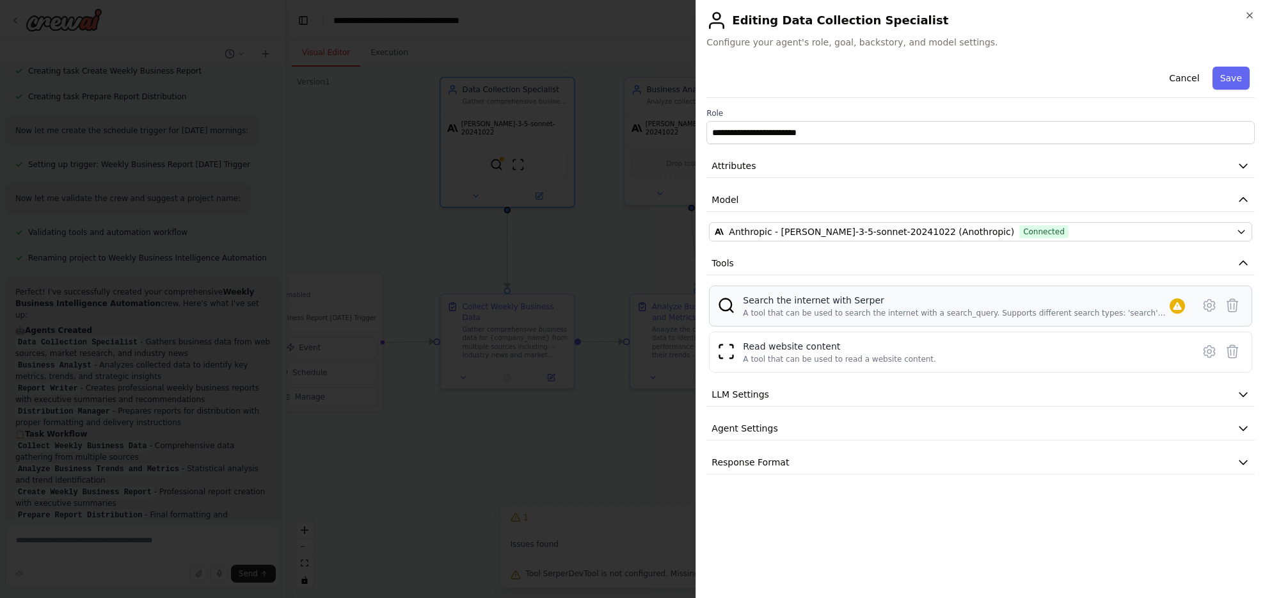
click at [818, 303] on div "Search the internet with Serper" at bounding box center [956, 300] width 427 height 13
click at [818, 308] on icon at bounding box center [1209, 304] width 15 height 15
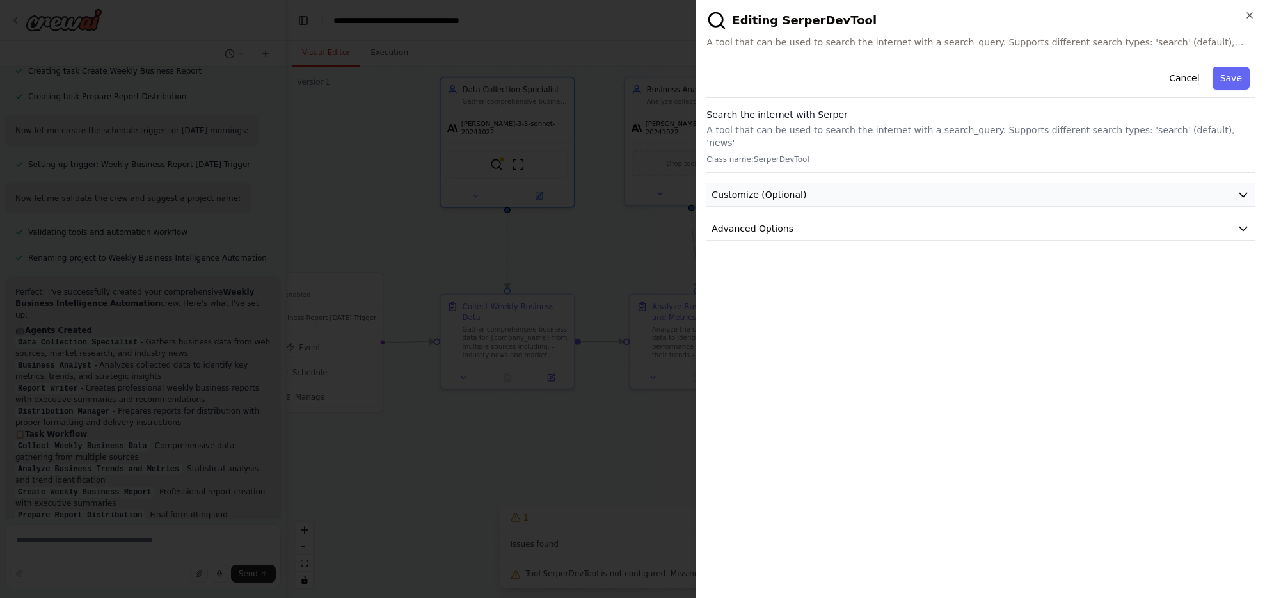
click at [818, 183] on button "Customize (Optional)" at bounding box center [980, 195] width 548 height 24
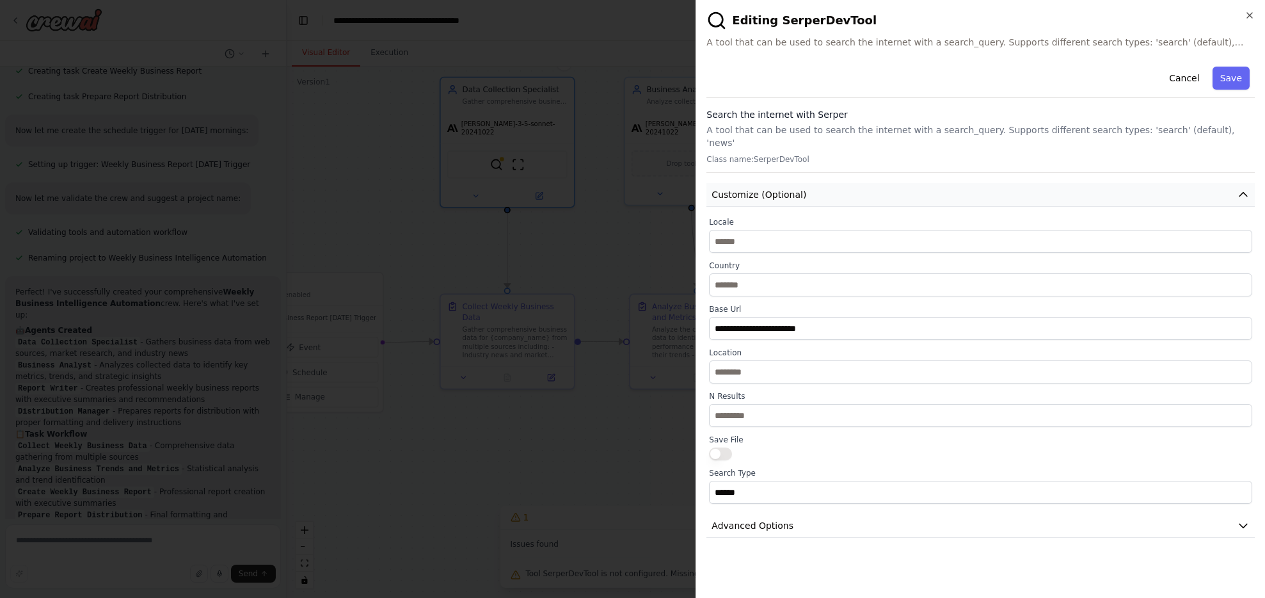
click at [818, 188] on icon "button" at bounding box center [1243, 194] width 13 height 13
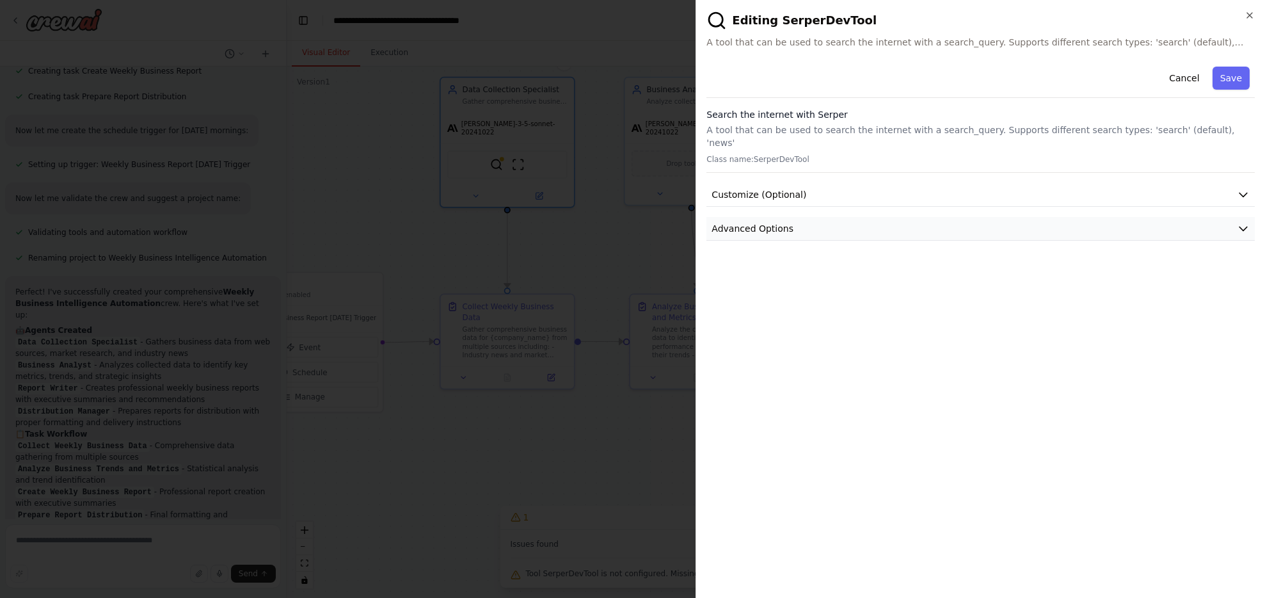
click at [818, 217] on button "Advanced Options" at bounding box center [980, 229] width 548 height 24
click at [818, 222] on icon "button" at bounding box center [1243, 228] width 13 height 13
click at [808, 295] on input "text" at bounding box center [980, 303] width 527 height 23
click at [818, 377] on div "**********" at bounding box center [980, 324] width 548 height 526
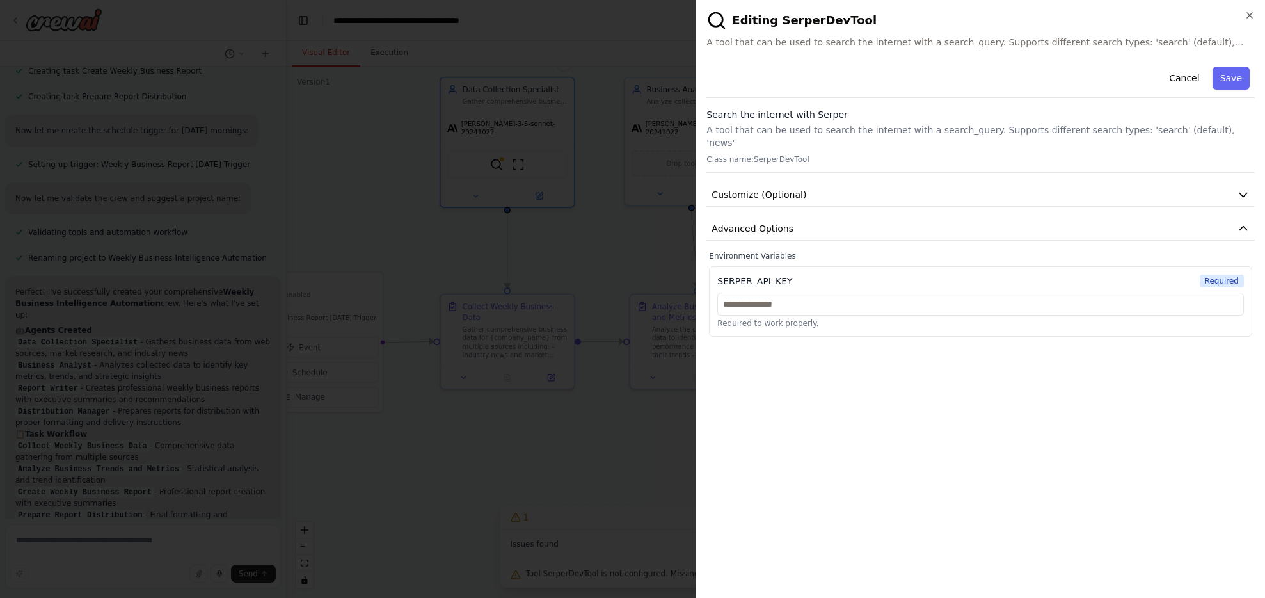
click at [791, 266] on div "SERPER_API_KEY Required Required to work properly." at bounding box center [980, 301] width 543 height 70
click at [791, 274] on div "SERPER_API_KEY" at bounding box center [754, 280] width 75 height 13
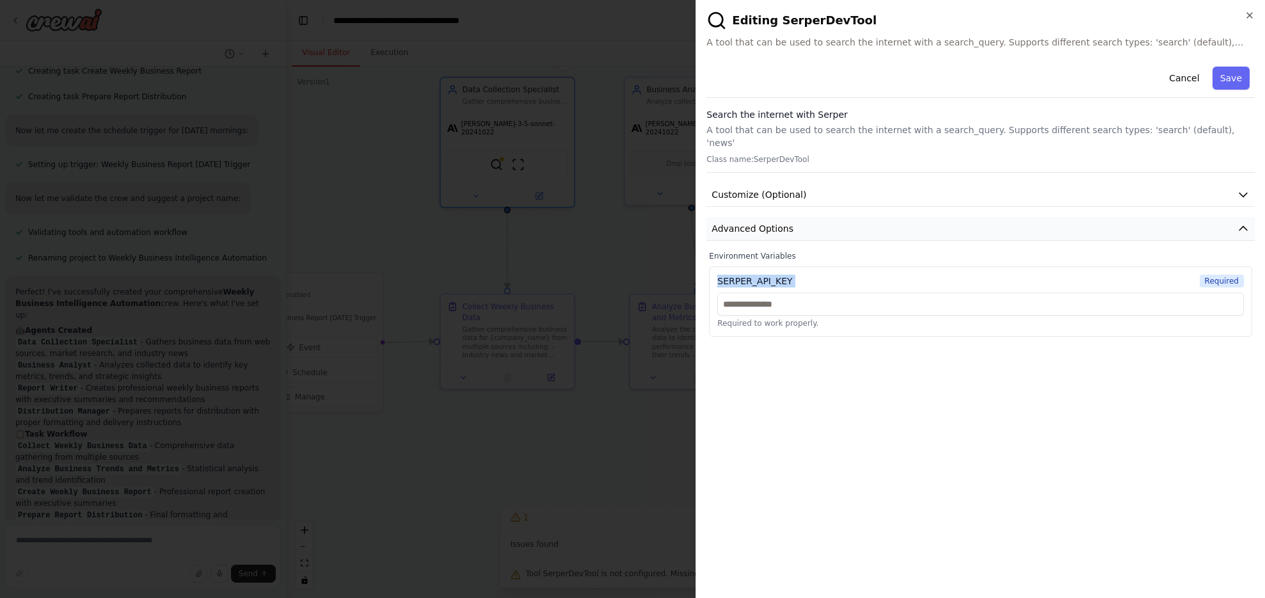
click at [818, 219] on button "Advanced Options" at bounding box center [980, 229] width 548 height 24
click at [818, 188] on button "Customize (Optional)" at bounding box center [980, 195] width 548 height 24
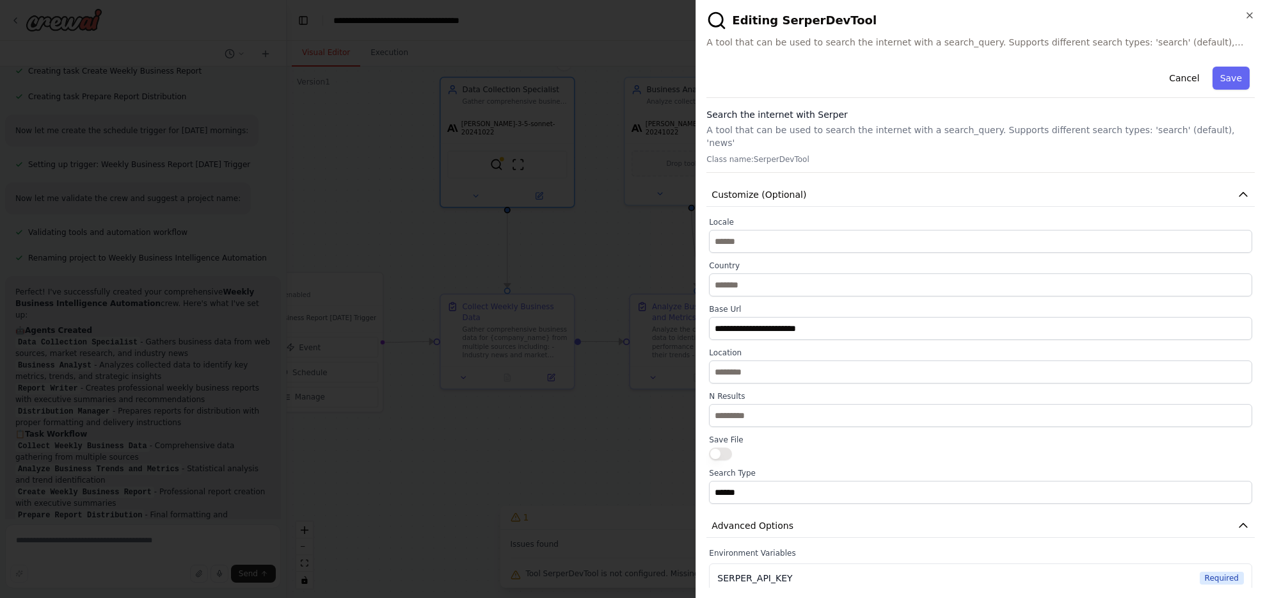
scroll to position [33, 0]
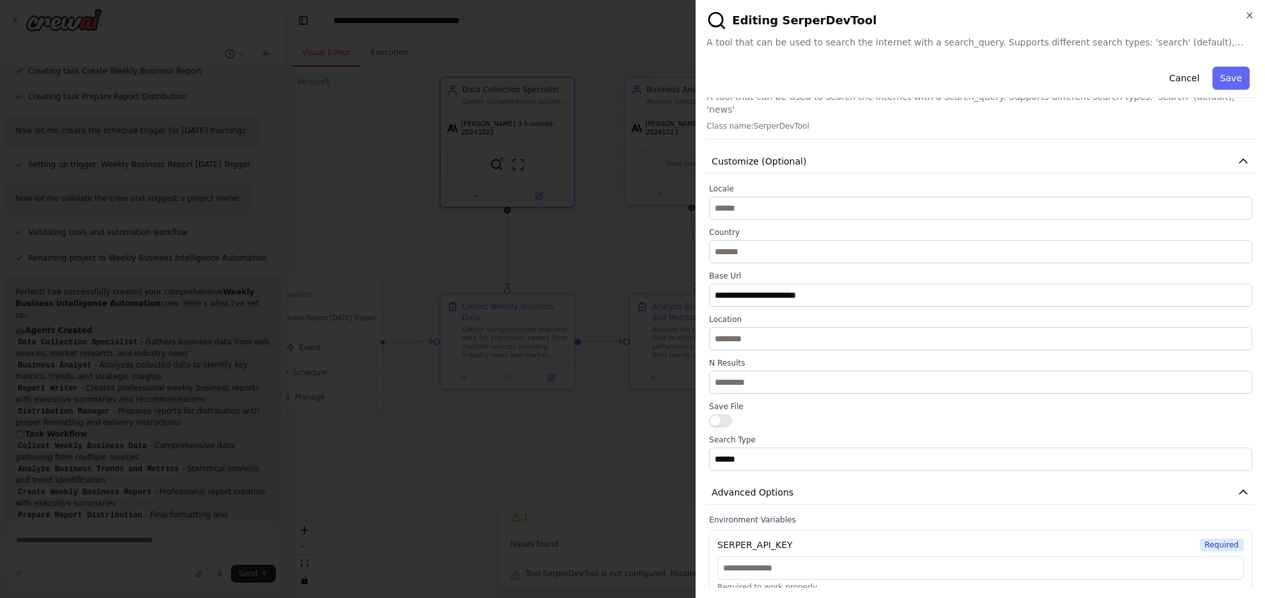
click at [790, 541] on div "SERPER_API_KEY Required Required to work properly." at bounding box center [980, 565] width 543 height 70
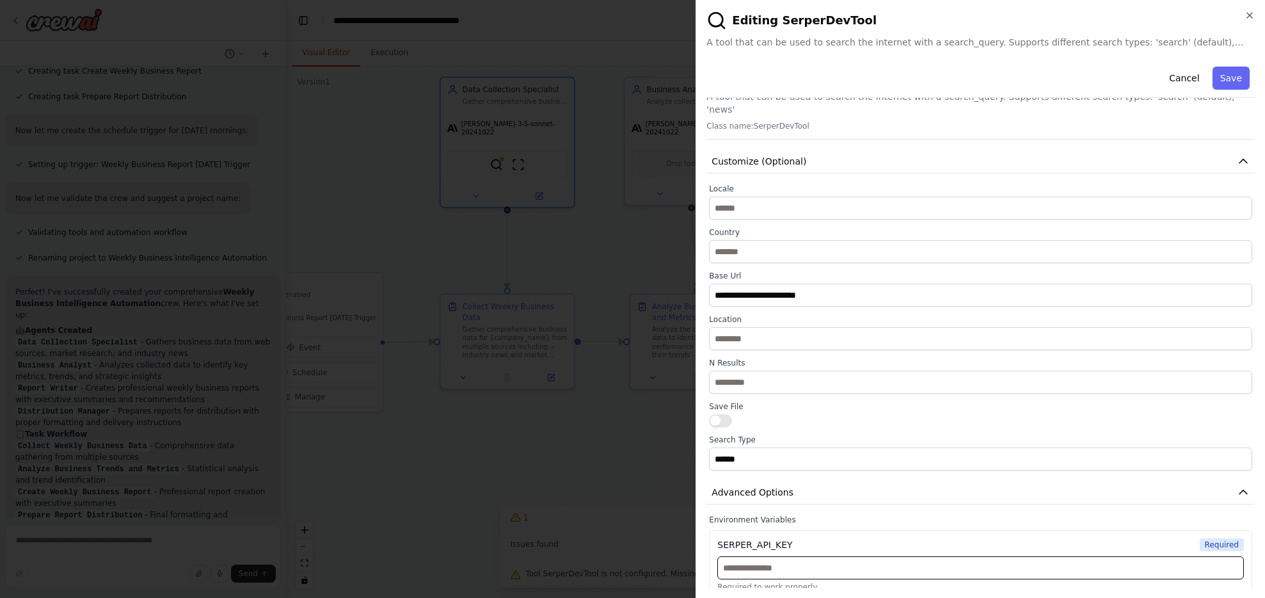
click at [789, 558] on input "text" at bounding box center [980, 567] width 527 height 23
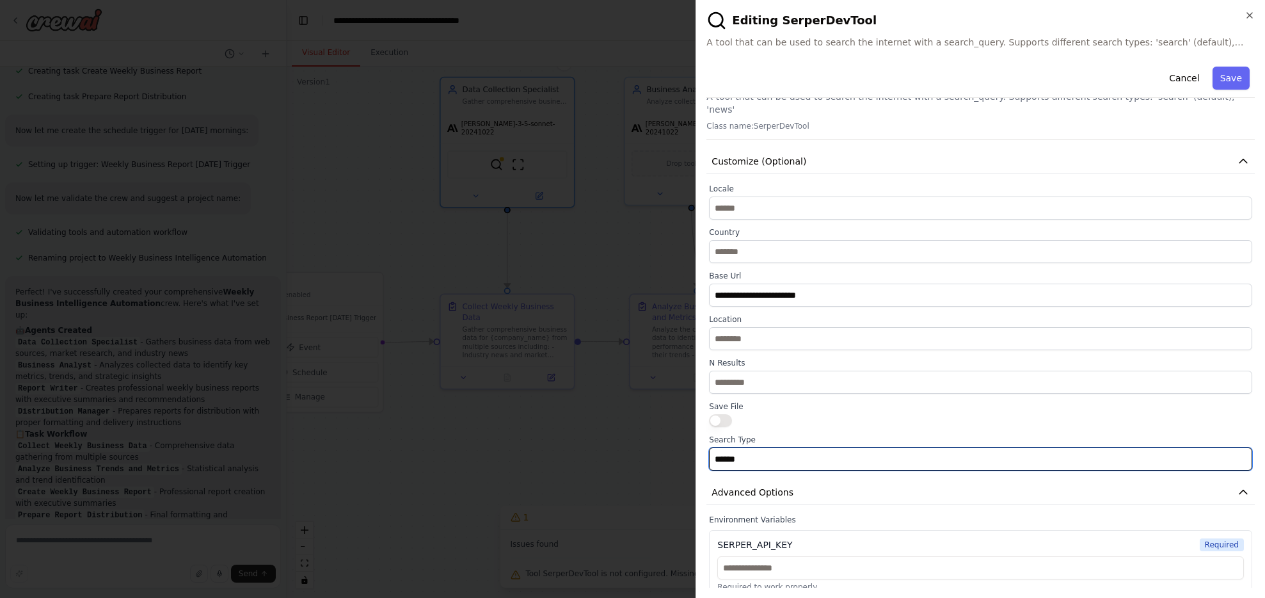
click at [736, 447] on input "******" at bounding box center [980, 458] width 543 height 23
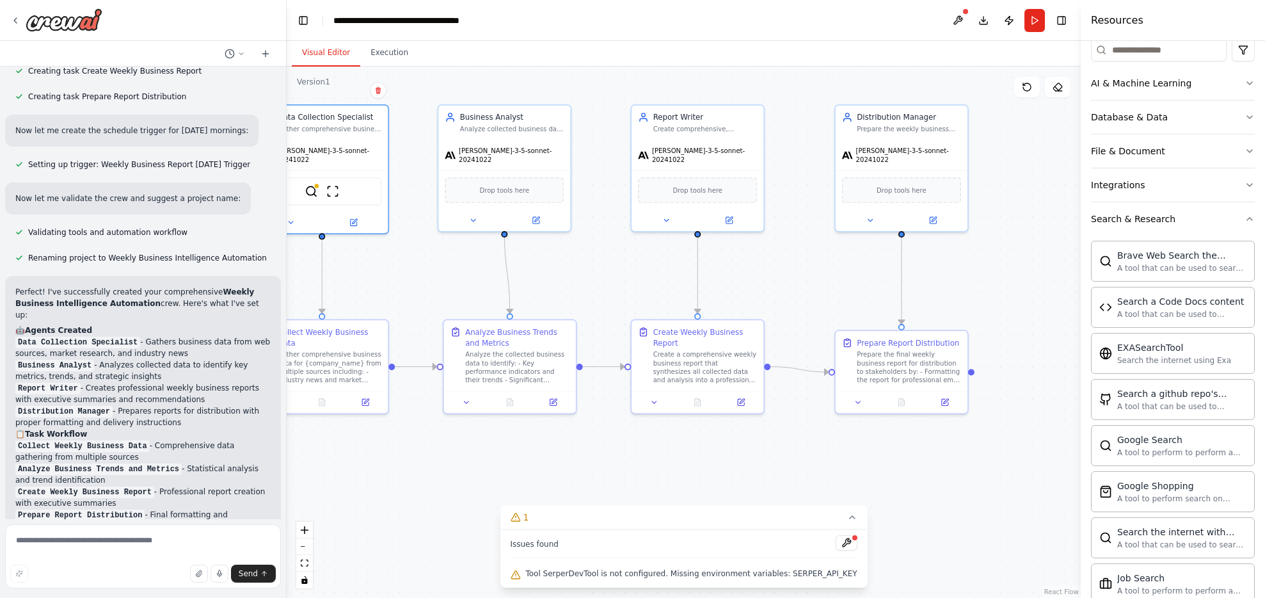
drag, startPoint x: 711, startPoint y: 467, endPoint x: 525, endPoint y: 490, distance: 187.6
click at [525, 490] on div ".deletable-edge-delete-btn { width: 20px; height: 20px; border: 0px solid #ffff…" at bounding box center [684, 332] width 794 height 531
click at [818, 488] on div ".deletable-edge-delete-btn { width: 20px; height: 20px; border: 0px solid #ffff…" at bounding box center [684, 332] width 794 height 531
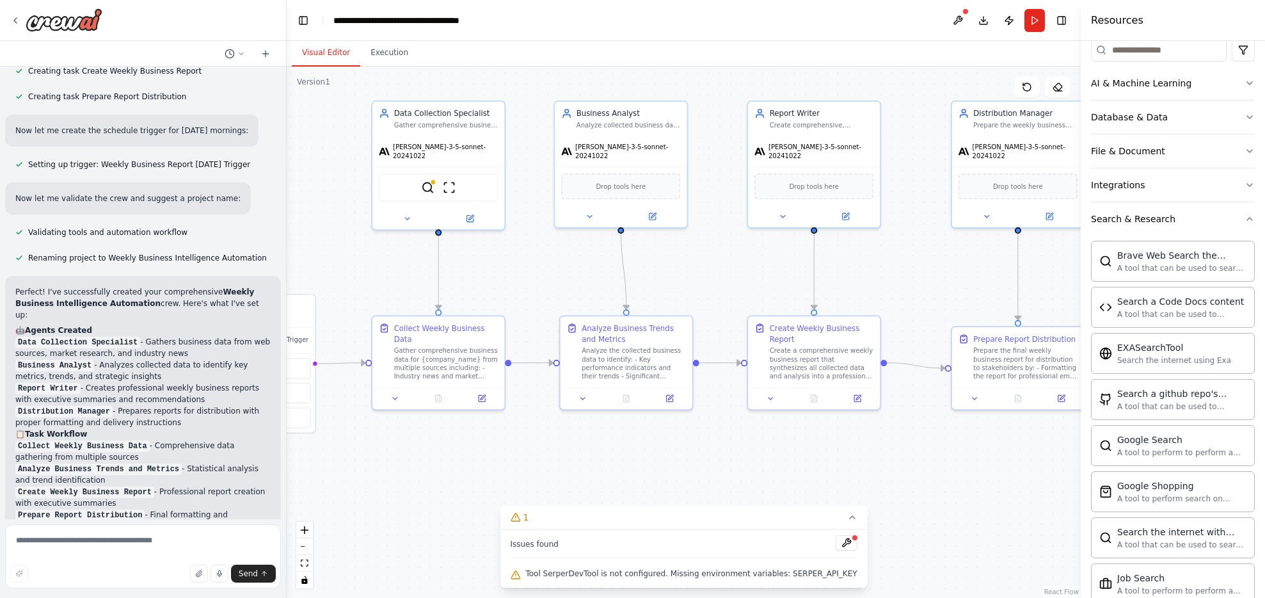
drag, startPoint x: 913, startPoint y: 488, endPoint x: 1051, endPoint y: 491, distance: 138.2
click at [818, 491] on div ".deletable-edge-delete-btn { width: 20px; height: 20px; border: 0px solid #ffff…" at bounding box center [684, 332] width 794 height 531
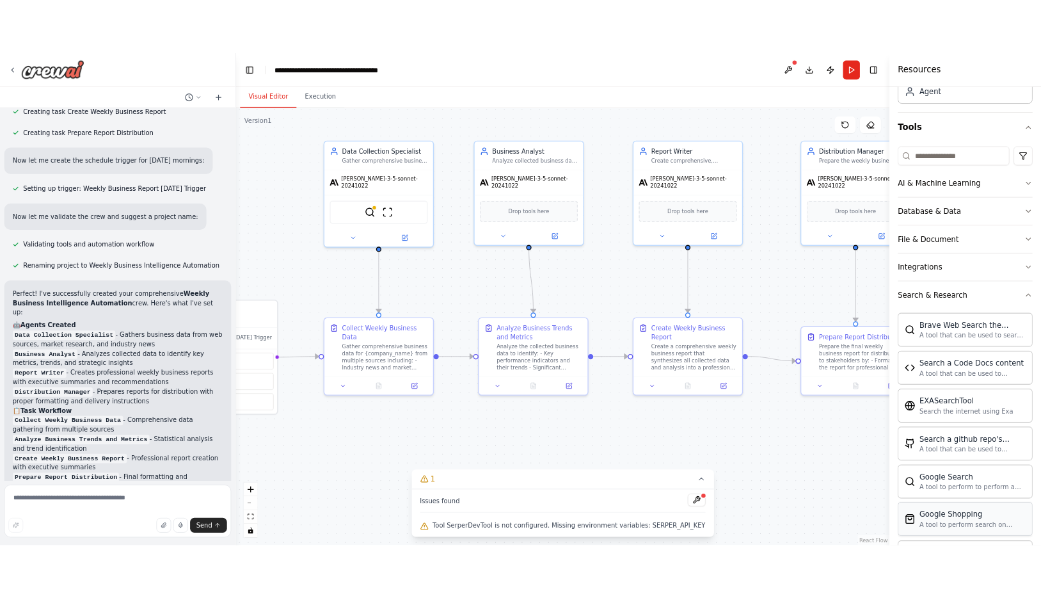
scroll to position [0, 0]
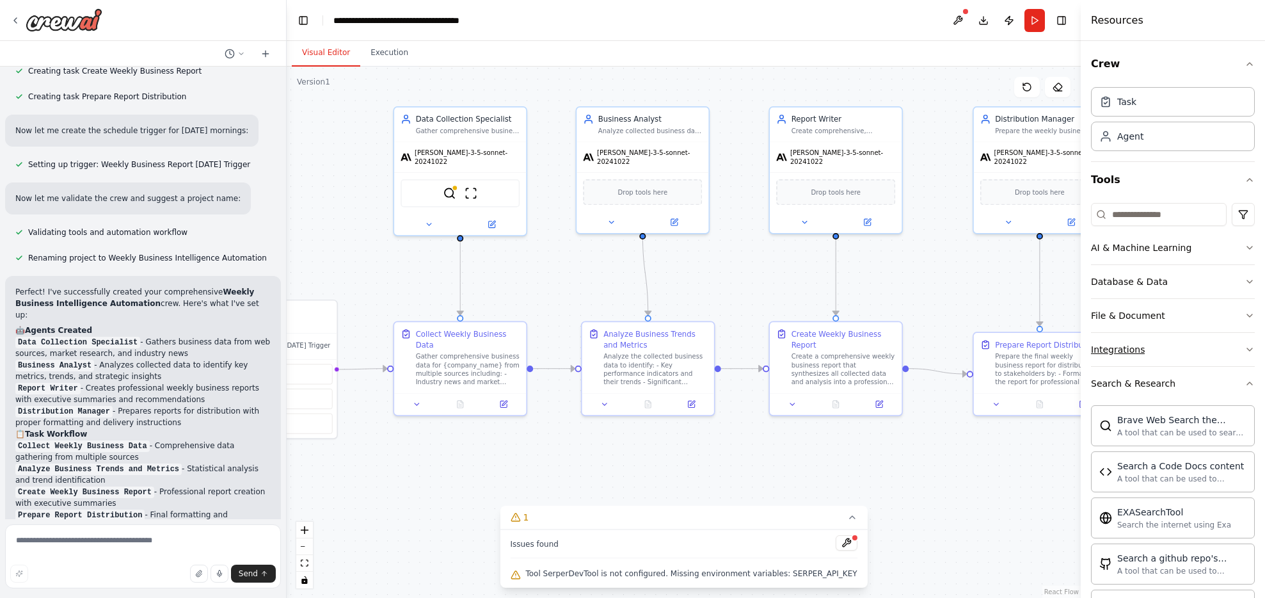
click at [818, 353] on div "Integrations" at bounding box center [1118, 349] width 54 height 13
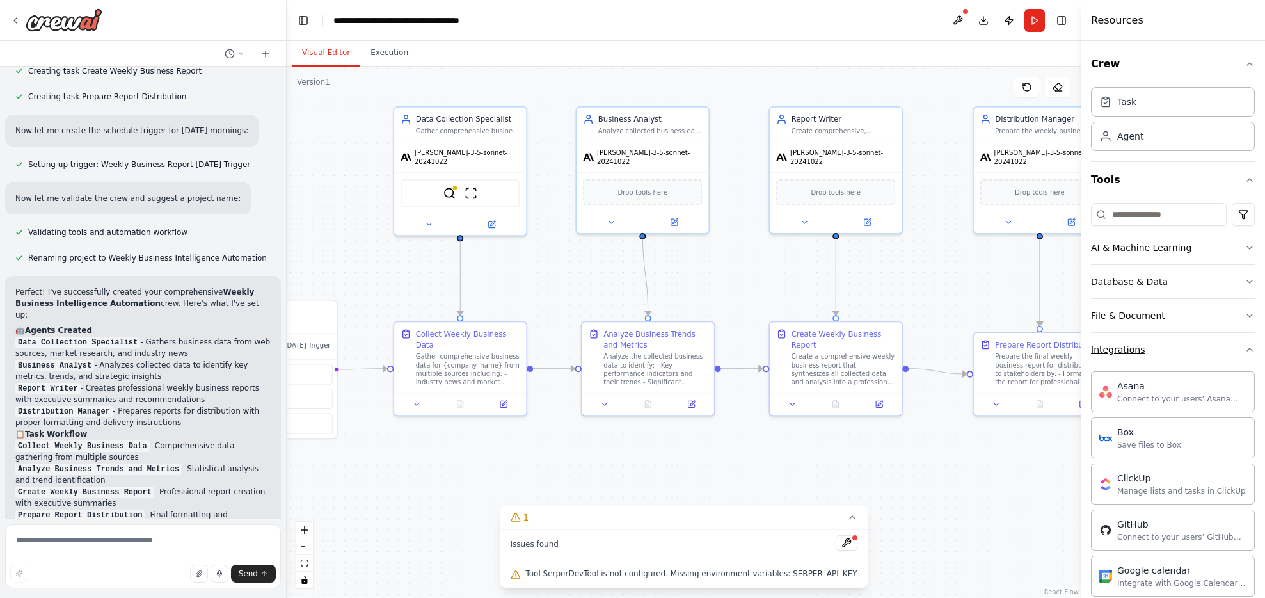
click at [818, 353] on button "Integrations" at bounding box center [1173, 349] width 164 height 33
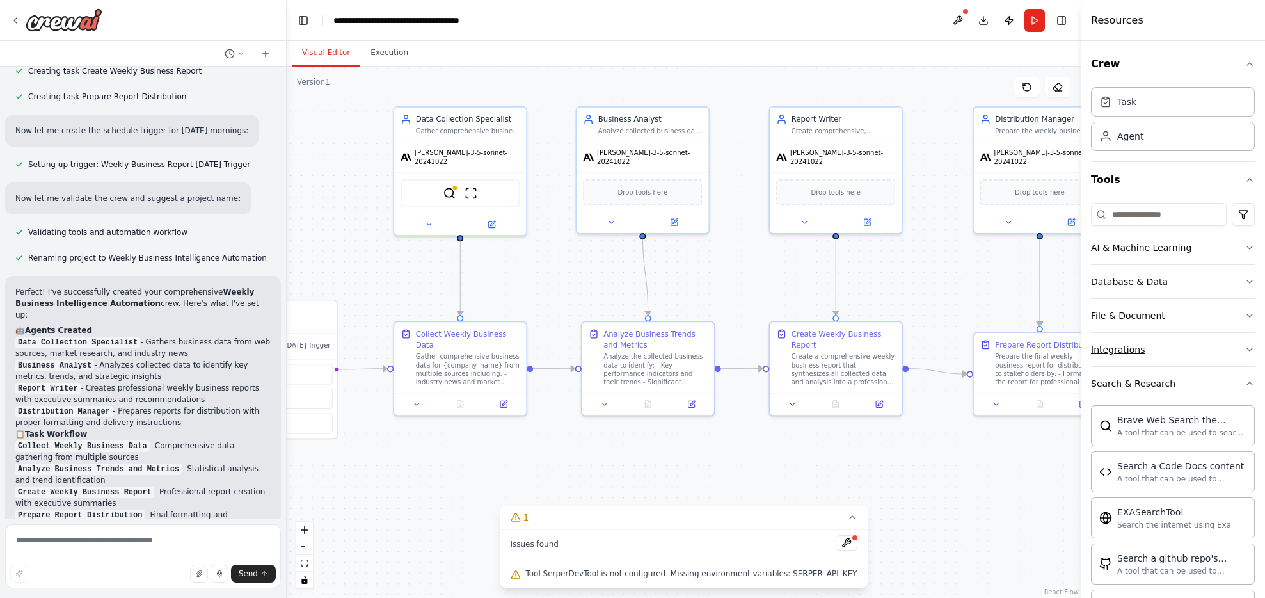
click at [818, 353] on button "Integrations" at bounding box center [1173, 349] width 164 height 33
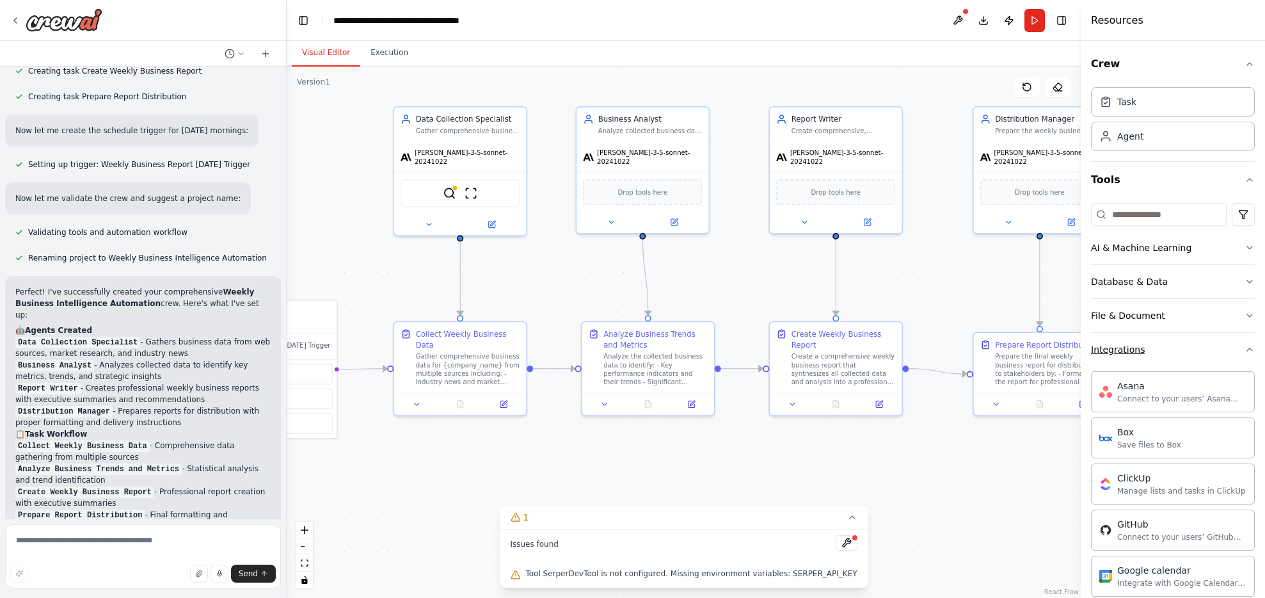
click at [818, 353] on button "Integrations" at bounding box center [1173, 349] width 164 height 33
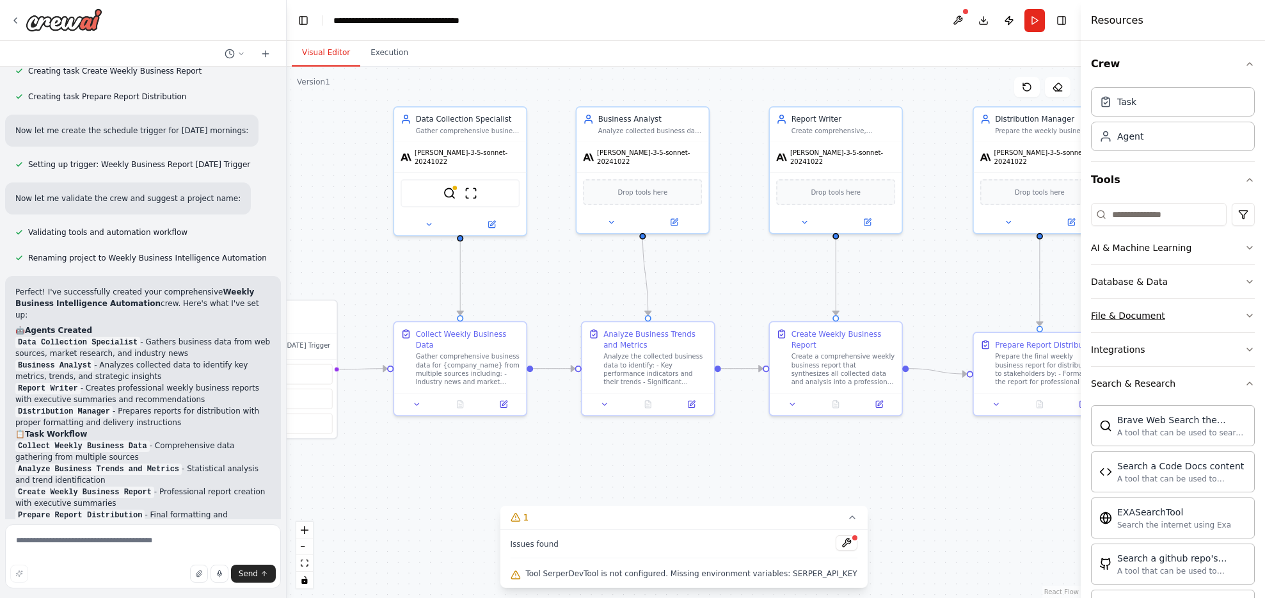
click at [818, 317] on button "File & Document" at bounding box center [1173, 315] width 164 height 33
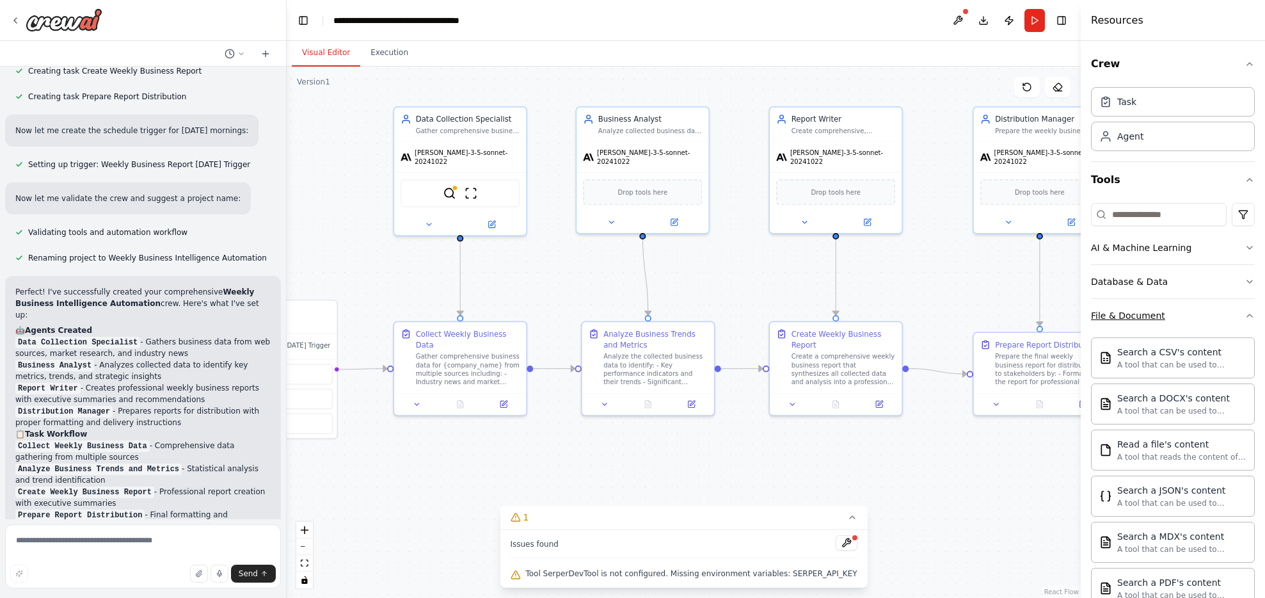
click at [818, 317] on button "File & Document" at bounding box center [1173, 315] width 164 height 33
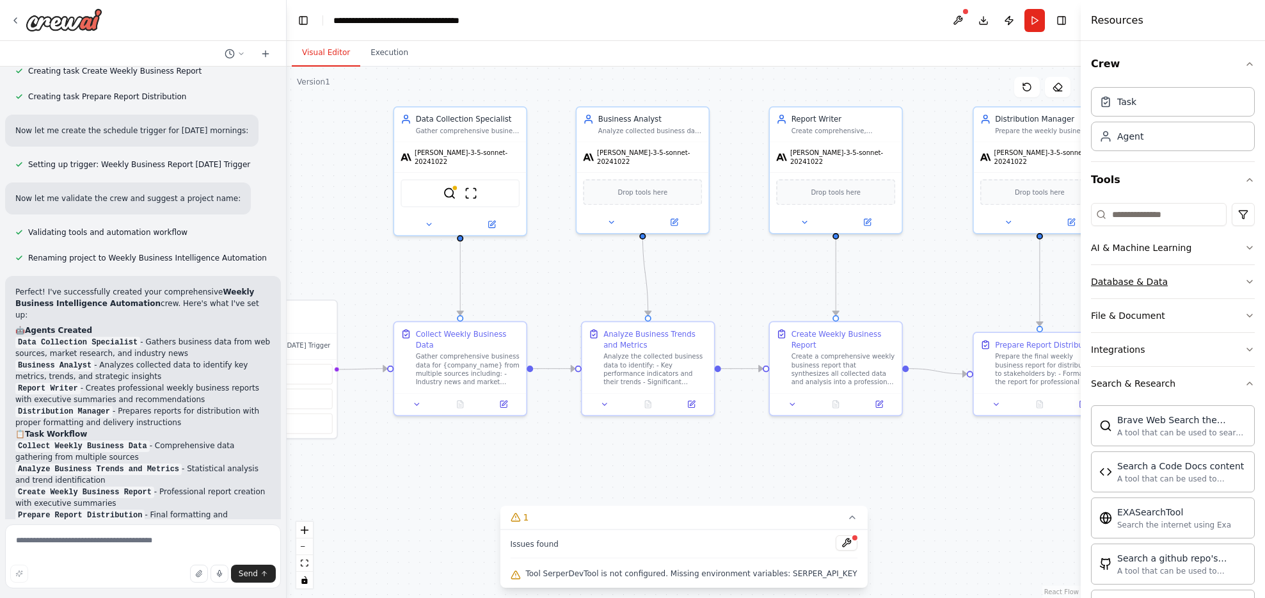
click at [818, 278] on button "Database & Data" at bounding box center [1173, 281] width 164 height 33
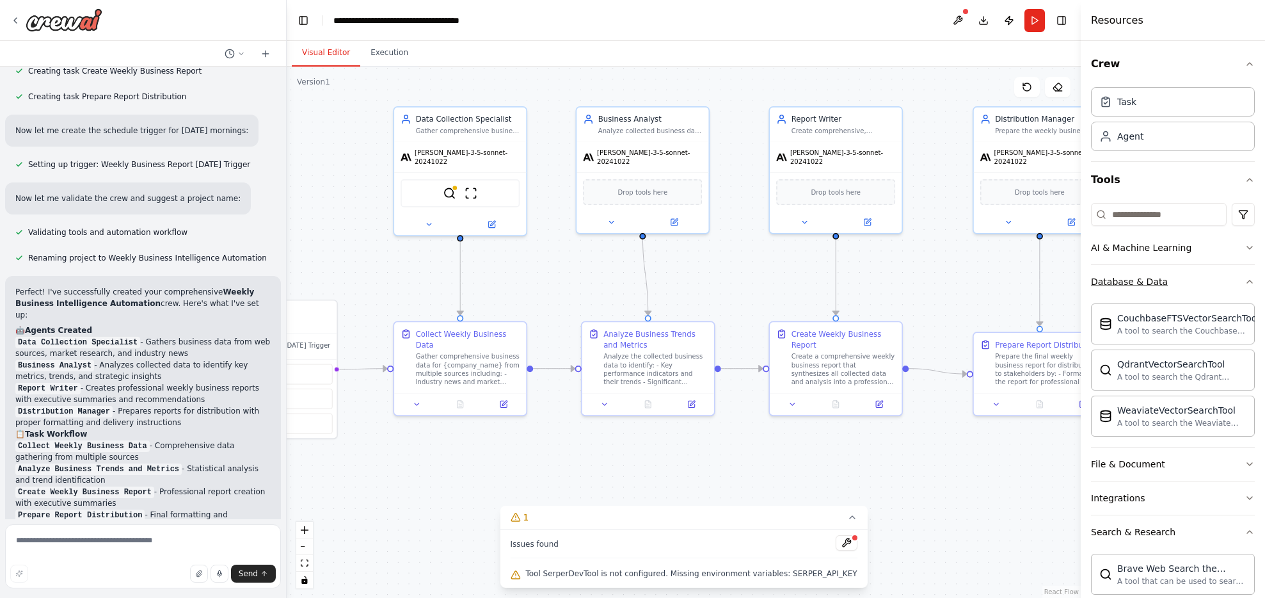
click at [818, 278] on button "Database & Data" at bounding box center [1173, 281] width 164 height 33
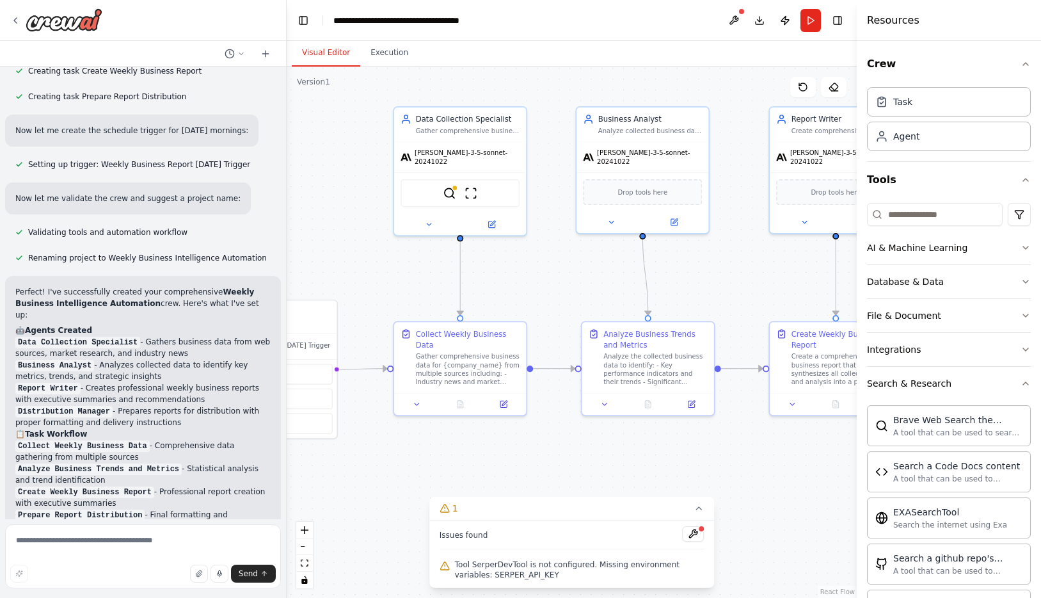
scroll to position [667, 0]
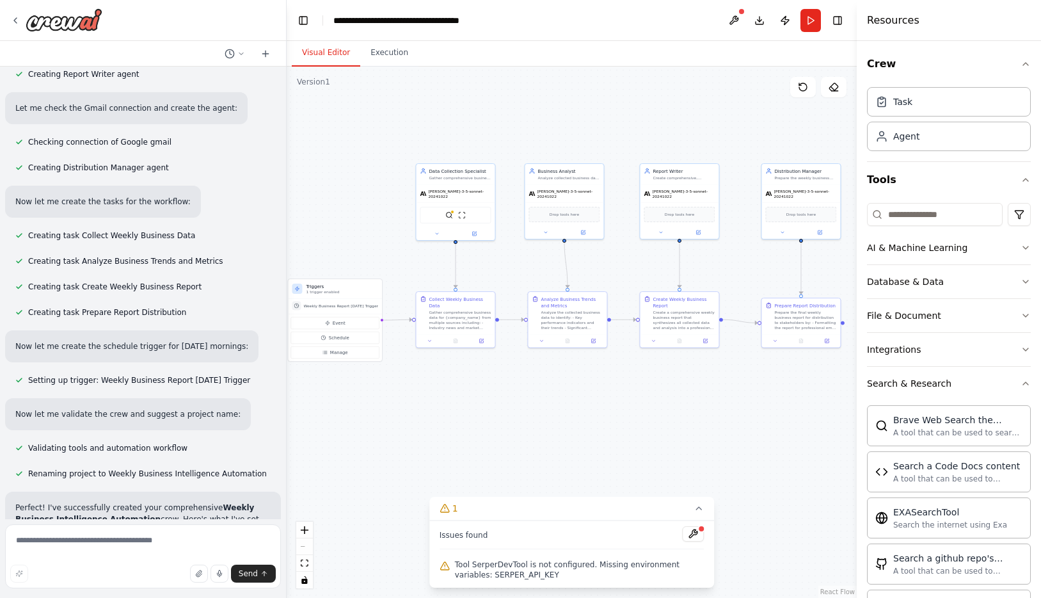
drag, startPoint x: 807, startPoint y: 452, endPoint x: 587, endPoint y: 361, distance: 238.1
click at [587, 361] on div ".deletable-edge-delete-btn { width: 20px; height: 20px; border: 0px solid #ffff…" at bounding box center [572, 332] width 570 height 531
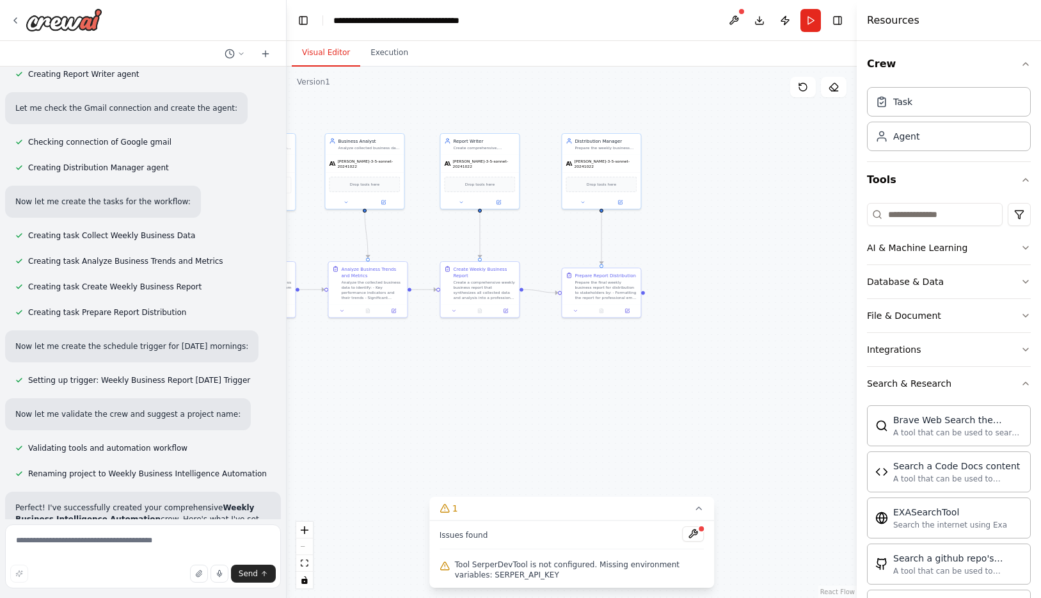
drag, startPoint x: 711, startPoint y: 419, endPoint x: 586, endPoint y: 396, distance: 126.9
click at [586, 396] on div ".deletable-edge-delete-btn { width: 20px; height: 20px; border: 0px solid #ffff…" at bounding box center [572, 332] width 570 height 531
drag, startPoint x: 586, startPoint y: 396, endPoint x: 833, endPoint y: 470, distance: 257.7
click at [818, 468] on div ".deletable-edge-delete-btn { width: 20px; height: 20px; border: 0px solid #ffff…" at bounding box center [572, 332] width 570 height 531
